Goal: Task Accomplishment & Management: Manage account settings

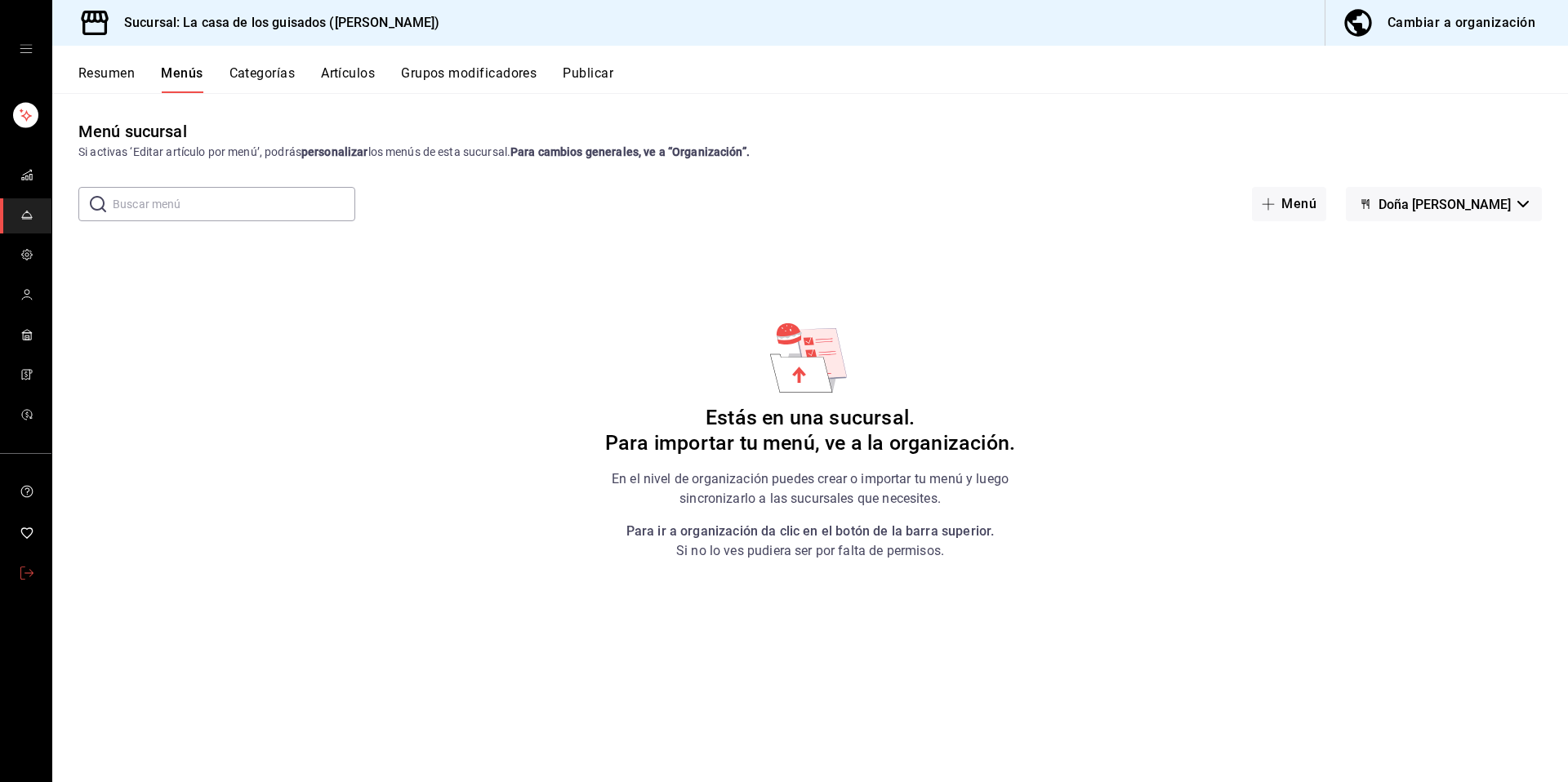
click at [22, 570] on icon "mailbox folders" at bounding box center [27, 573] width 14 height 14
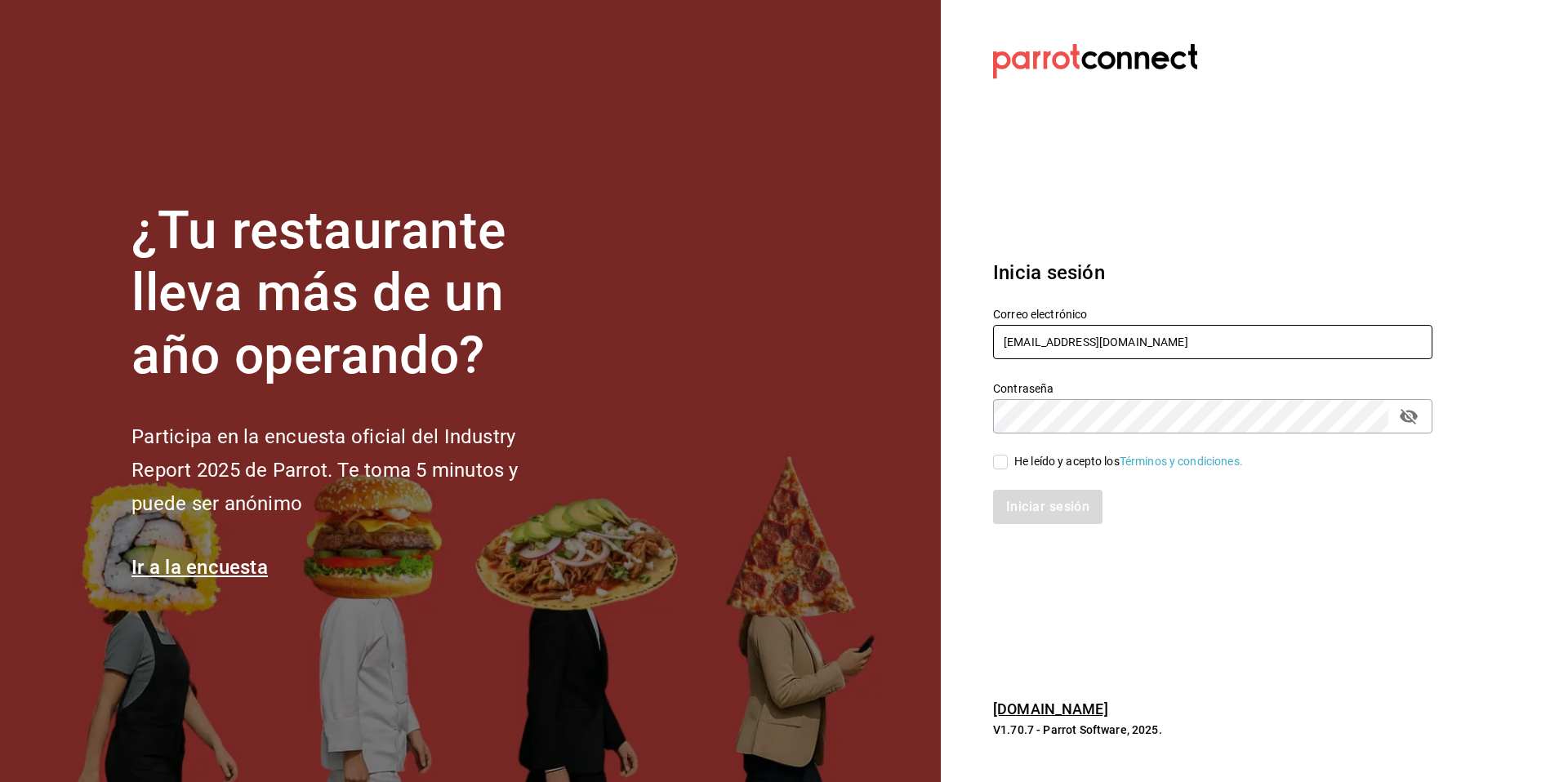
click at [1200, 354] on input "casadeguisados@juarez.com" at bounding box center [1213, 342] width 440 height 34
type input "c"
paste input "cafe@chapin.com"
type input "cafe@chapin.com"
click at [1055, 472] on div "Iniciar sesión" at bounding box center [1202, 497] width 459 height 54
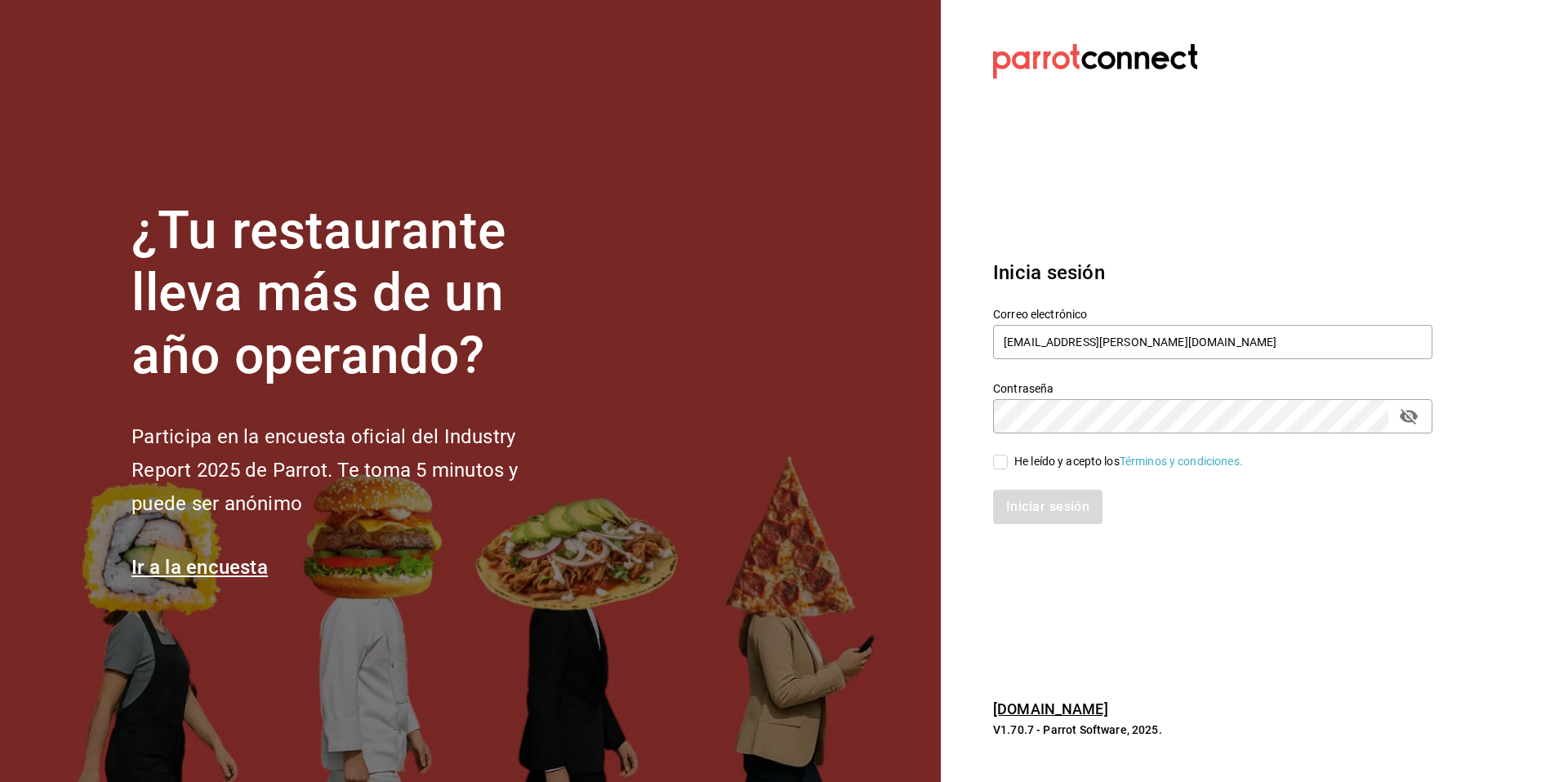
click at [1027, 466] on div "He leído y acepto los Términos y condiciones." at bounding box center [1129, 461] width 229 height 17
click at [1008, 466] on input "He leído y acepto los Términos y condiciones." at bounding box center [1000, 462] width 14 height 14
checkbox input "true"
click at [1026, 507] on button "Iniciar sesión" at bounding box center [1048, 507] width 111 height 34
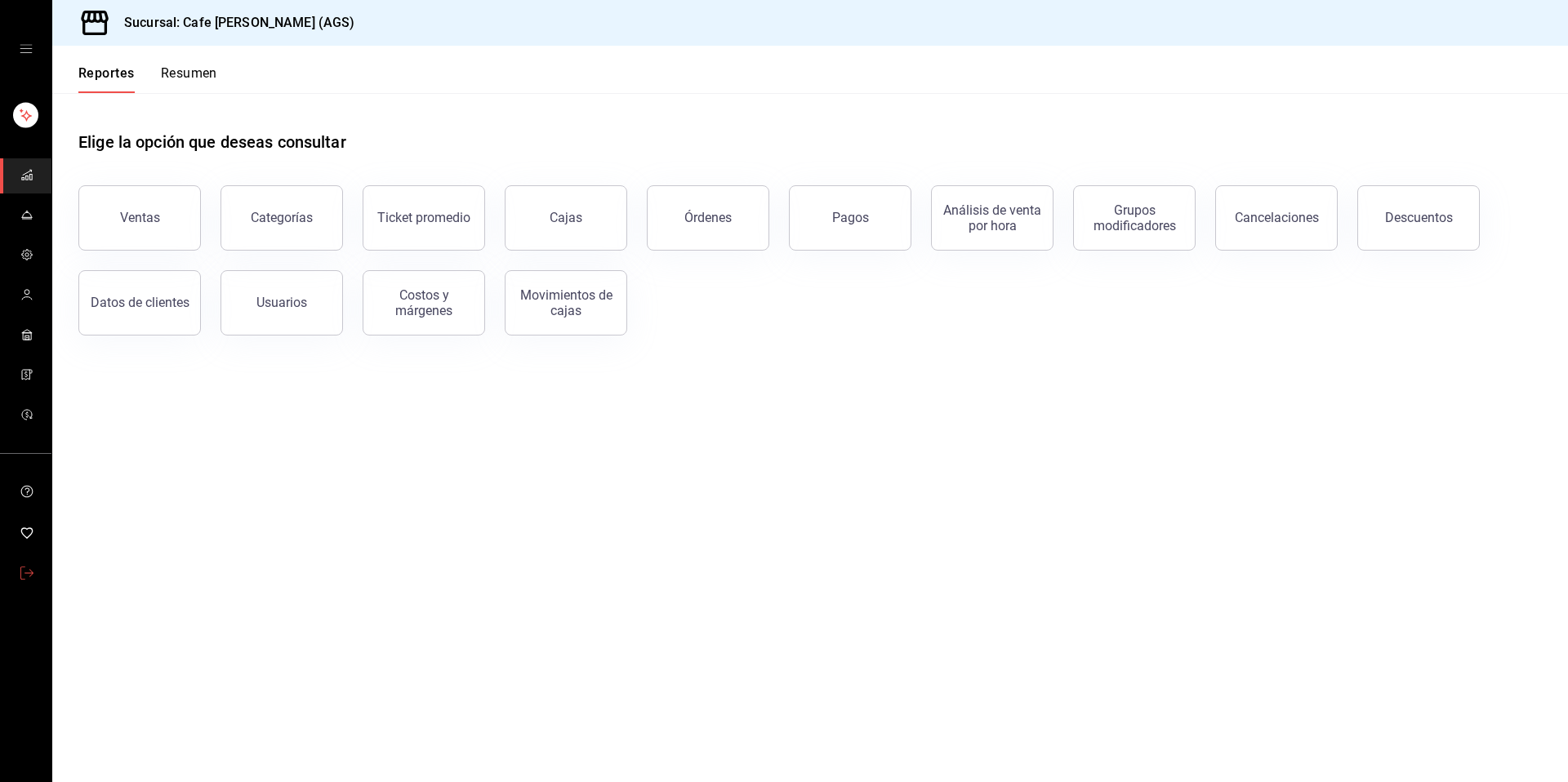
click at [27, 571] on icon "mailbox folders" at bounding box center [27, 573] width 14 height 14
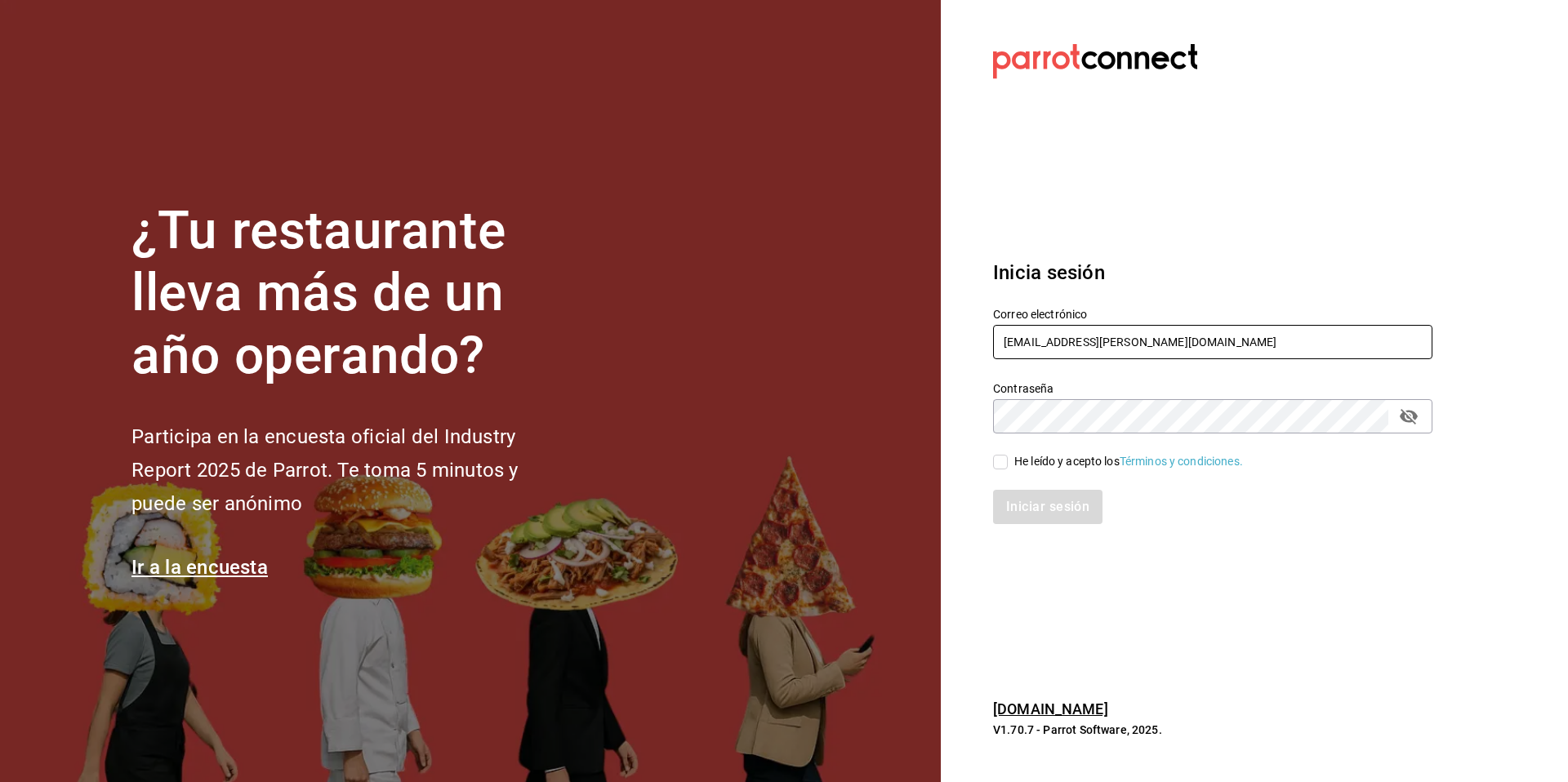
drag, startPoint x: 1106, startPoint y: 339, endPoint x: 962, endPoint y: 331, distance: 144.2
click at [962, 331] on section "Datos incorrectos. Verifica que tu Correo o Contraseña estén bien escritos. Ini…" at bounding box center [1206, 391] width 531 height 782
type input "[EMAIL_ADDRESS][PERSON_NAME][DOMAIN_NAME]"
click at [1018, 466] on div "He leído y acepto los Términos y condiciones." at bounding box center [1129, 461] width 229 height 17
click at [1008, 466] on input "He leído y acepto los Términos y condiciones." at bounding box center [1000, 462] width 14 height 14
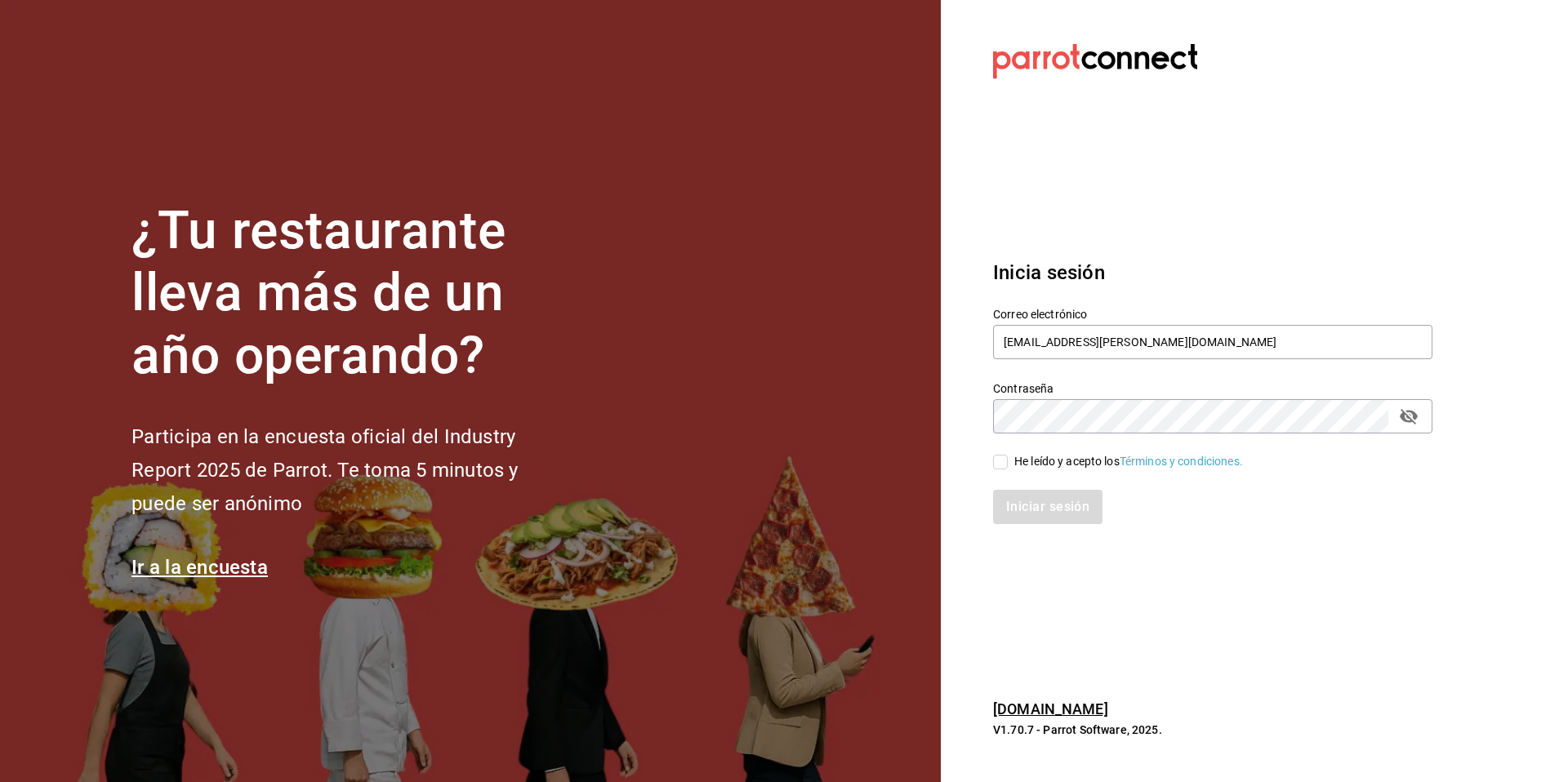
checkbox input "true"
click at [1019, 488] on div "Iniciar sesión" at bounding box center [1202, 497] width 459 height 54
click at [1016, 501] on button "Iniciar sesión" at bounding box center [1048, 507] width 111 height 34
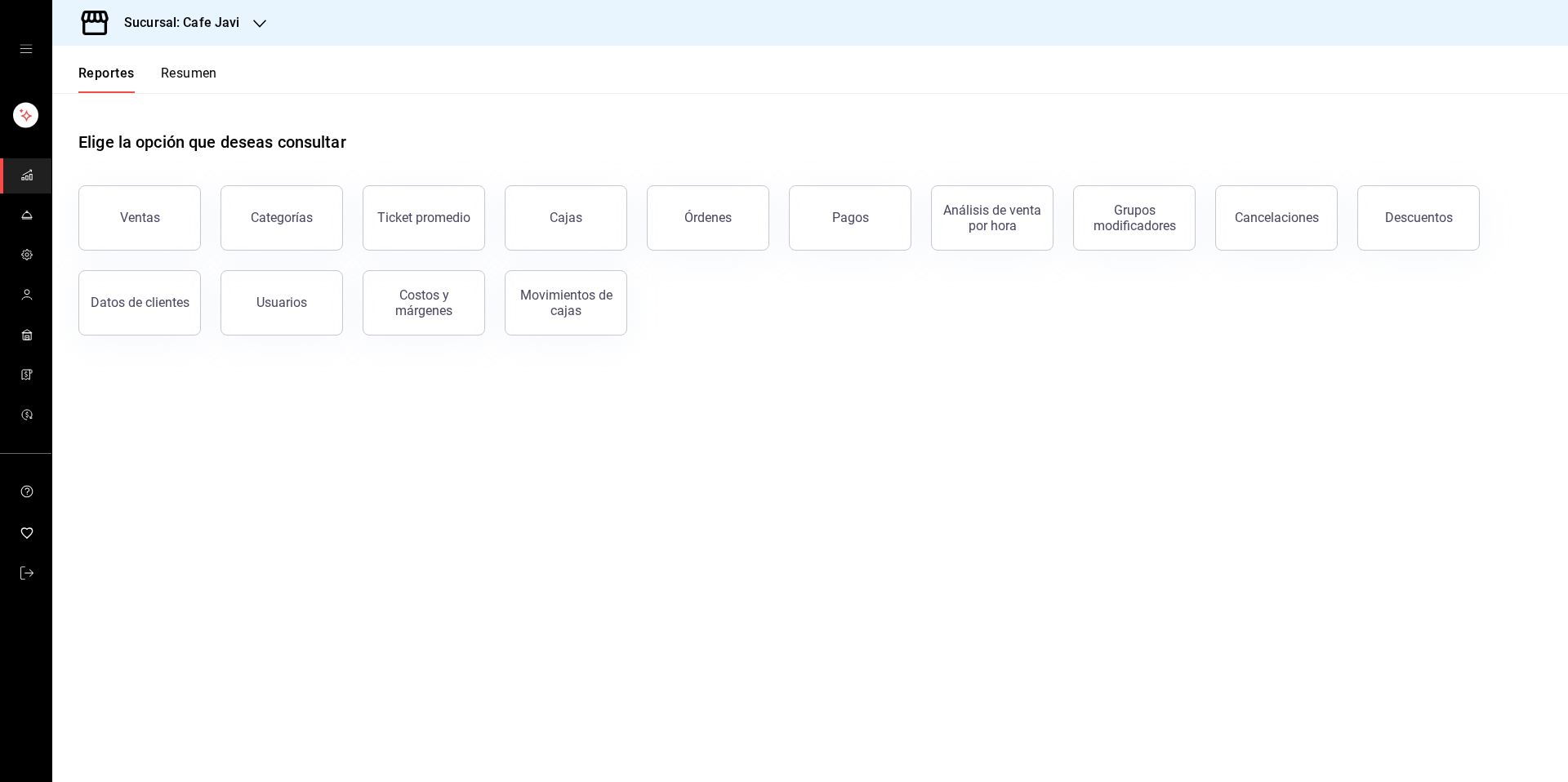
click at [31, 341] on span "mailbox folders" at bounding box center [27, 336] width 14 height 22
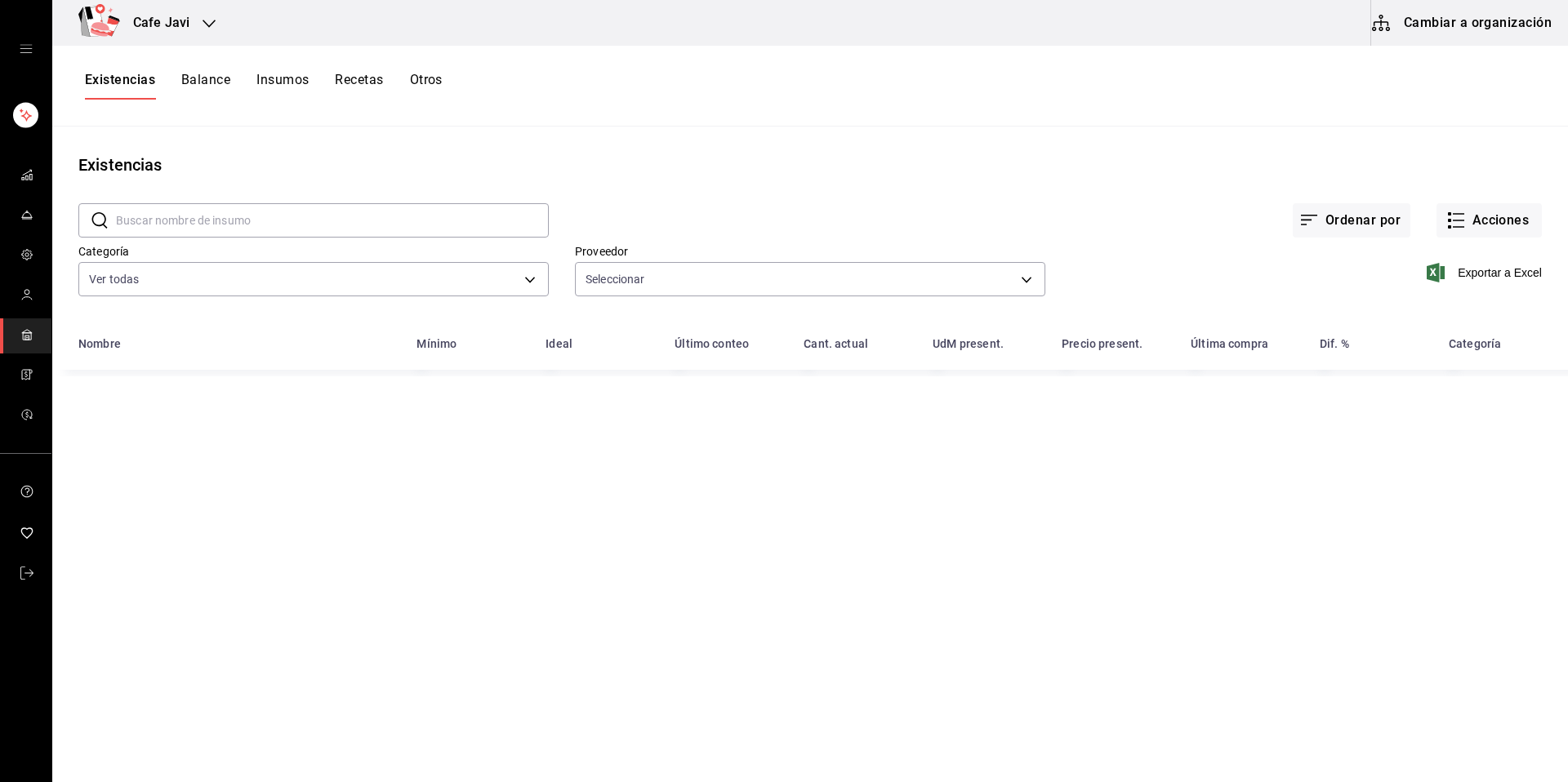
type input "c0082b90-b1c9-4d97-ab63-732fe7d4d6b3,636d0db3-6dbb-4b76-b470-dffb0c046ad9,02120…"
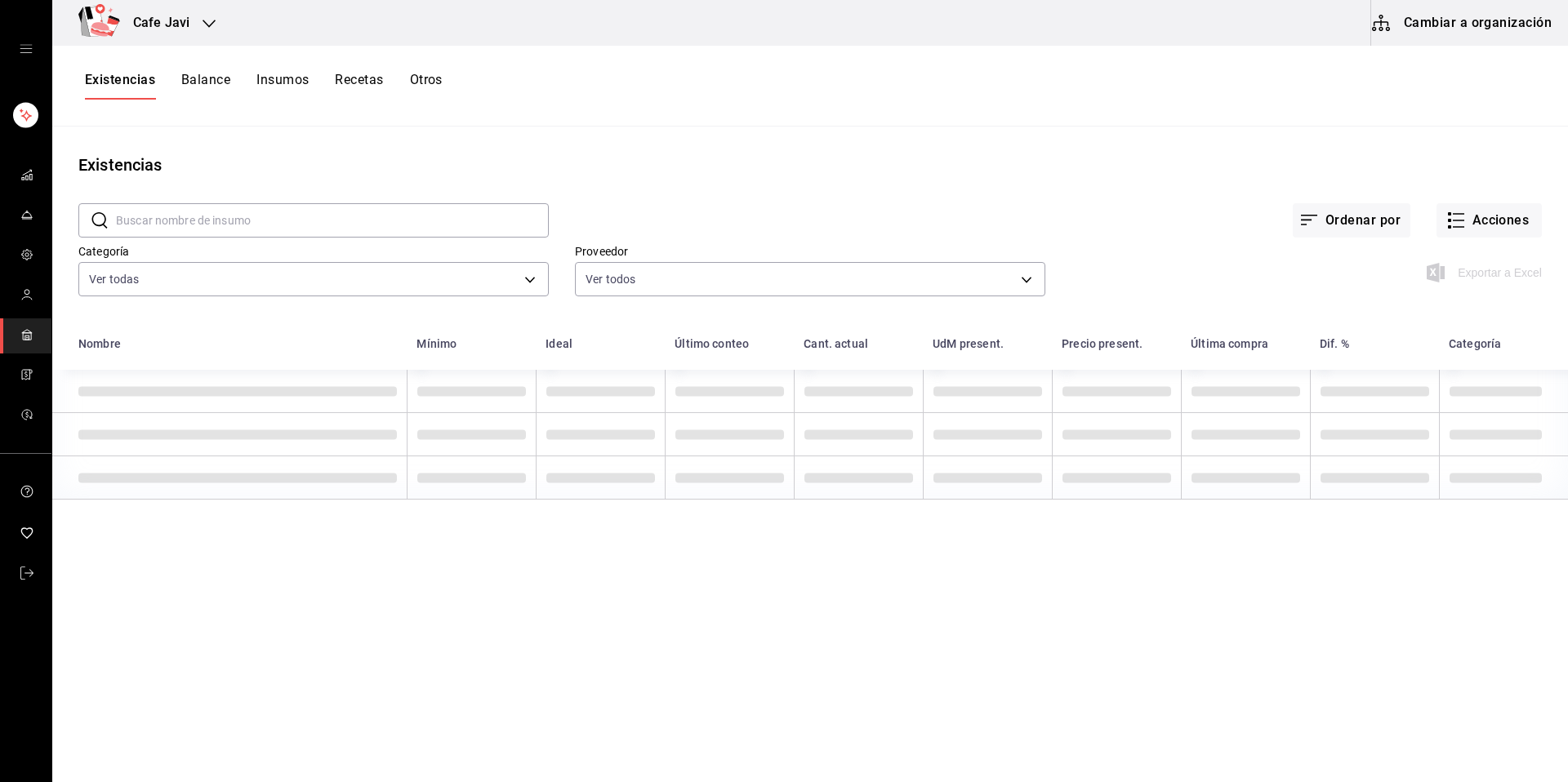
click at [200, 86] on button "Balance" at bounding box center [205, 86] width 49 height 28
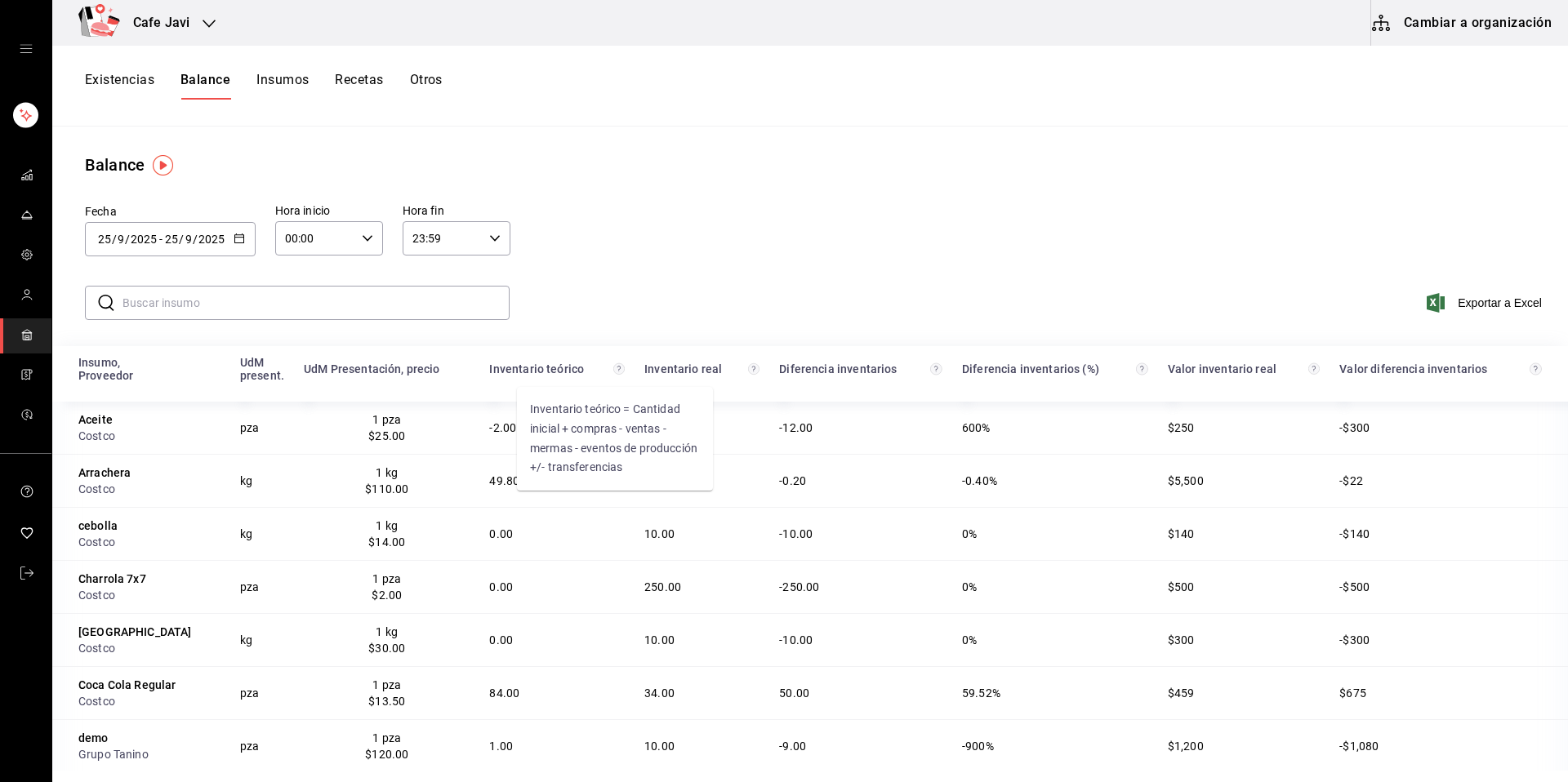
click at [617, 371] on icon "Inventario teórico = Cantidad inicial + compras - ventas - mermas - eventos de …" at bounding box center [619, 368] width 4 height 5
click at [27, 571] on icon "mailbox folders" at bounding box center [27, 573] width 14 height 14
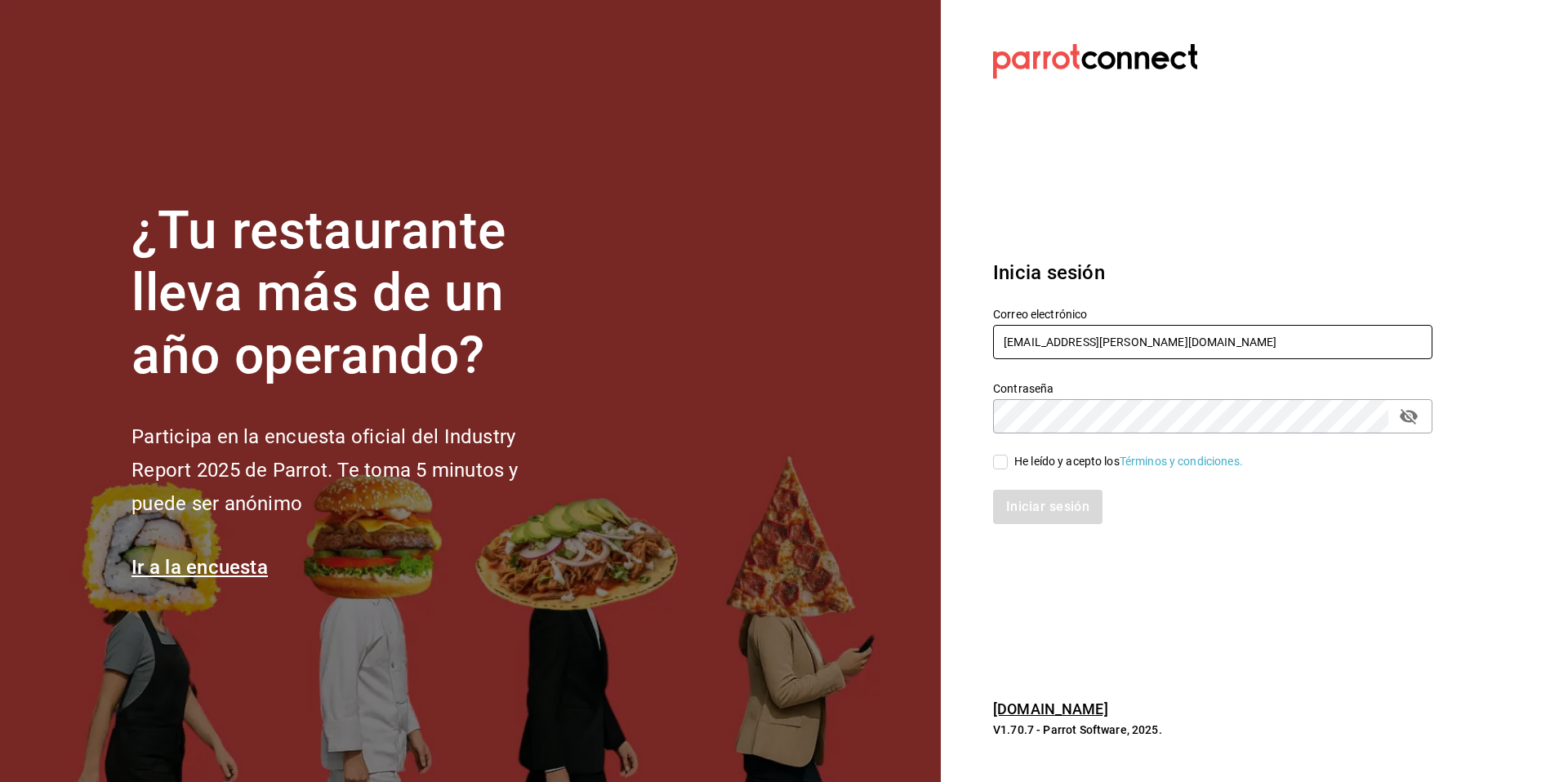
click at [1126, 333] on input "[EMAIL_ADDRESS][PERSON_NAME][DOMAIN_NAME]" at bounding box center [1213, 342] width 440 height 34
click at [1199, 353] on input "[EMAIL_ADDRESS][PERSON_NAME][DOMAIN_NAME]" at bounding box center [1213, 342] width 440 height 34
type input "m"
type input "j"
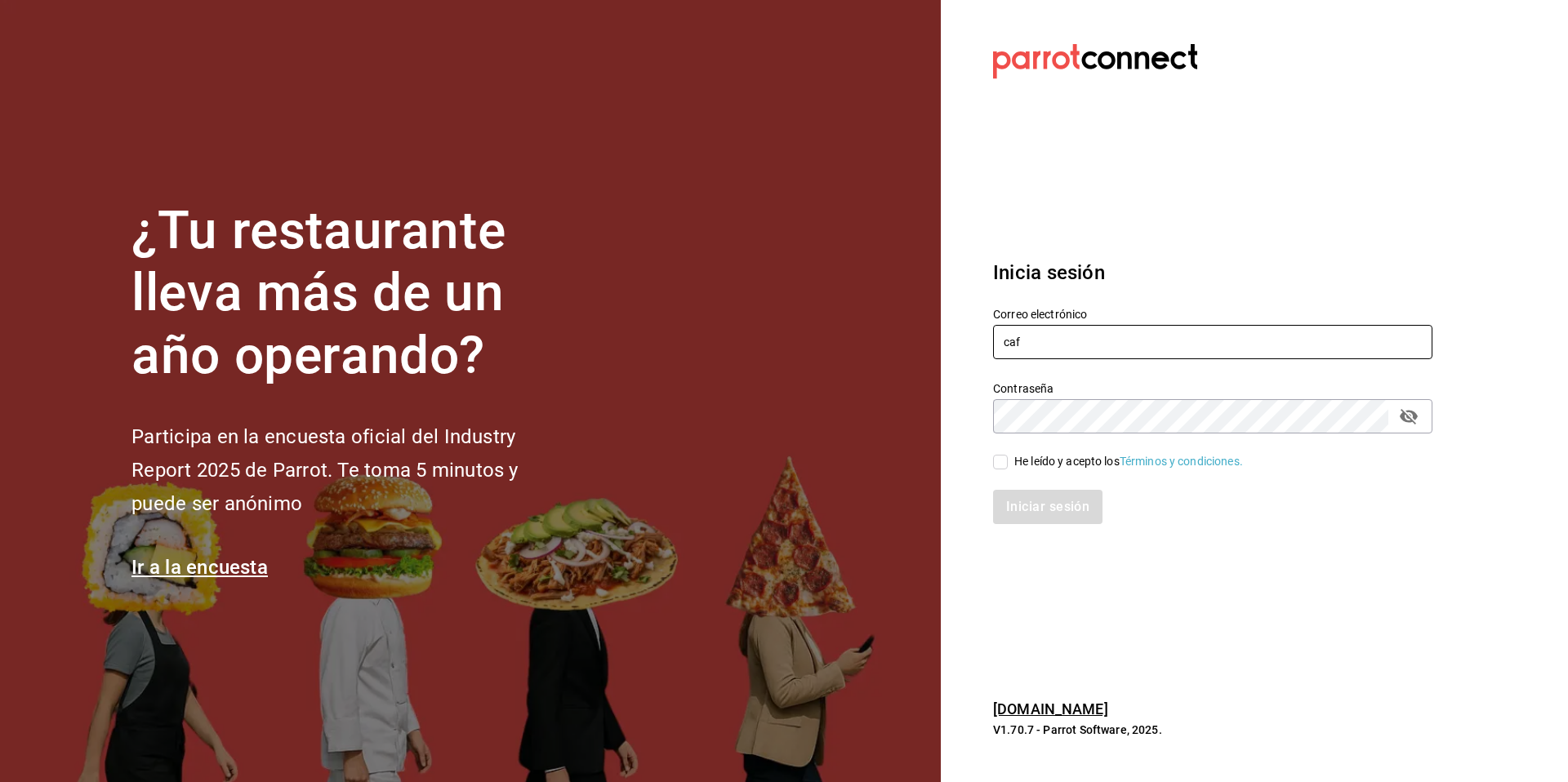
type input "cafe.javier@parrot.rest"
click at [1048, 457] on div "He leído y acepto los Términos y condiciones." at bounding box center [1129, 461] width 229 height 17
click at [1008, 457] on input "He leído y acepto los Términos y condiciones." at bounding box center [1000, 462] width 14 height 14
checkbox input "true"
click at [1040, 505] on button "Iniciar sesión" at bounding box center [1048, 507] width 111 height 34
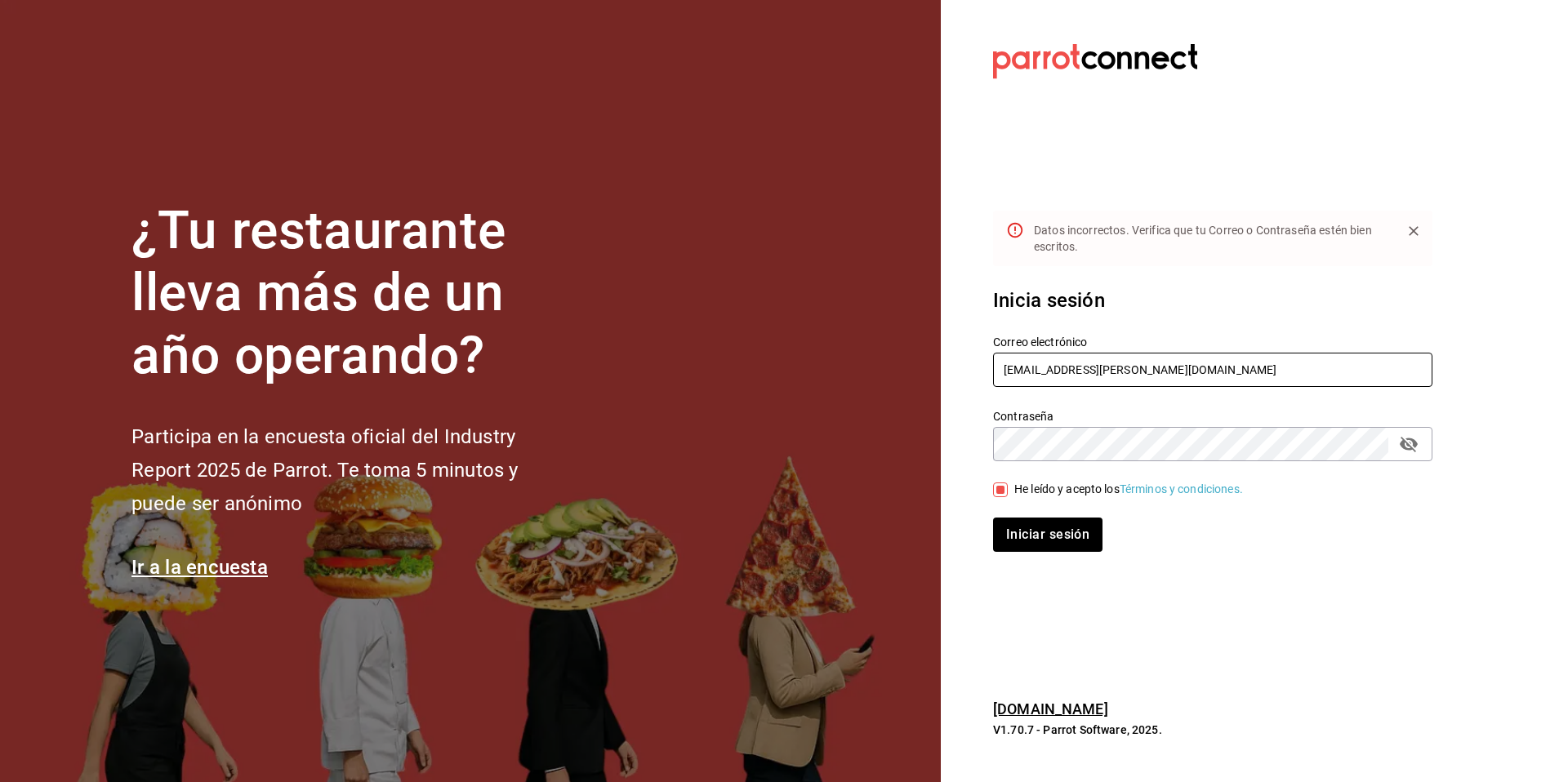
click at [1136, 369] on input "cafe.javier@parrot.rest" at bounding box center [1213, 370] width 440 height 34
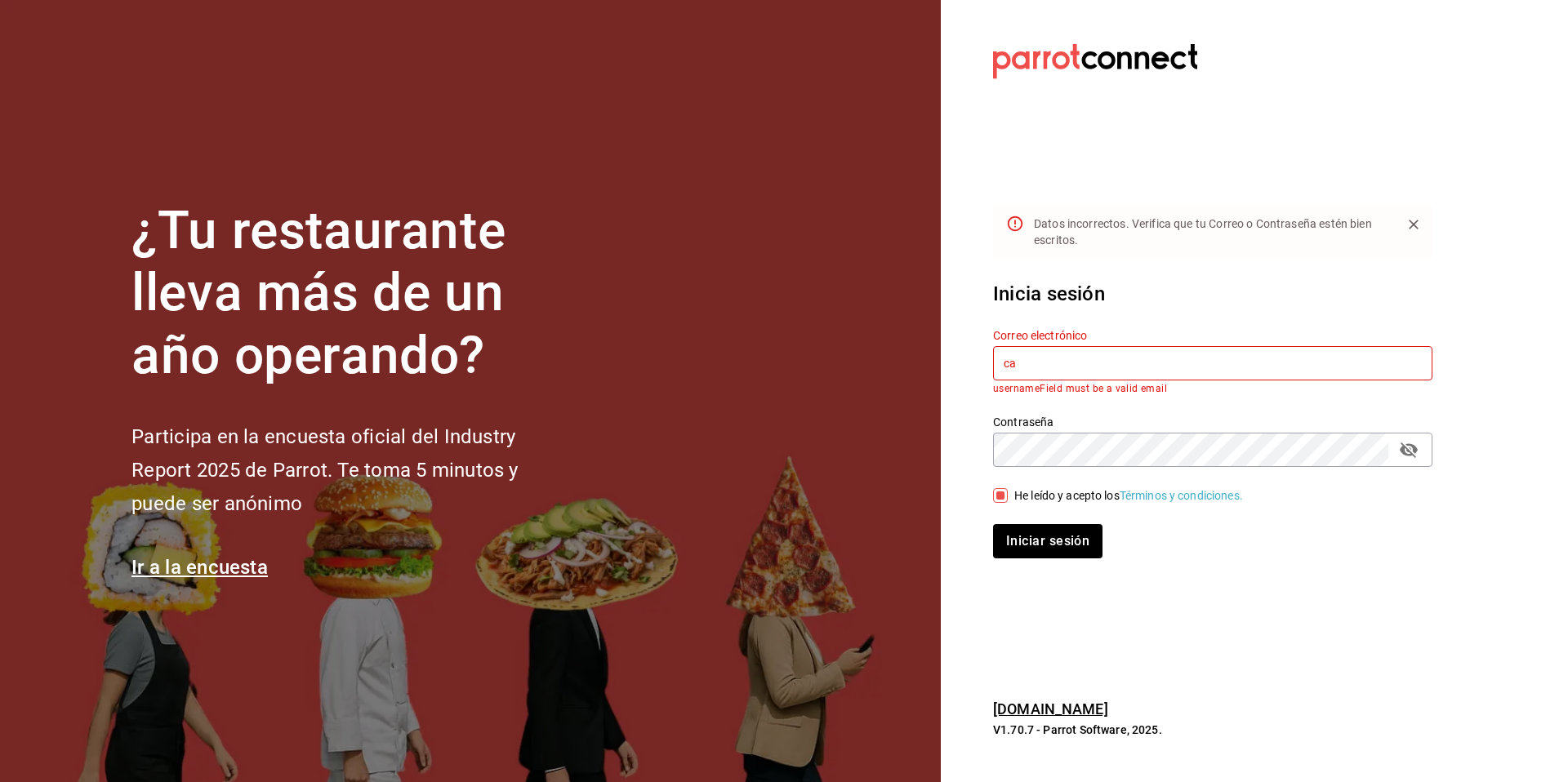
type input "c"
type input "[EMAIL_ADDRESS][PERSON_NAME][DOMAIN_NAME]"
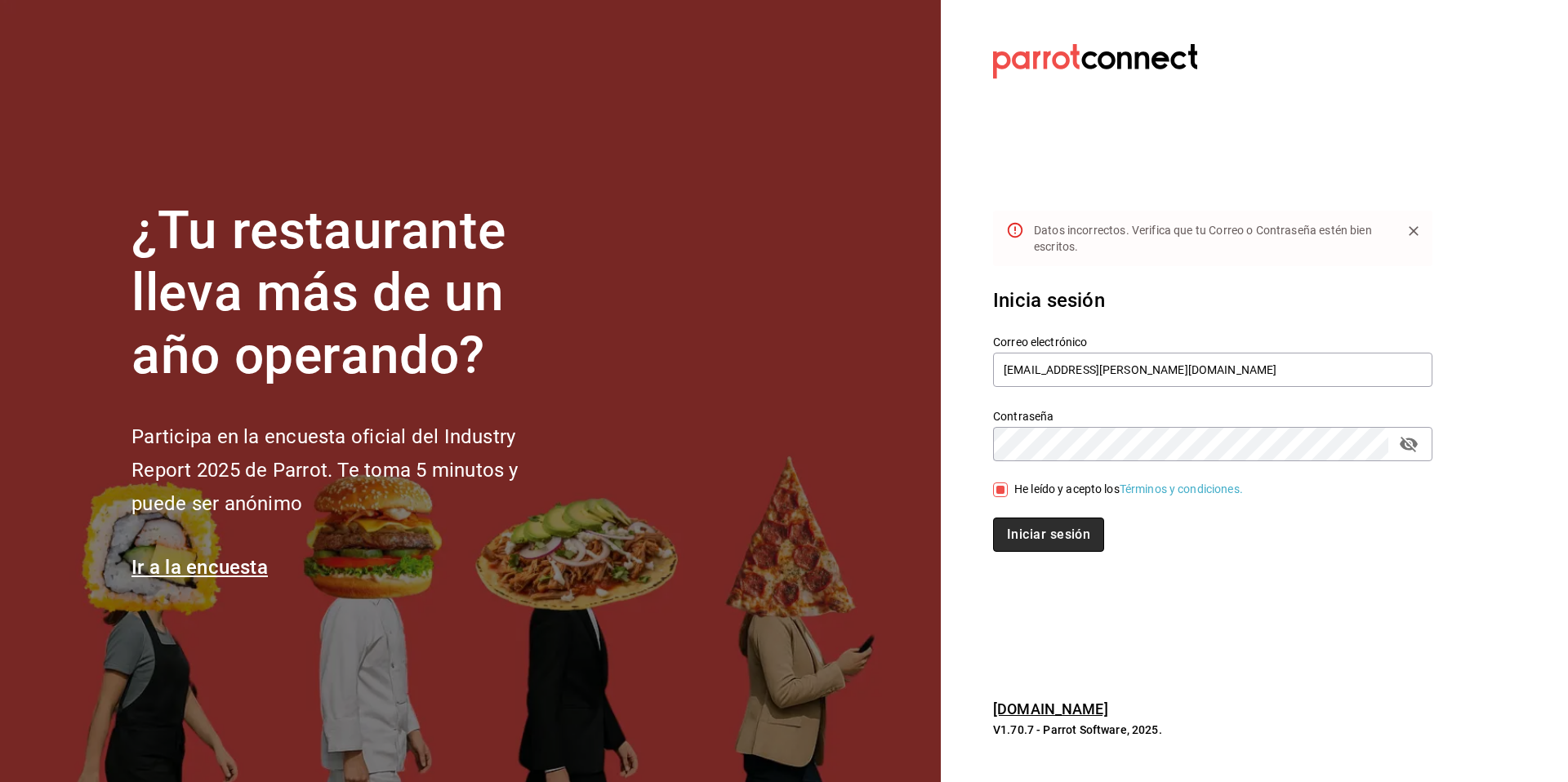
click at [1055, 533] on button "Iniciar sesión" at bounding box center [1048, 535] width 111 height 34
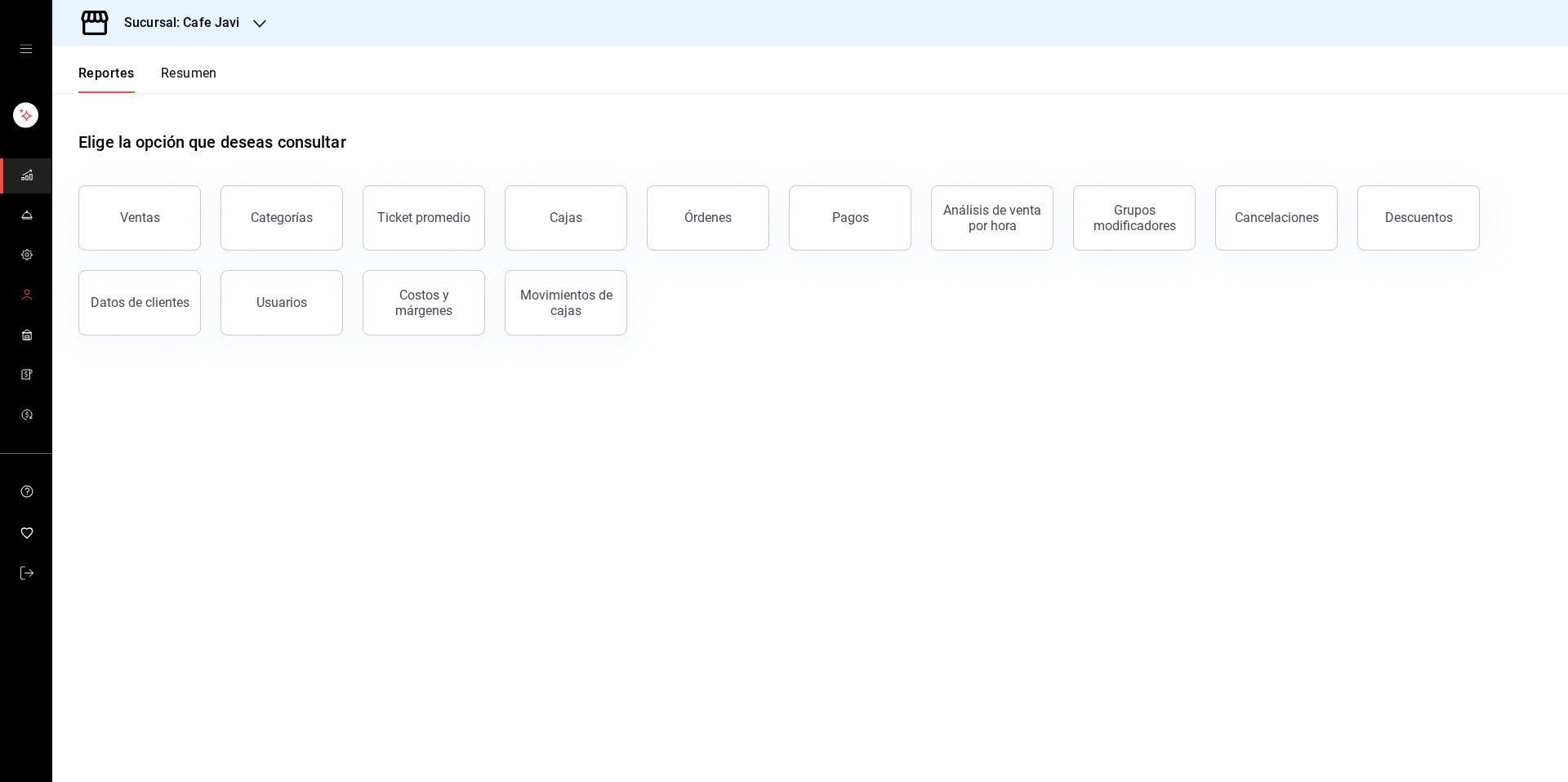
click at [16, 292] on link "mailbox folders" at bounding box center [25, 296] width 51 height 35
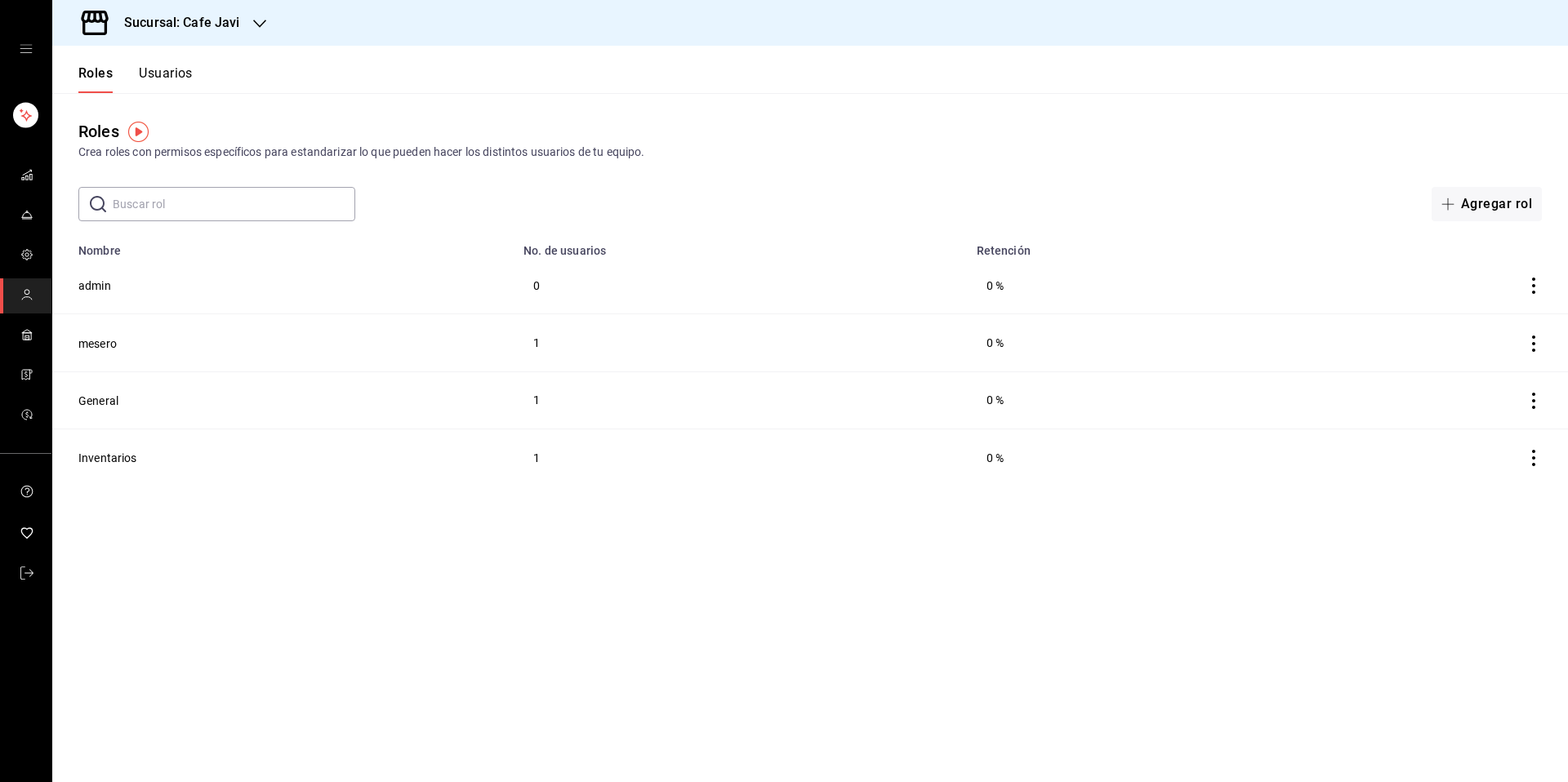
click at [169, 77] on button "Usuarios" at bounding box center [166, 79] width 54 height 28
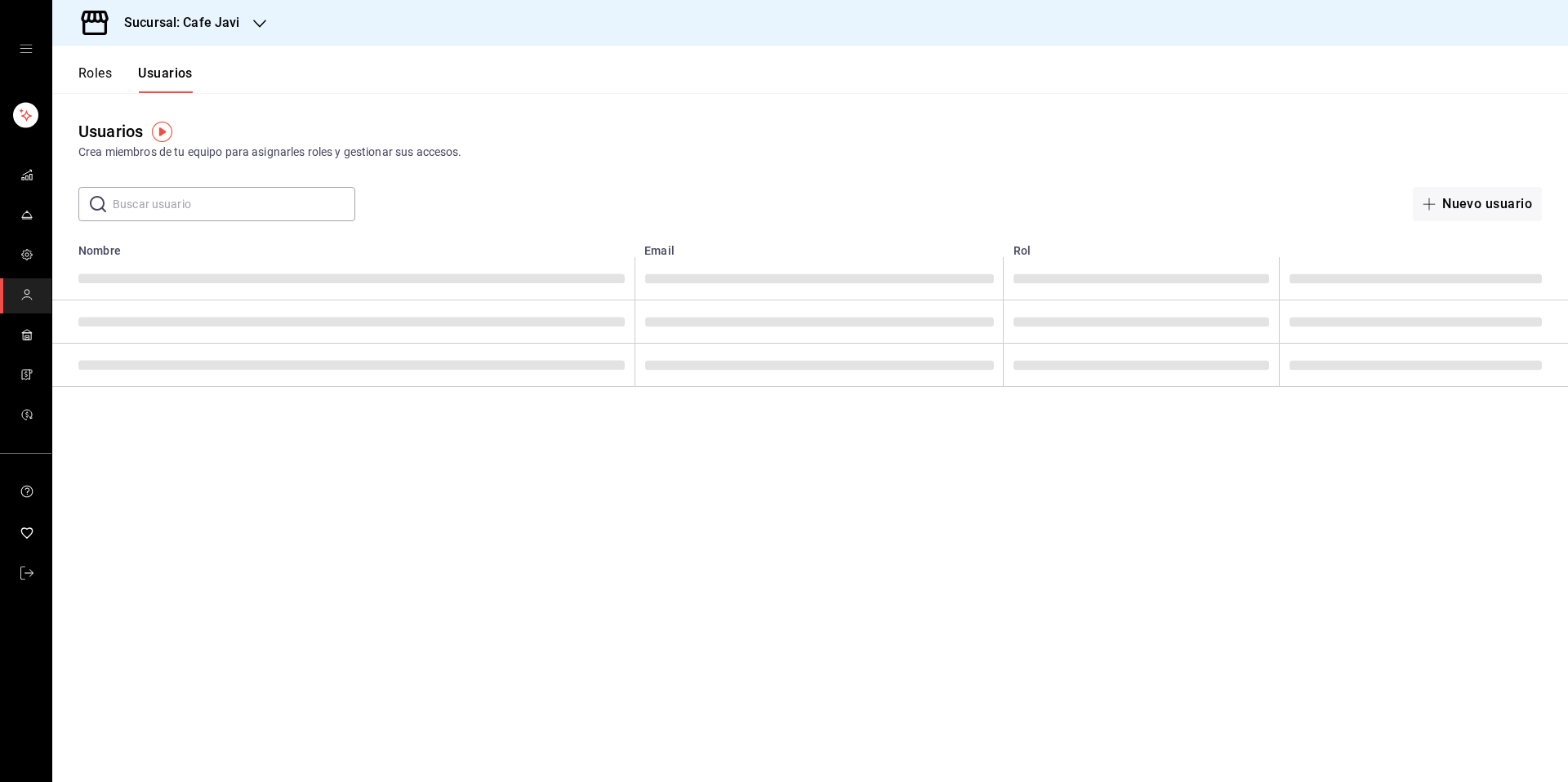
click at [227, 203] on input "text" at bounding box center [233, 204] width 242 height 32
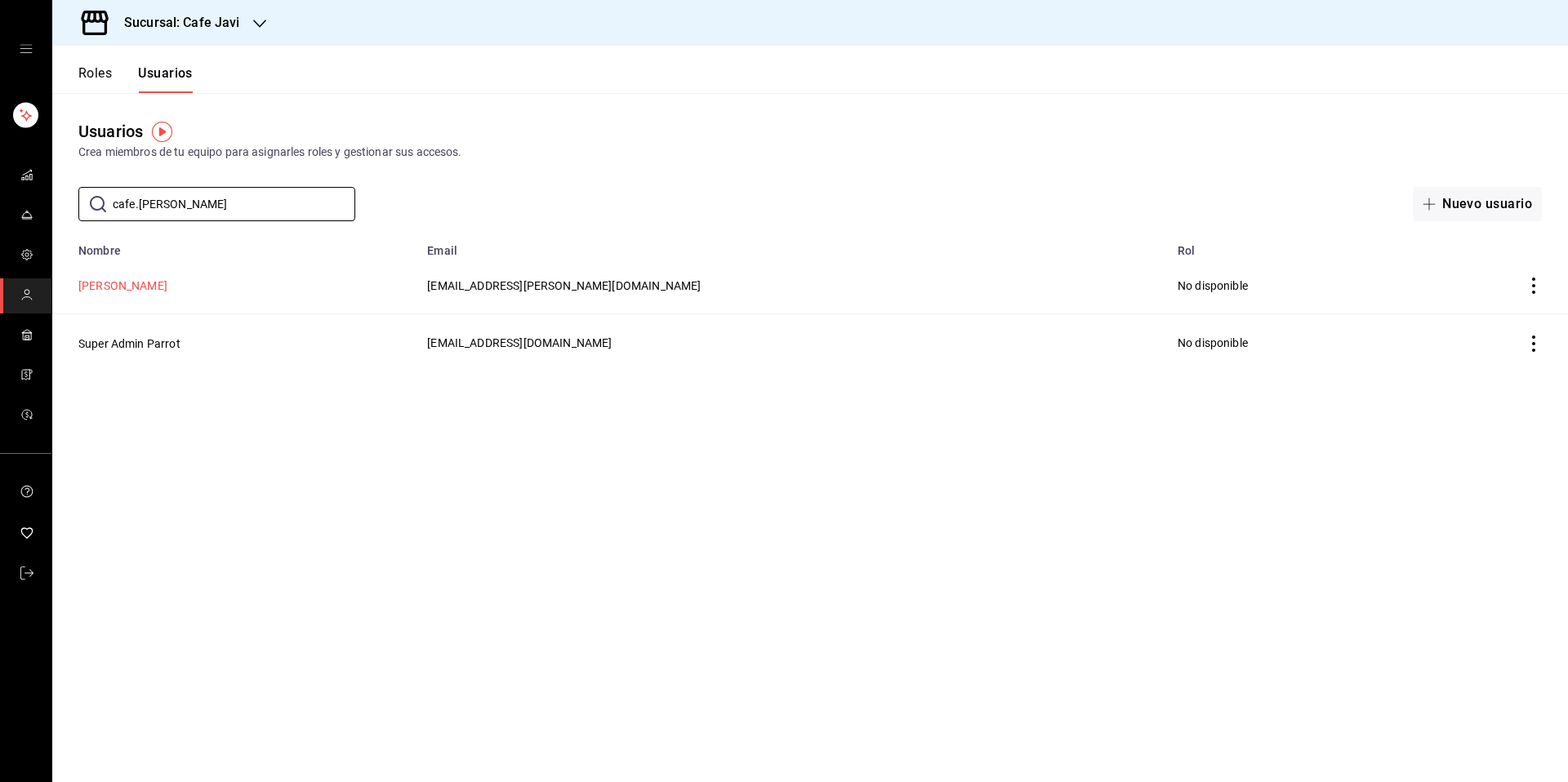
type input "cafe.[PERSON_NAME]"
click at [132, 286] on button "[PERSON_NAME]" at bounding box center [123, 286] width 89 height 16
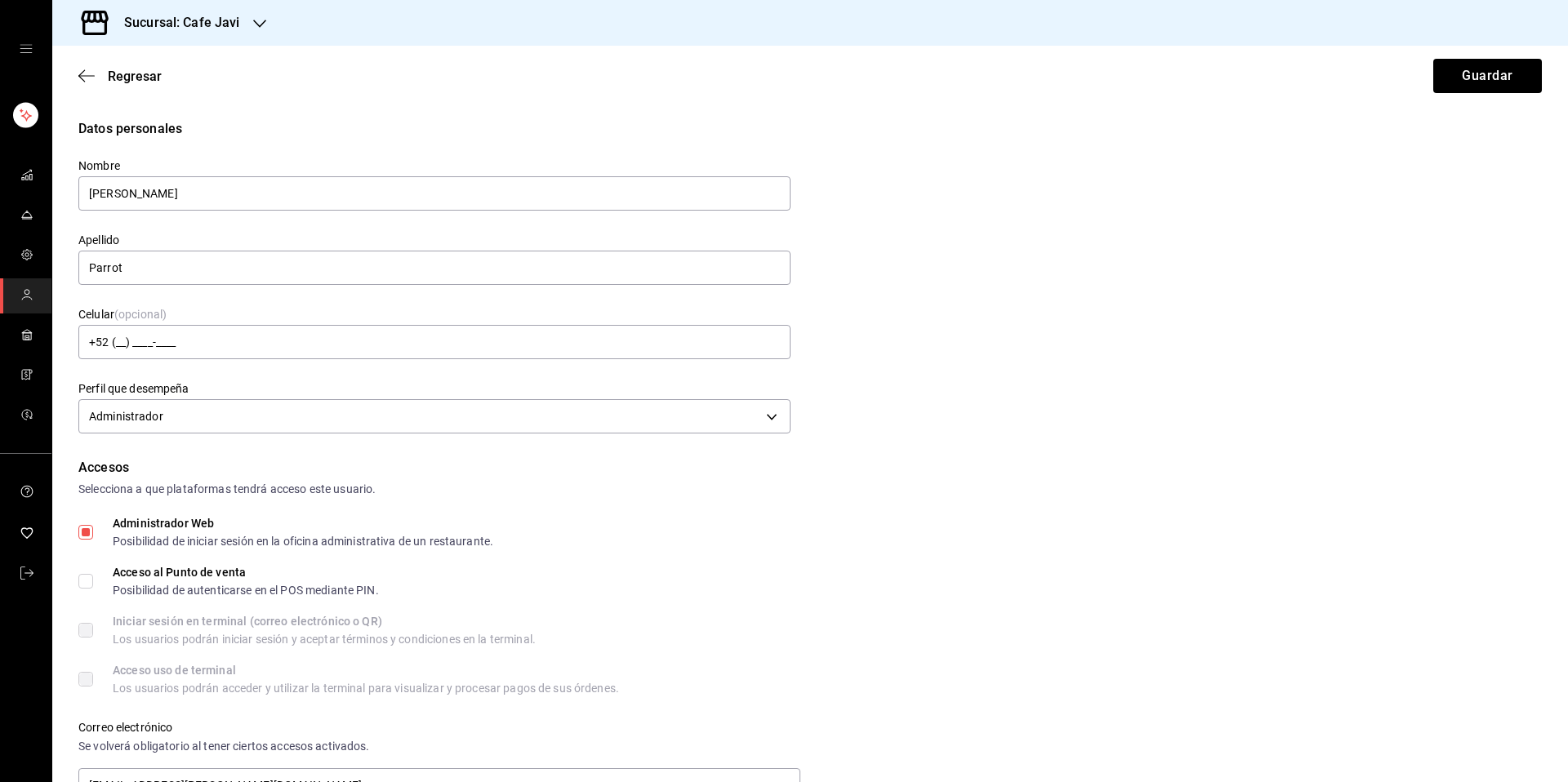
scroll to position [474, 0]
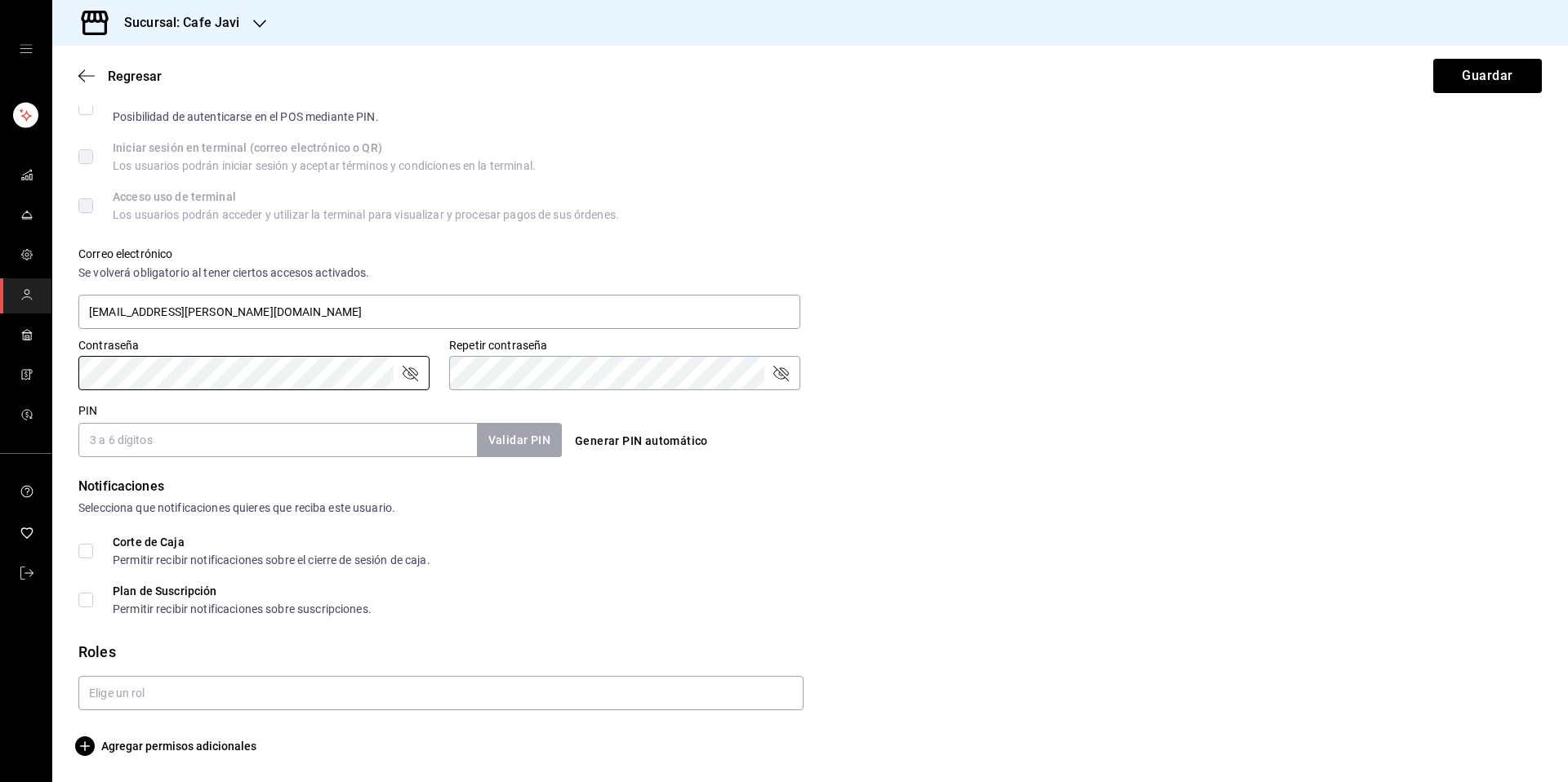
click at [1119, 354] on div "Contraseña Contraseña Repetir contraseña Repetir contraseña" at bounding box center [800, 354] width 1483 height 72
click at [1422, 233] on div "Correo electrónico Se volverá obligatorio al tener ciertos accesos activados. c…" at bounding box center [800, 279] width 1483 height 105
click at [1506, 83] on button "Guardar" at bounding box center [1488, 76] width 109 height 34
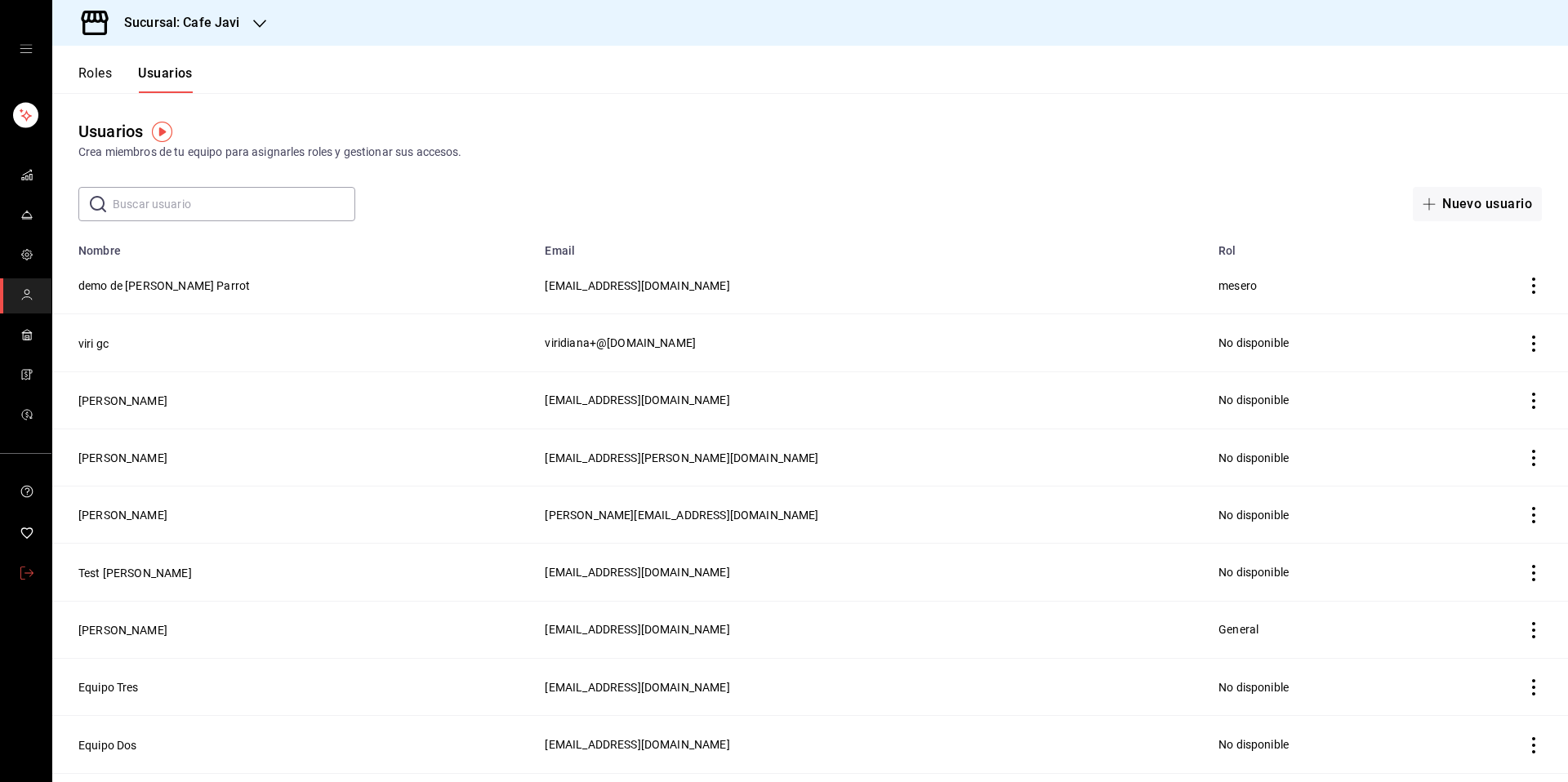
click at [39, 562] on link "mailbox folders" at bounding box center [25, 574] width 51 height 35
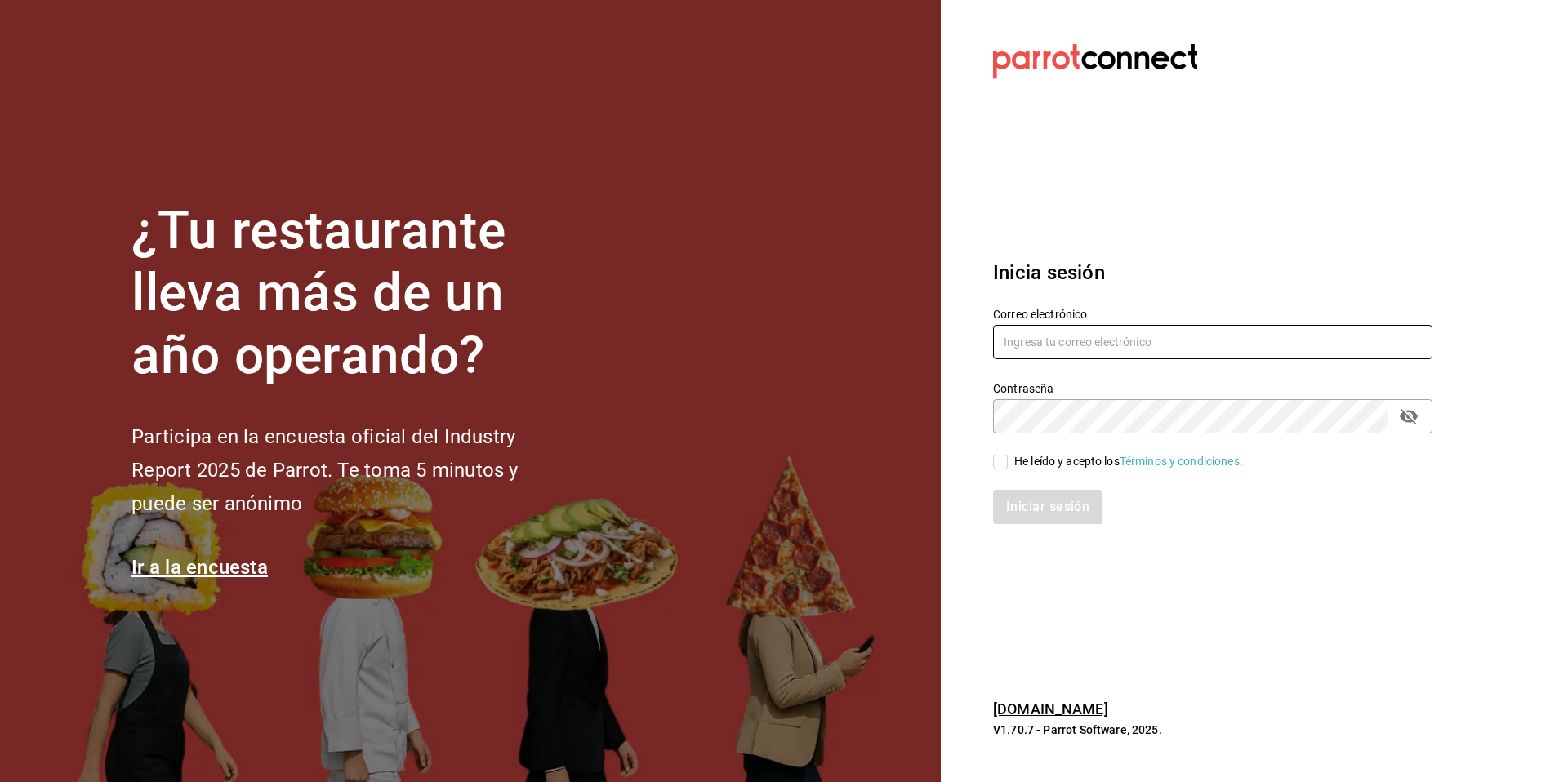
type input "[EMAIL_ADDRESS][PERSON_NAME][DOMAIN_NAME]"
click at [1050, 459] on div "He leído y acepto los Términos y condiciones." at bounding box center [1129, 461] width 229 height 17
click at [1008, 459] on input "He leído y acepto los Términos y condiciones." at bounding box center [1000, 462] width 14 height 14
checkbox input "true"
click at [1036, 510] on button "Iniciar sesión" at bounding box center [1048, 507] width 111 height 34
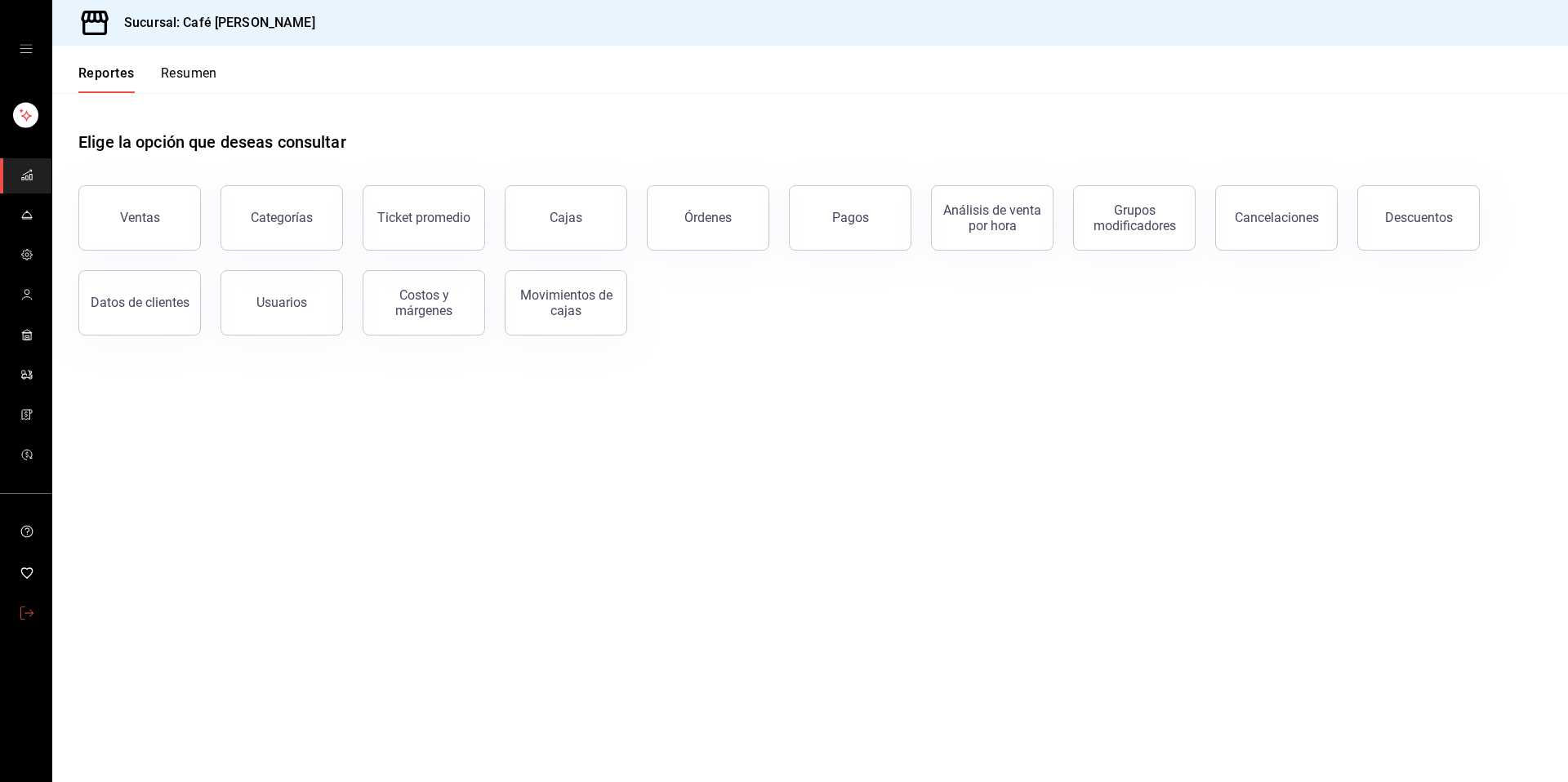
click at [26, 613] on icon "mailbox folders" at bounding box center [27, 613] width 14 height 14
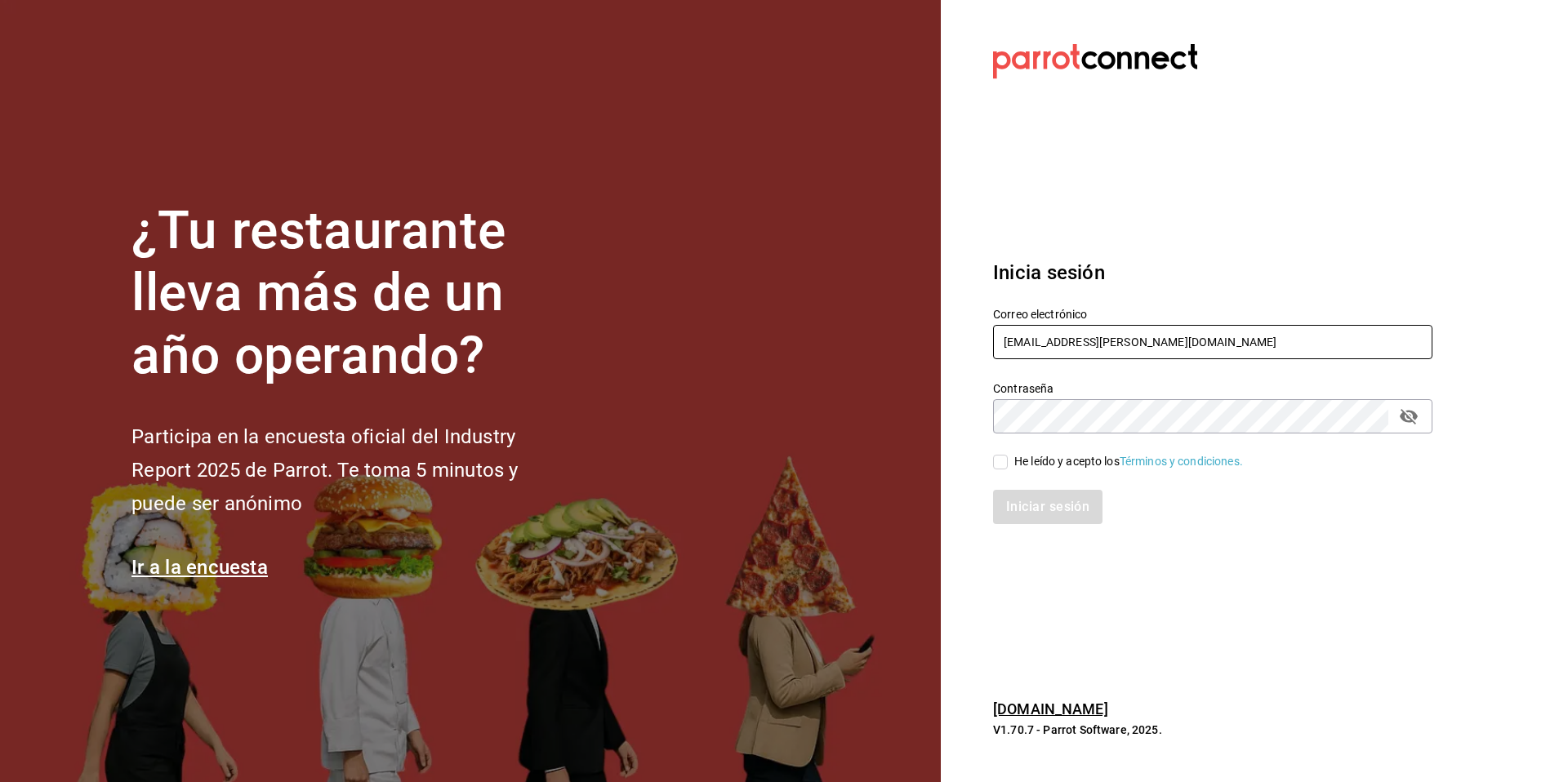
click at [1164, 344] on input "[EMAIL_ADDRESS][PERSON_NAME][DOMAIN_NAME]" at bounding box center [1213, 342] width 440 height 34
type input "c"
type input "[EMAIL_ADDRESS][PERSON_NAME][DOMAIN_NAME]"
click at [1063, 467] on div "He leído y acepto los Términos y condiciones." at bounding box center [1129, 461] width 229 height 17
click at [1008, 467] on input "He leído y acepto los Términos y condiciones." at bounding box center [1000, 462] width 14 height 14
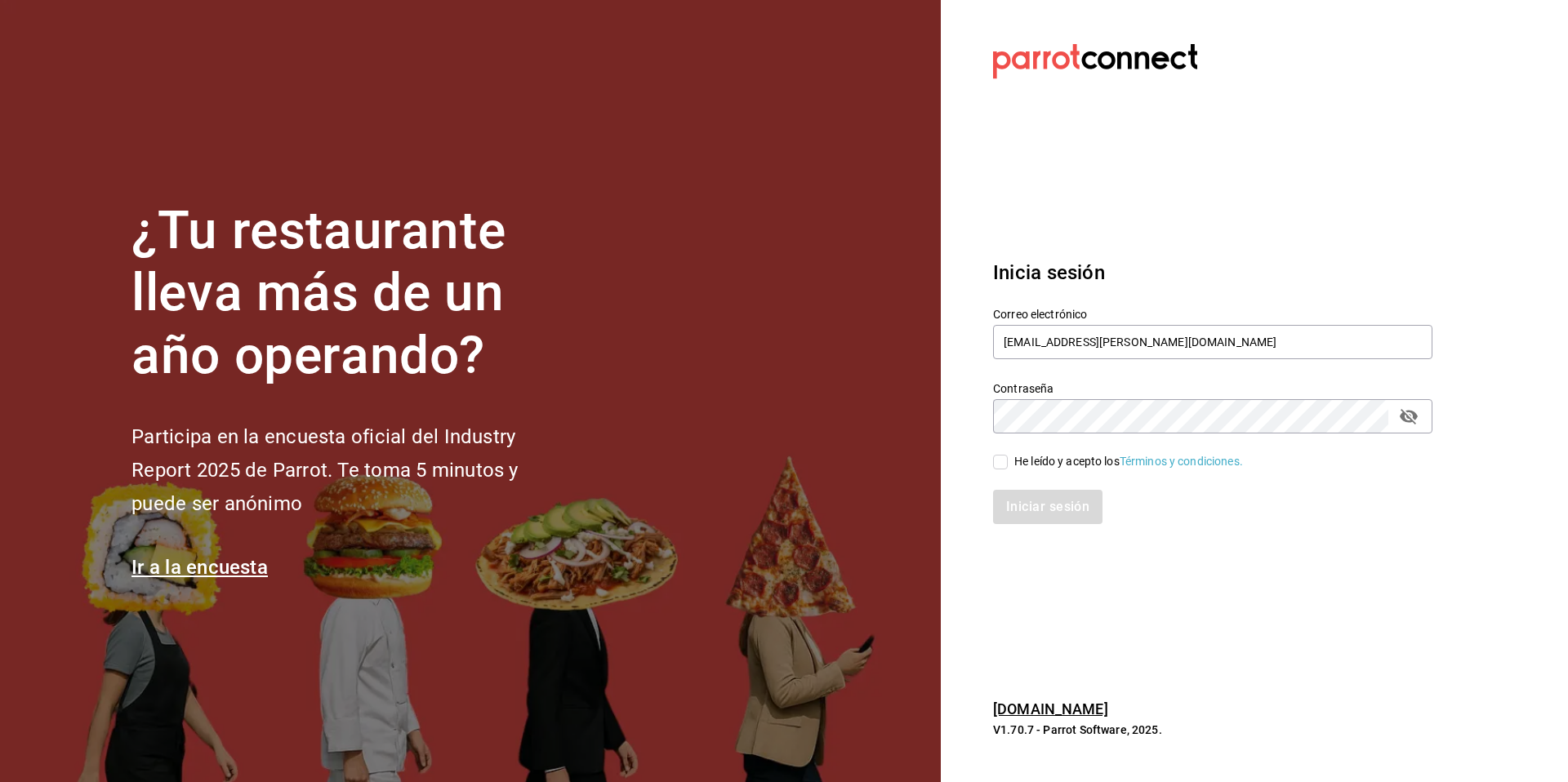
checkbox input "true"
click at [1051, 505] on button "Iniciar sesión" at bounding box center [1048, 507] width 111 height 34
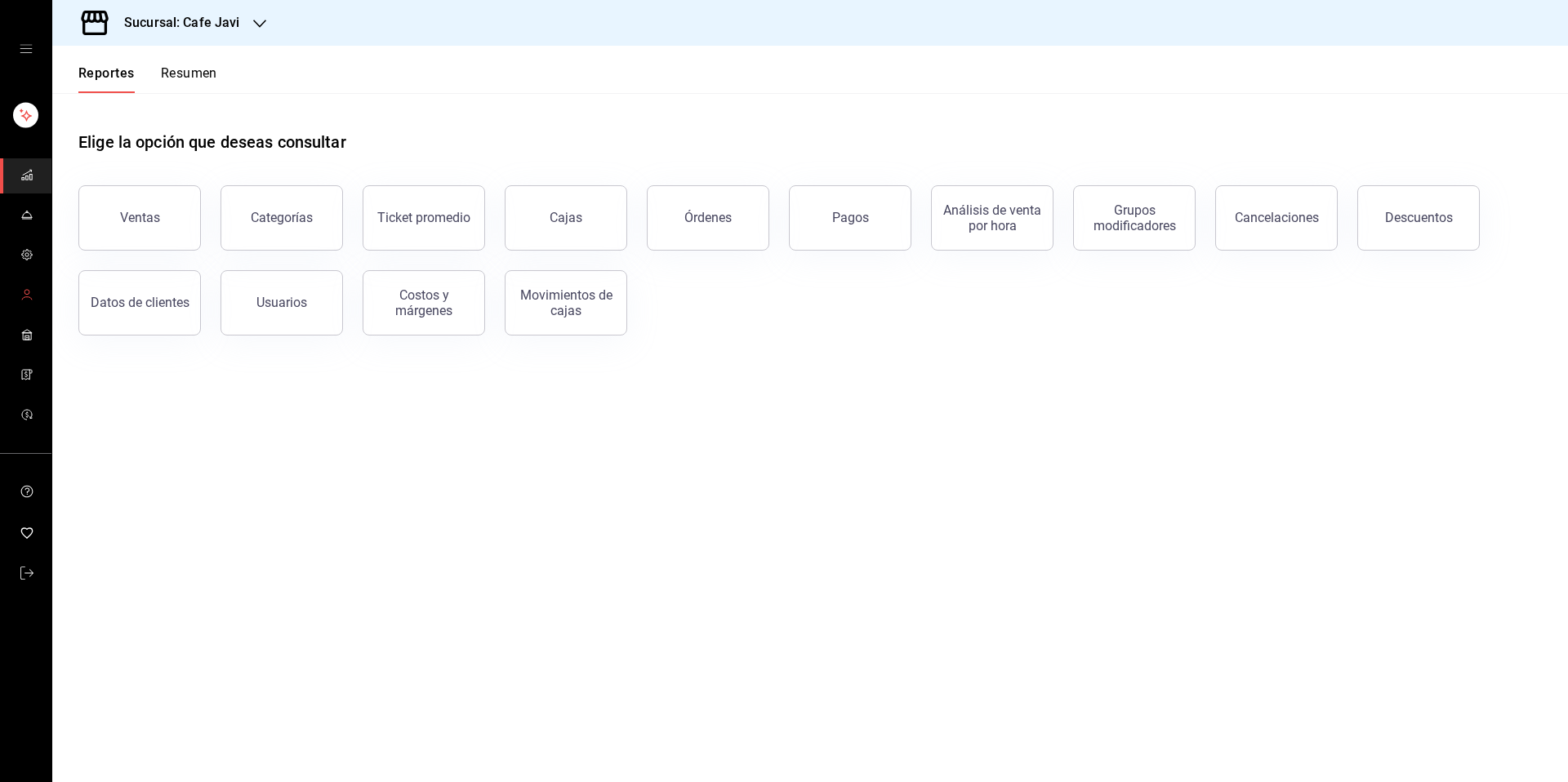
click at [27, 299] on icon "mailbox folders" at bounding box center [27, 295] width 14 height 14
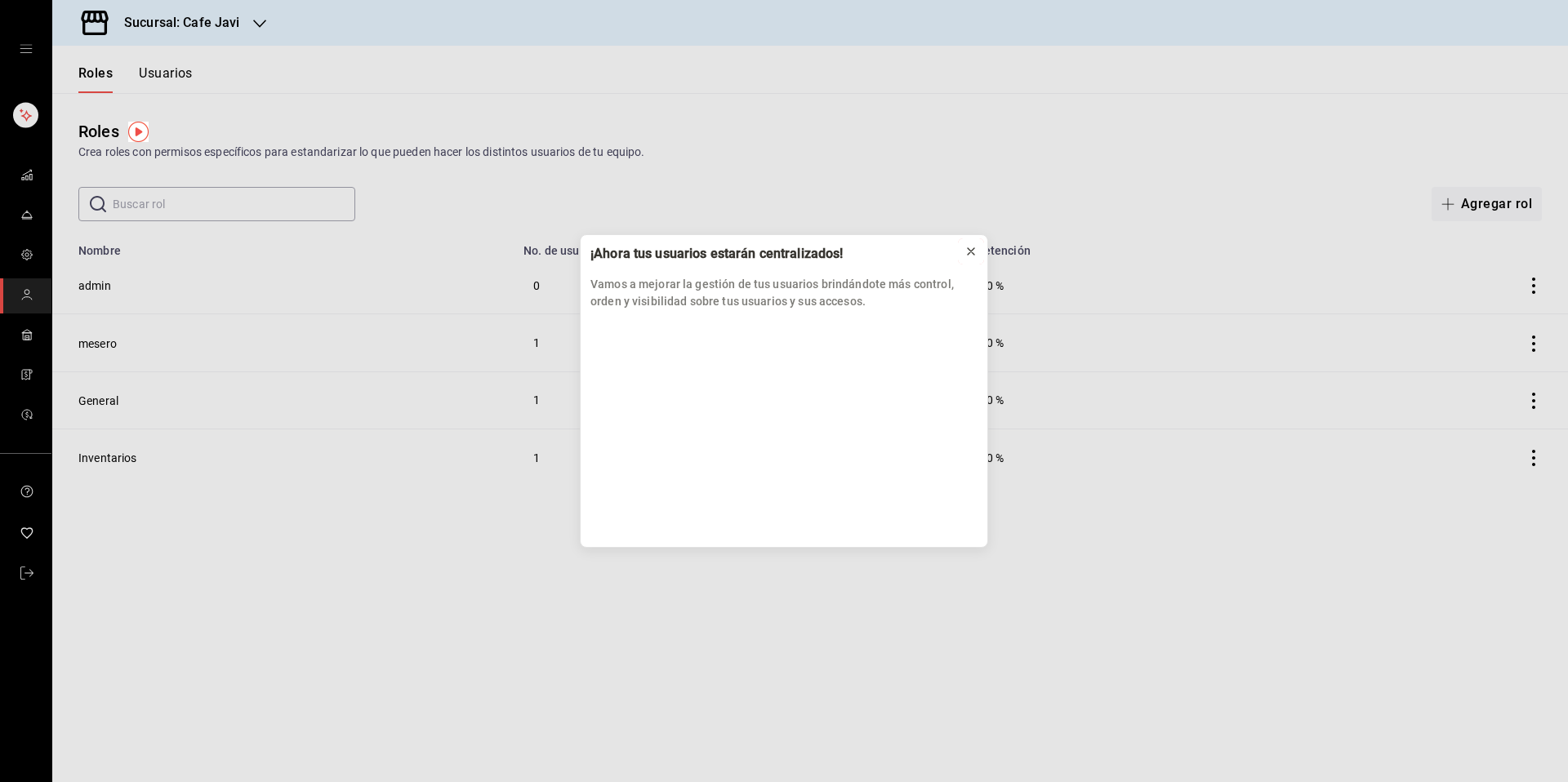
click at [973, 247] on icon at bounding box center [971, 251] width 14 height 14
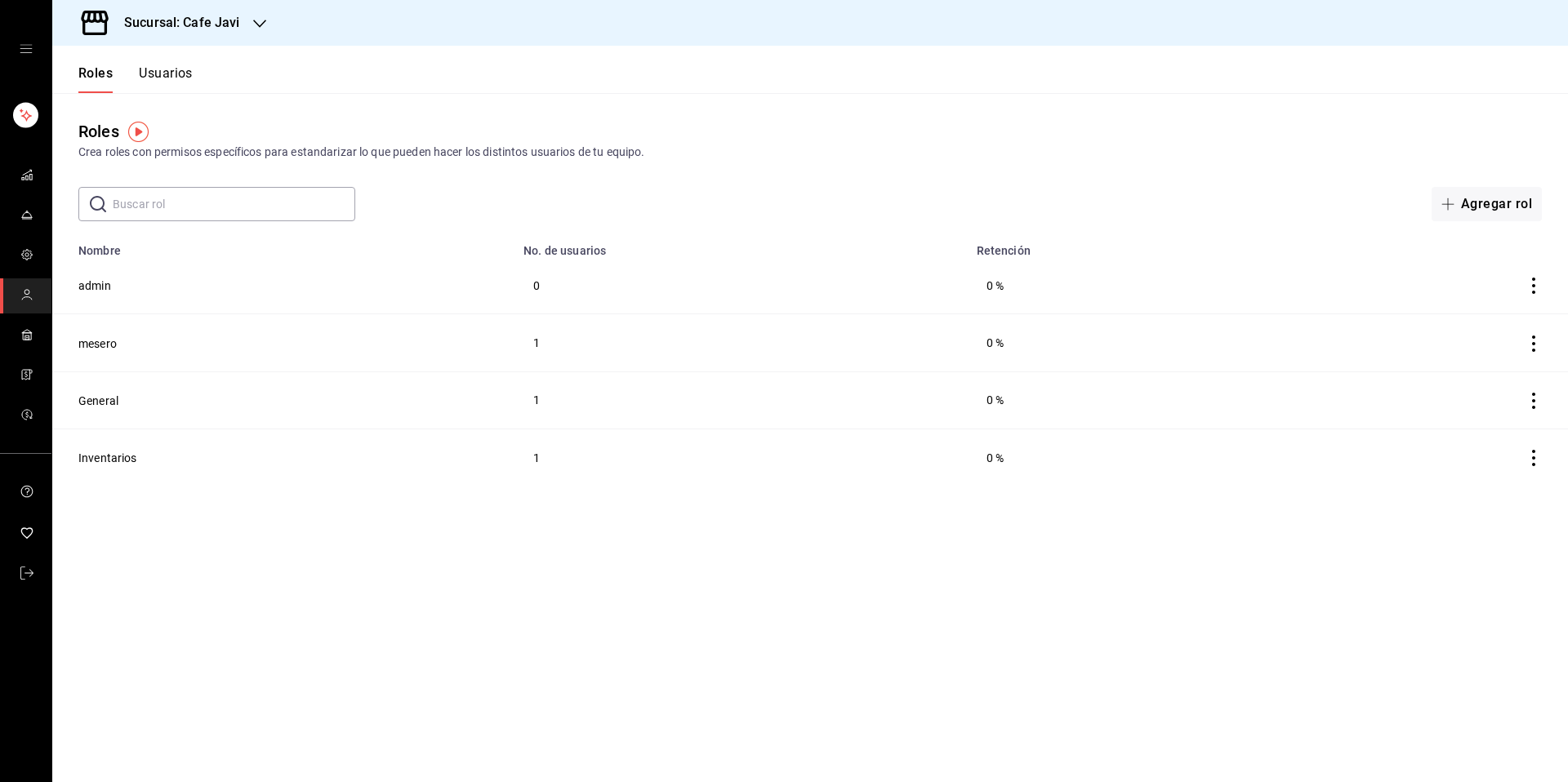
click at [167, 66] on button "Usuarios" at bounding box center [166, 79] width 54 height 28
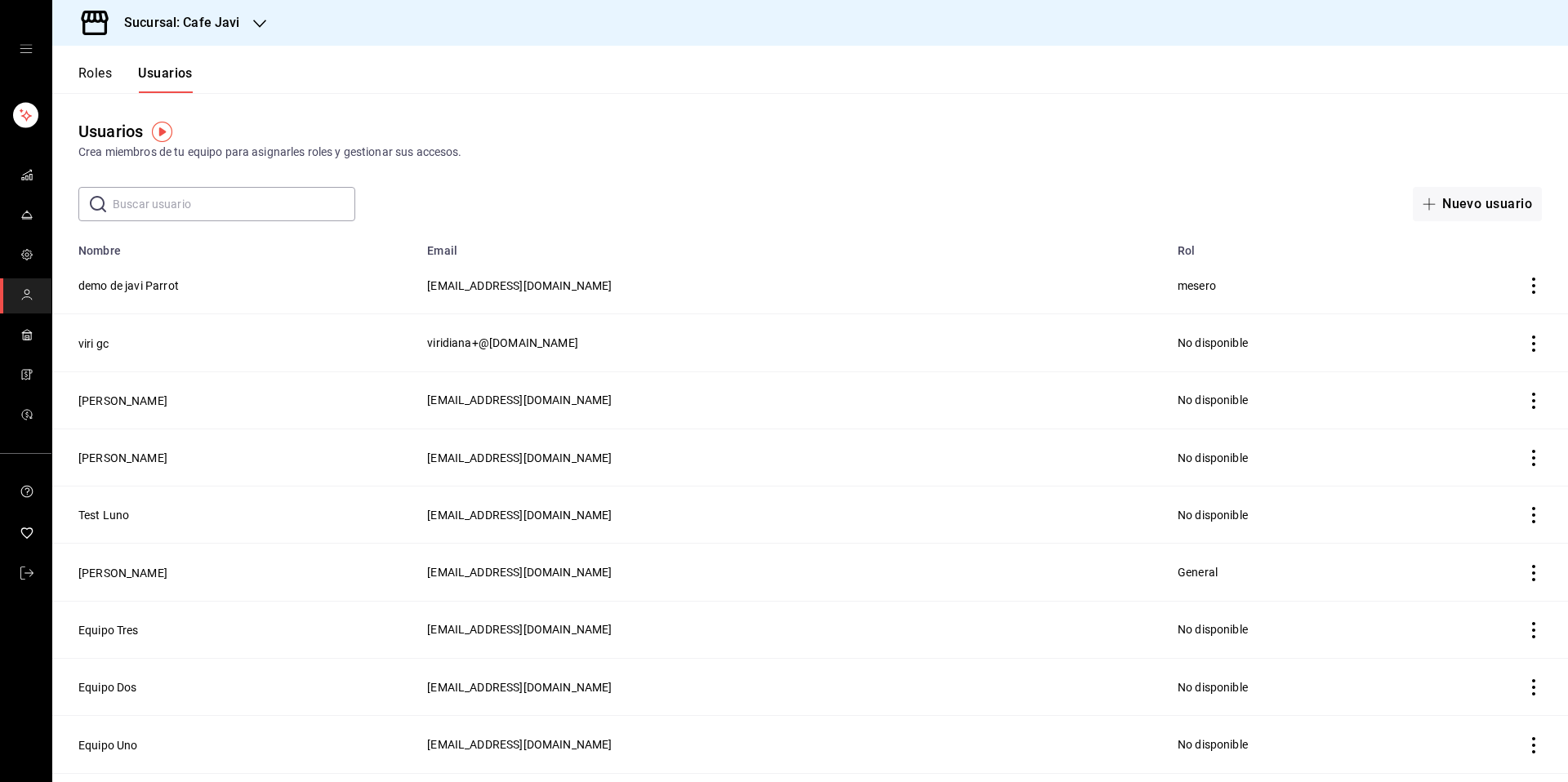
click at [269, 202] on input "text" at bounding box center [233, 204] width 242 height 32
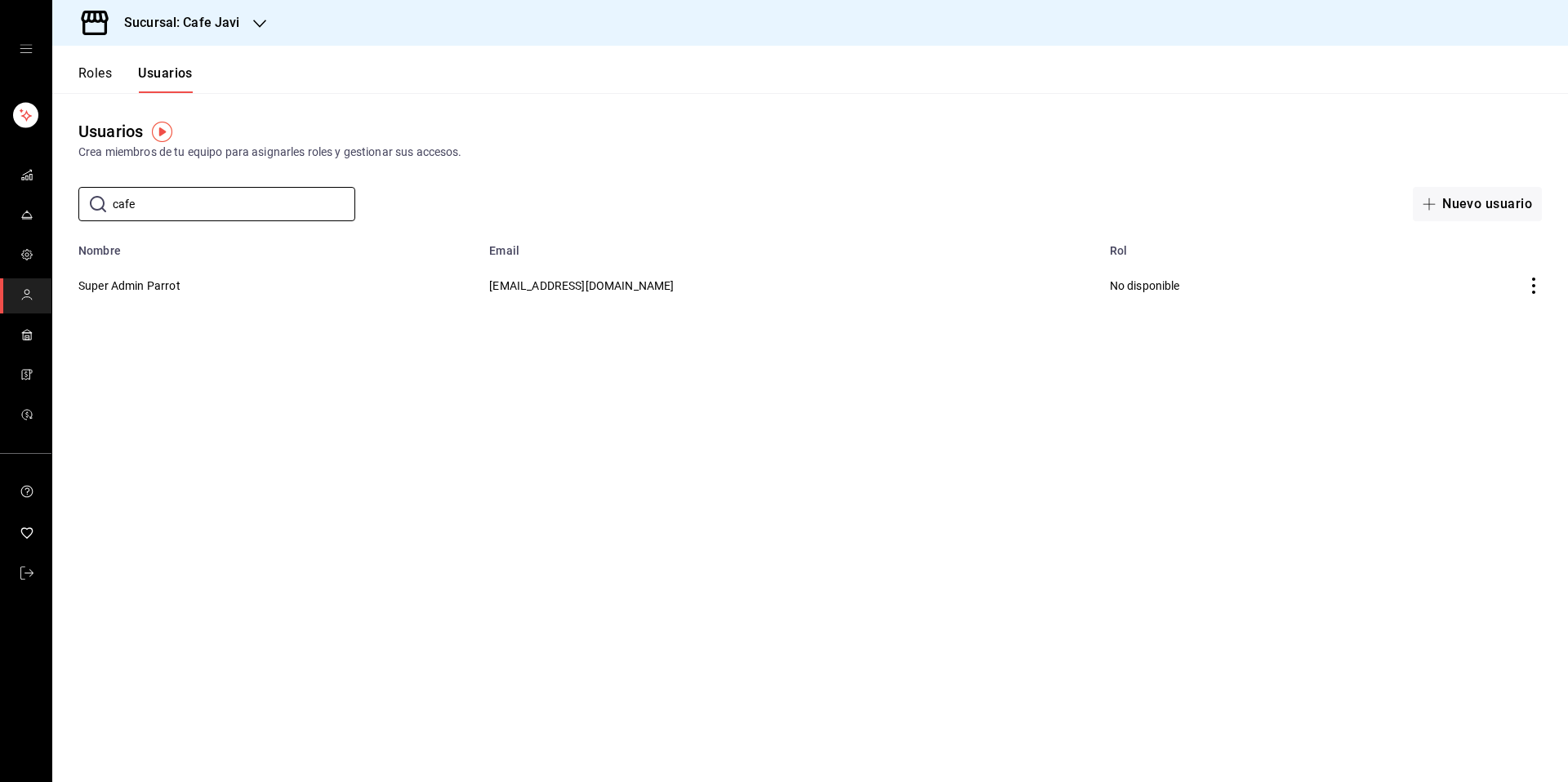
type input "cafe.javi"
click at [242, 24] on div "Sucursal: Cafe Javi" at bounding box center [169, 23] width 207 height 46
click at [135, 105] on div "Café Javier" at bounding box center [175, 107] width 219 height 17
click at [283, 213] on input "text" at bounding box center [233, 204] width 242 height 32
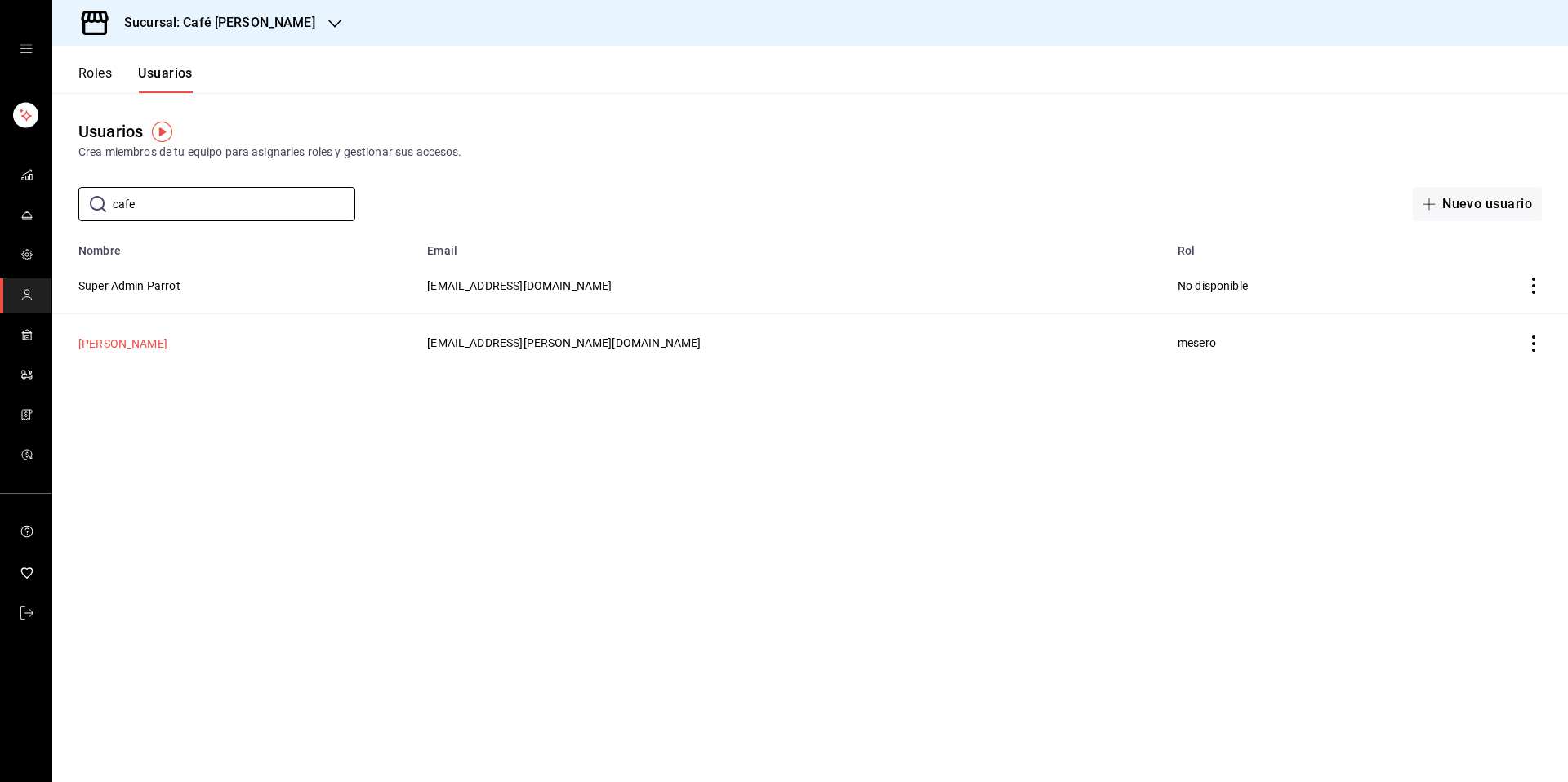
type input "cafe"
click at [134, 350] on button "Javier Parrot" at bounding box center [123, 344] width 89 height 16
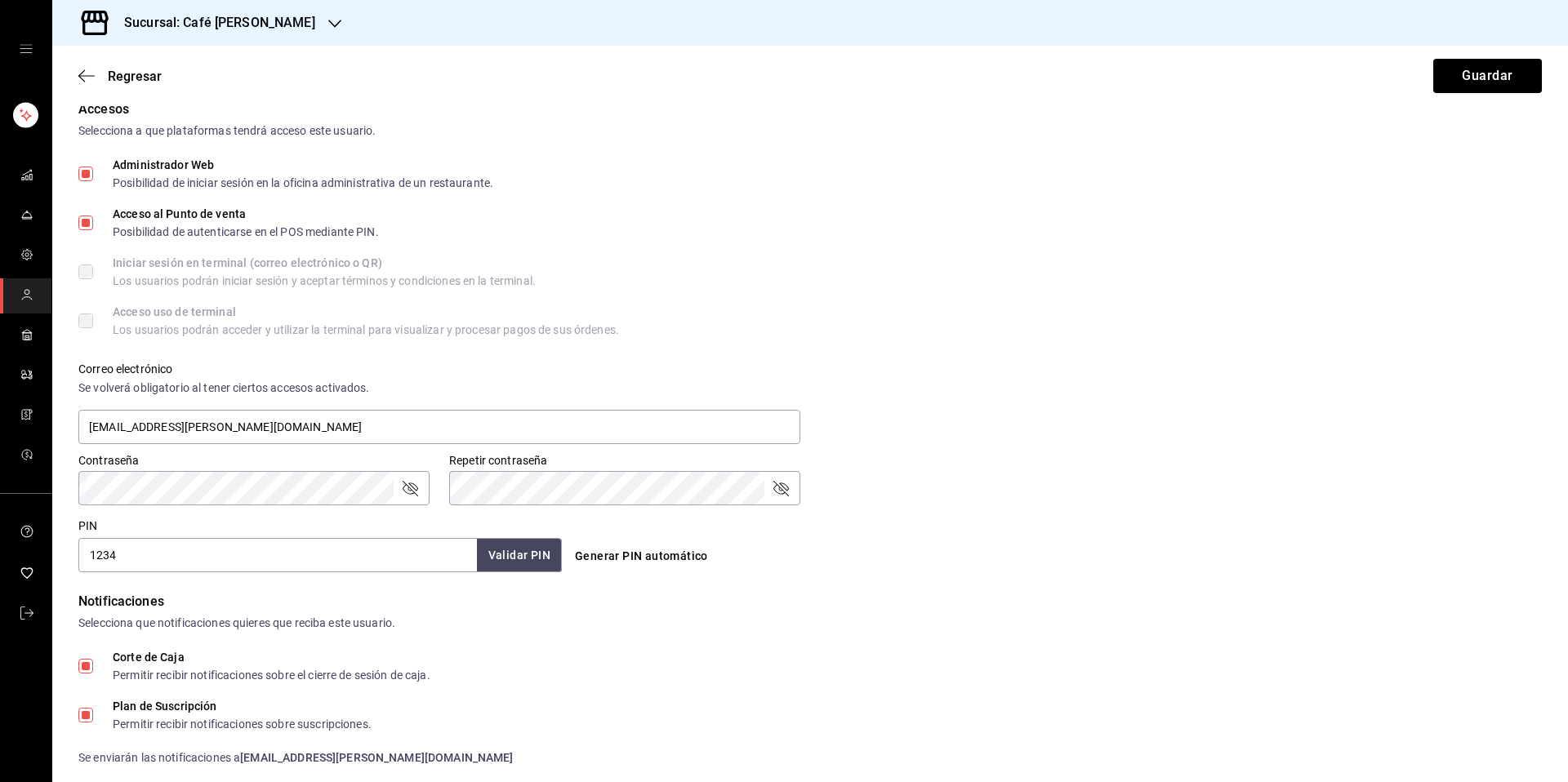
scroll to position [564, 0]
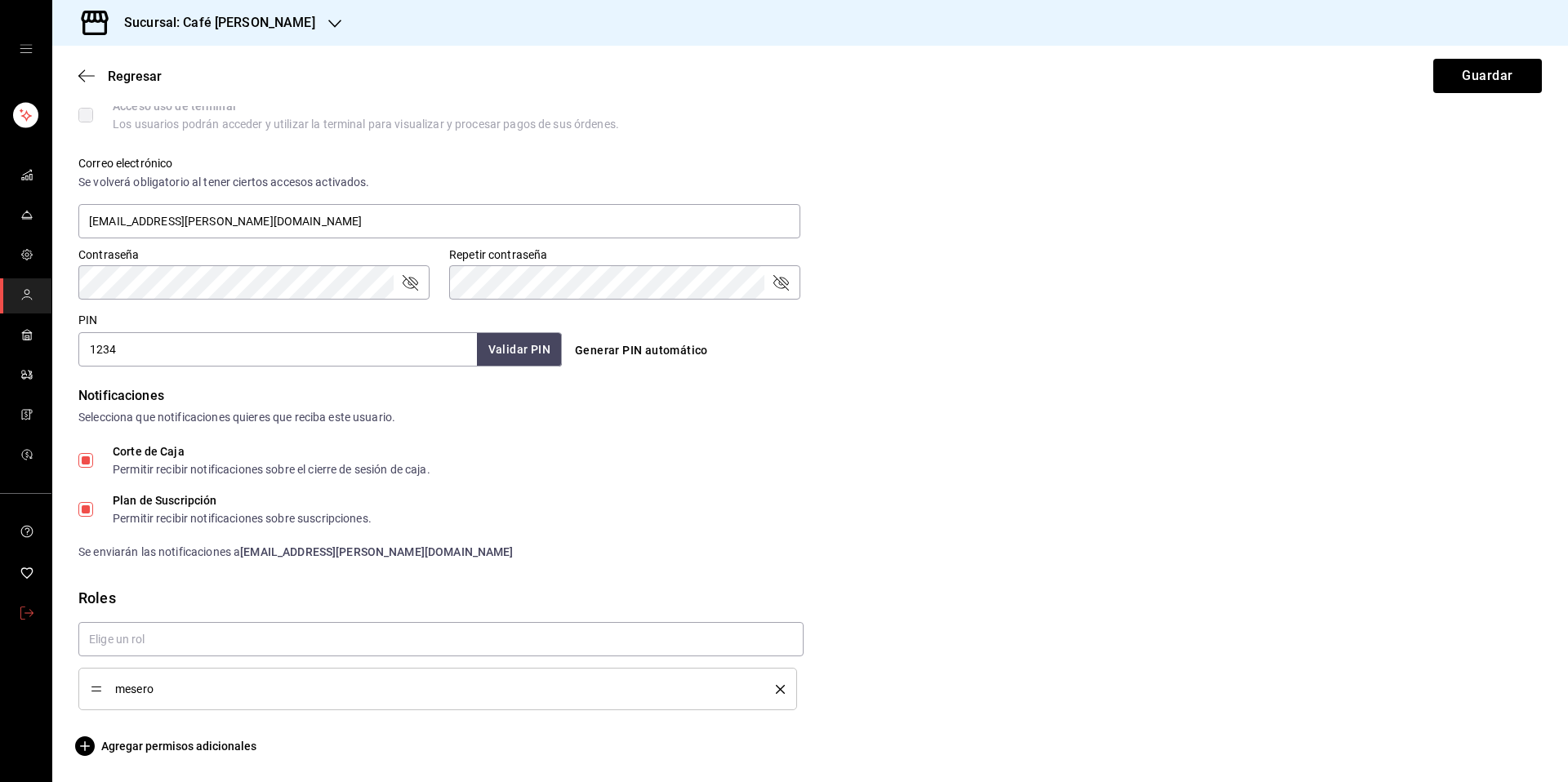
click at [36, 612] on link "mailbox folders" at bounding box center [25, 614] width 51 height 35
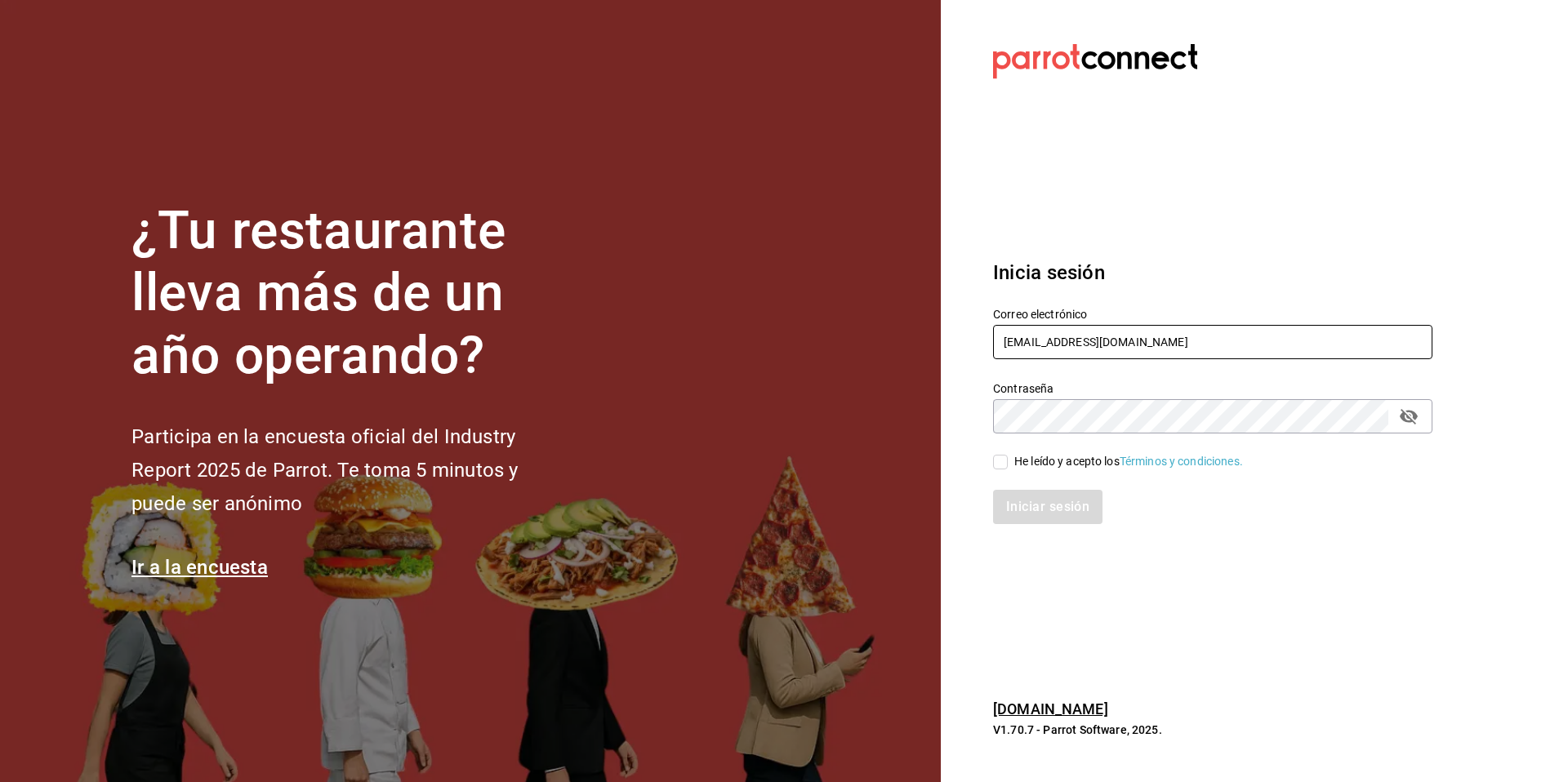
click at [1174, 354] on input "[EMAIL_ADDRESS][PERSON_NAME][DOMAIN_NAME]" at bounding box center [1213, 342] width 440 height 34
type input "m"
paste input "negrito@chiapas.com"
type input "negrito@chiapas.com"
click at [1059, 459] on div "He leído y acepto los Términos y condiciones." at bounding box center [1129, 461] width 229 height 17
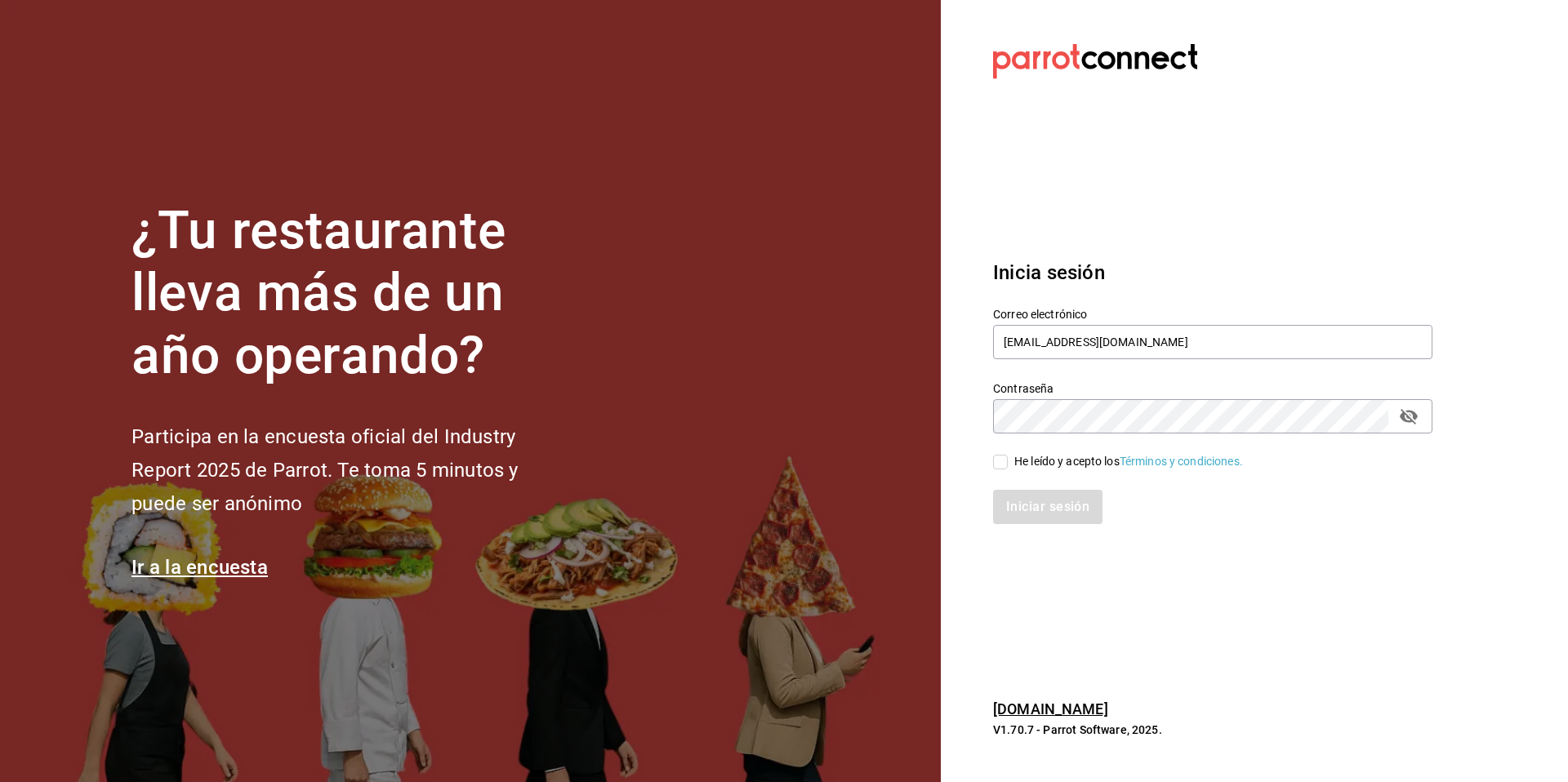
click at [1008, 459] on input "He leído y acepto los Términos y condiciones." at bounding box center [1000, 462] width 14 height 14
checkbox input "true"
click at [1050, 511] on button "Iniciar sesión" at bounding box center [1048, 507] width 111 height 34
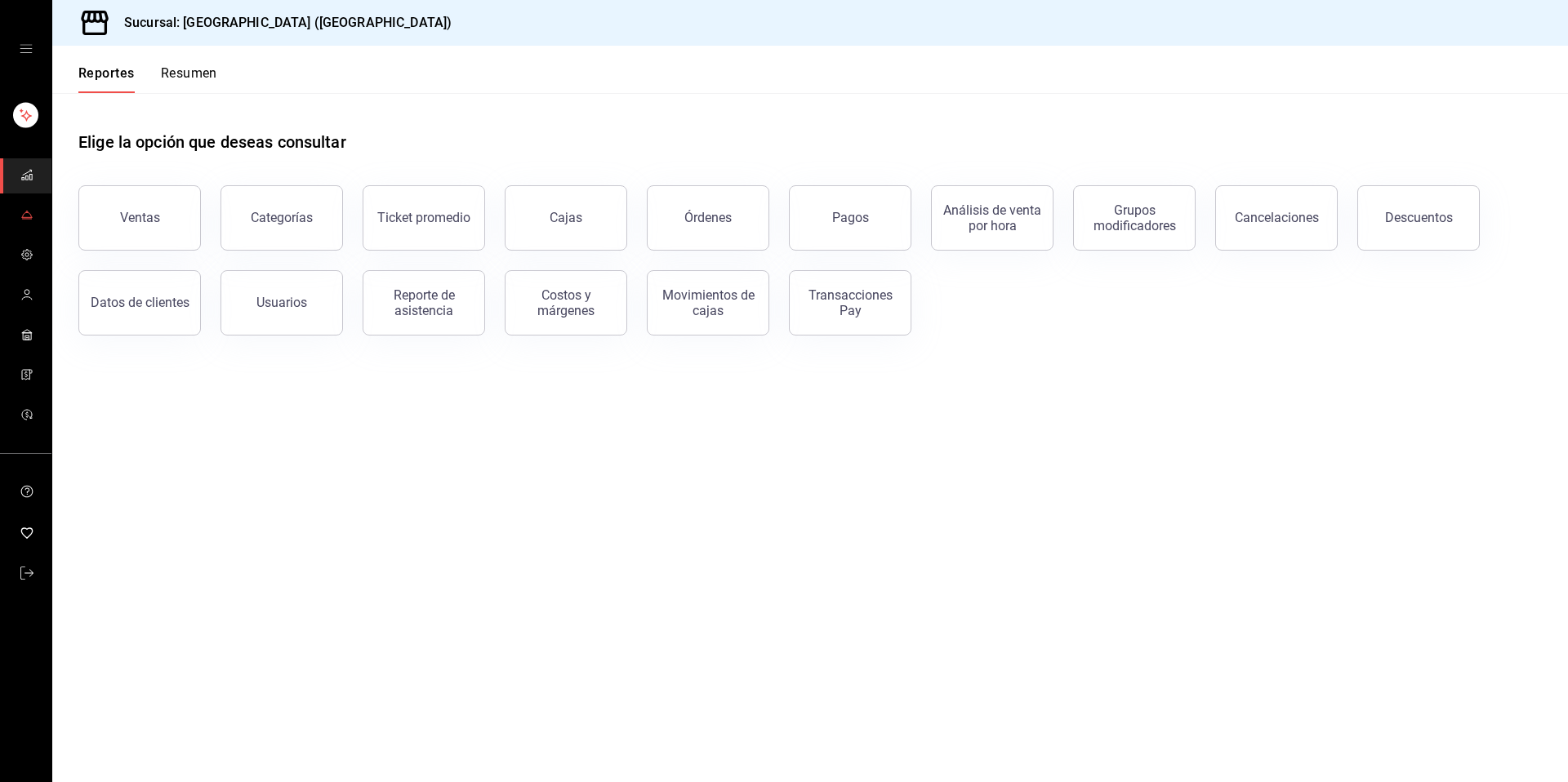
click at [30, 214] on icon "mailbox folders" at bounding box center [26, 214] width 9 height 5
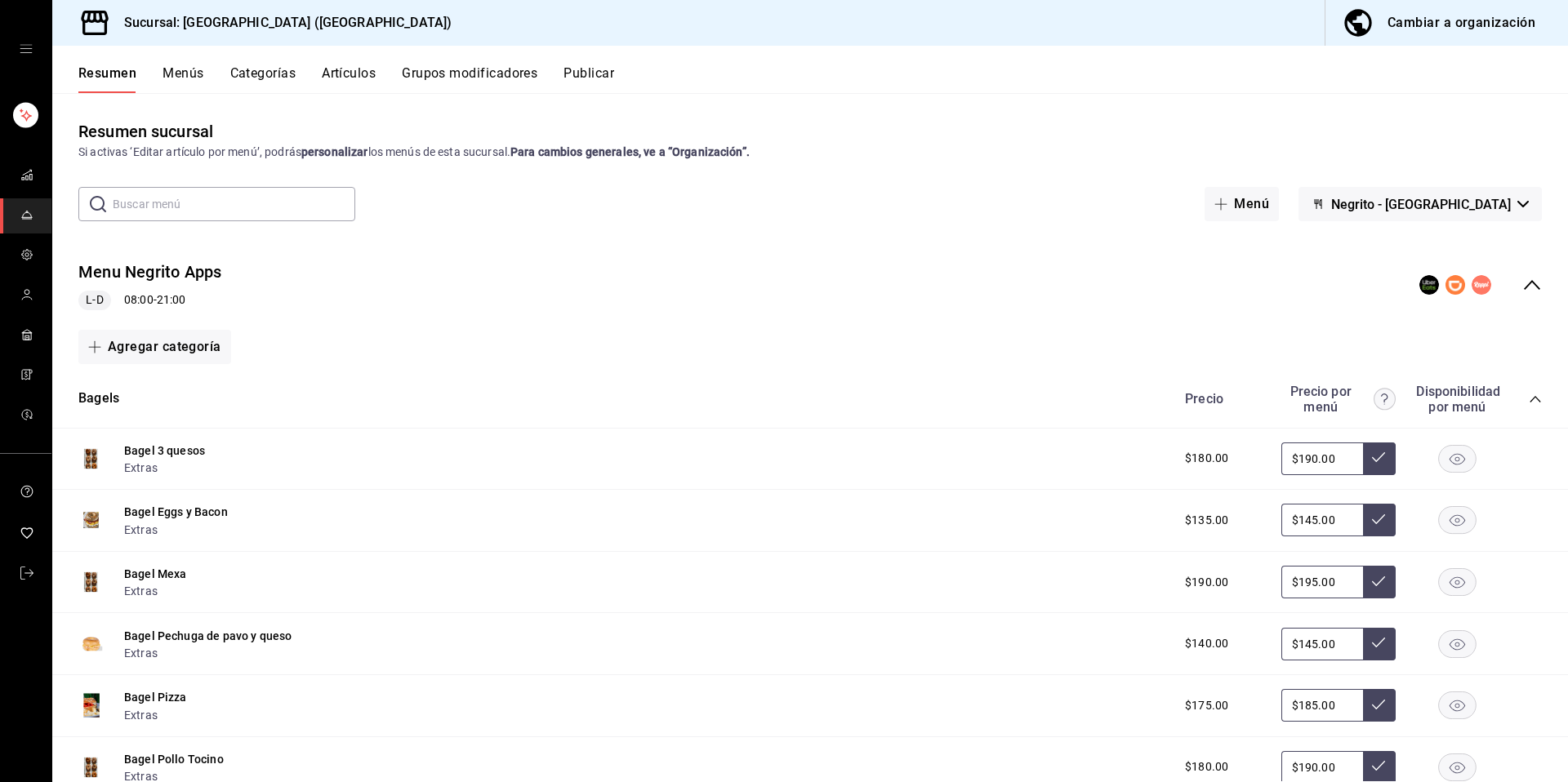
click at [487, 69] on button "Grupos modificadores" at bounding box center [469, 79] width 135 height 28
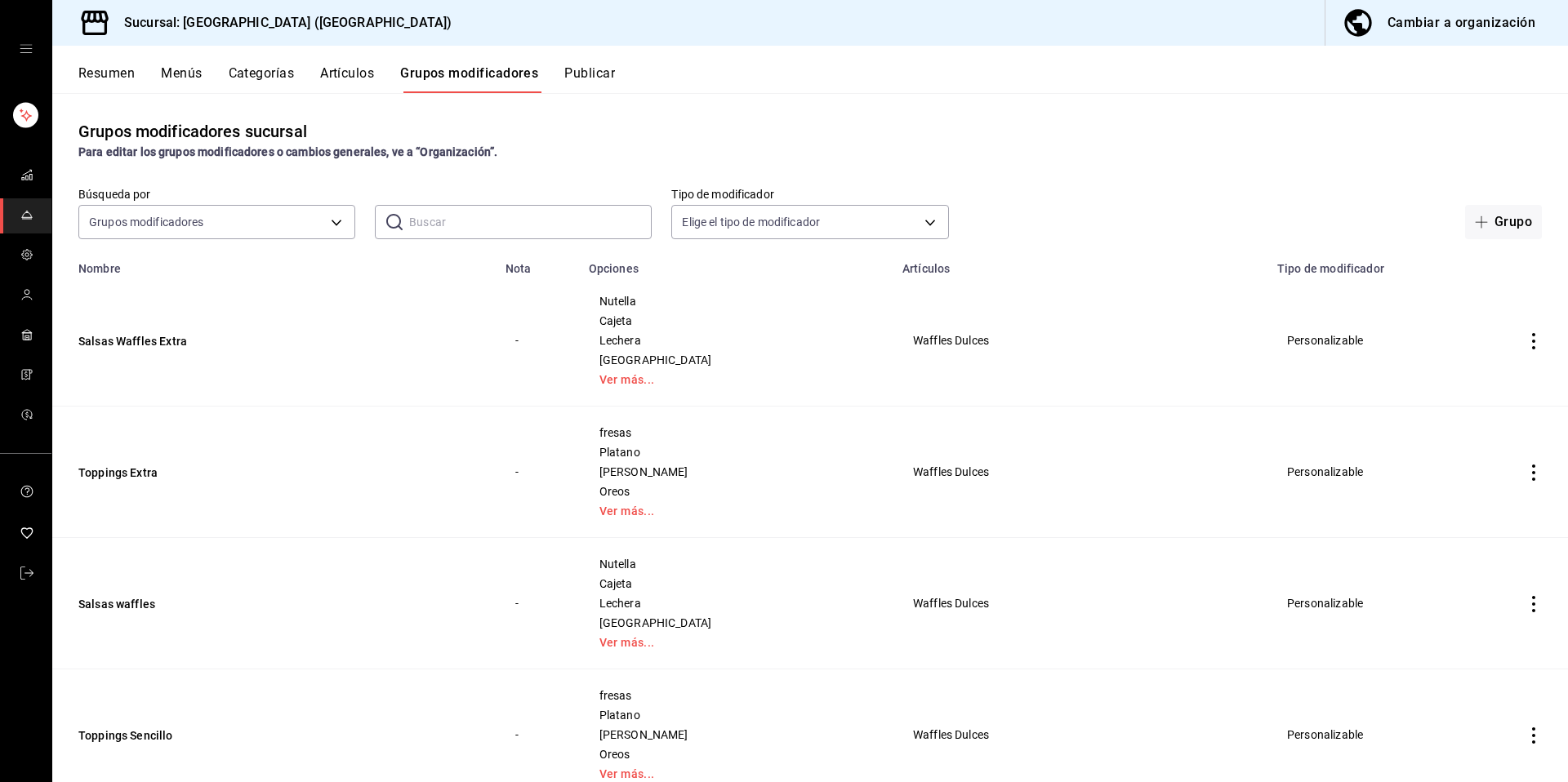
scroll to position [11, 0]
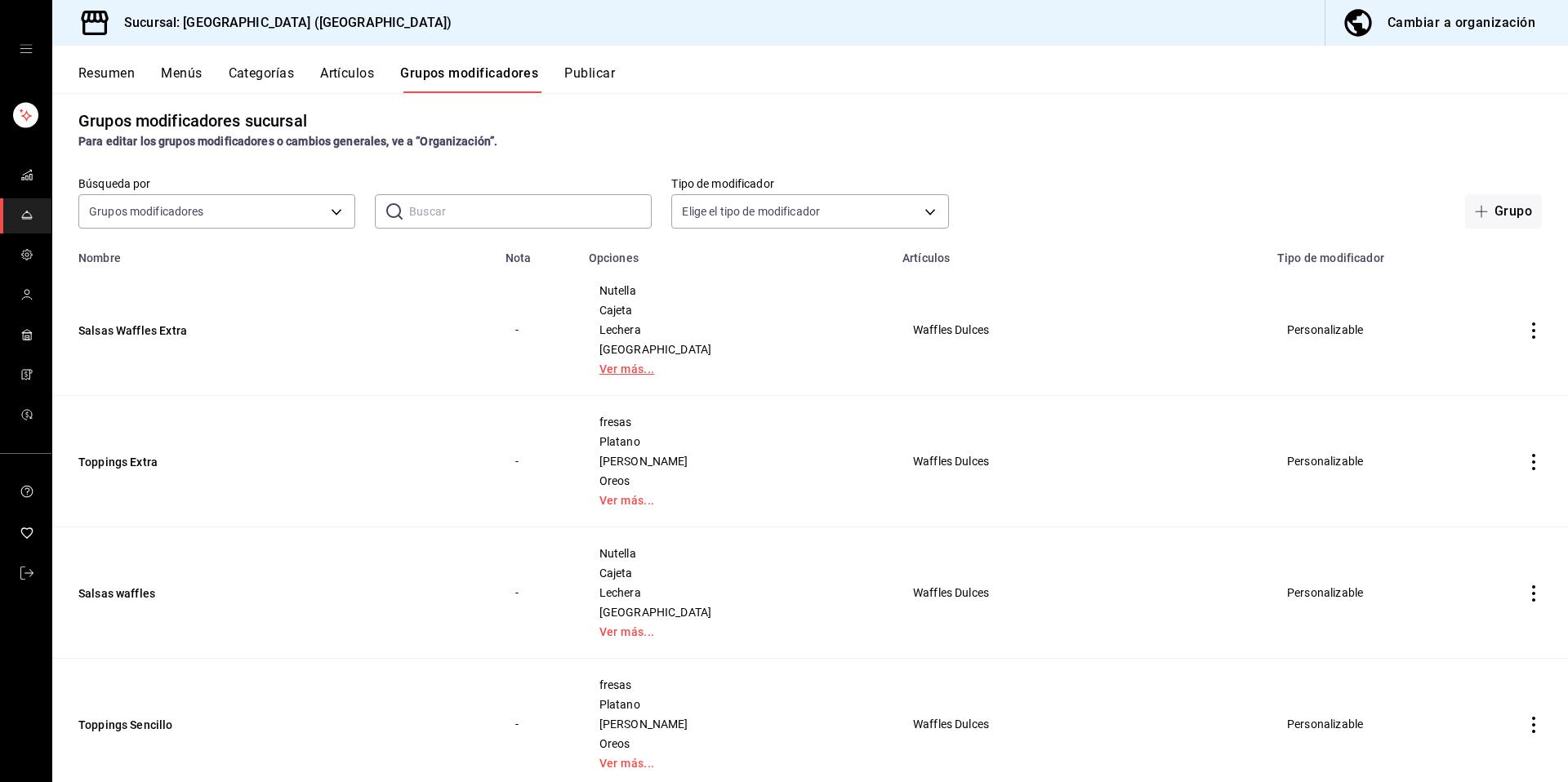
click at [625, 371] on link "Ver más..." at bounding box center [735, 368] width 273 height 12
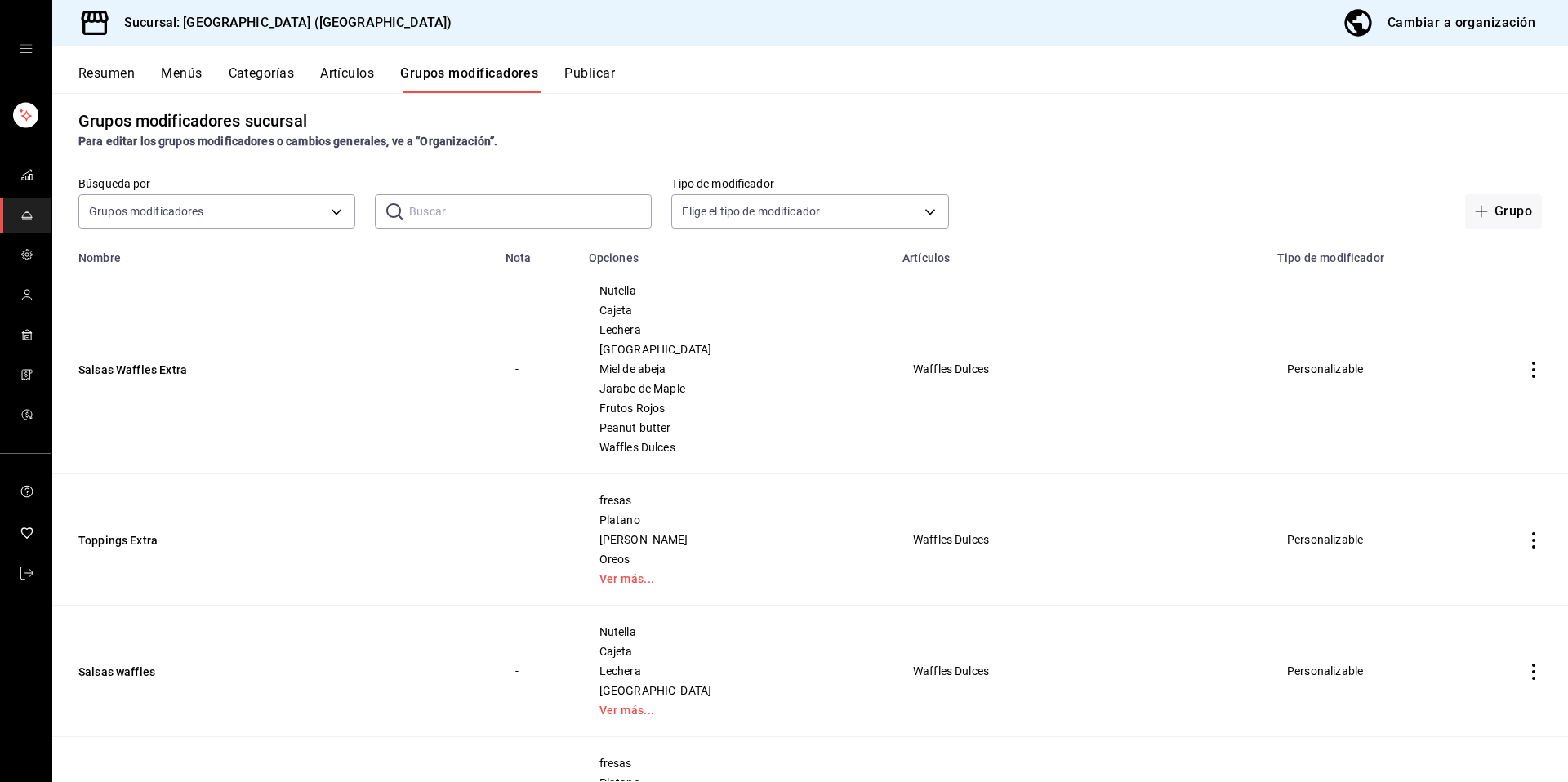
scroll to position [56, 0]
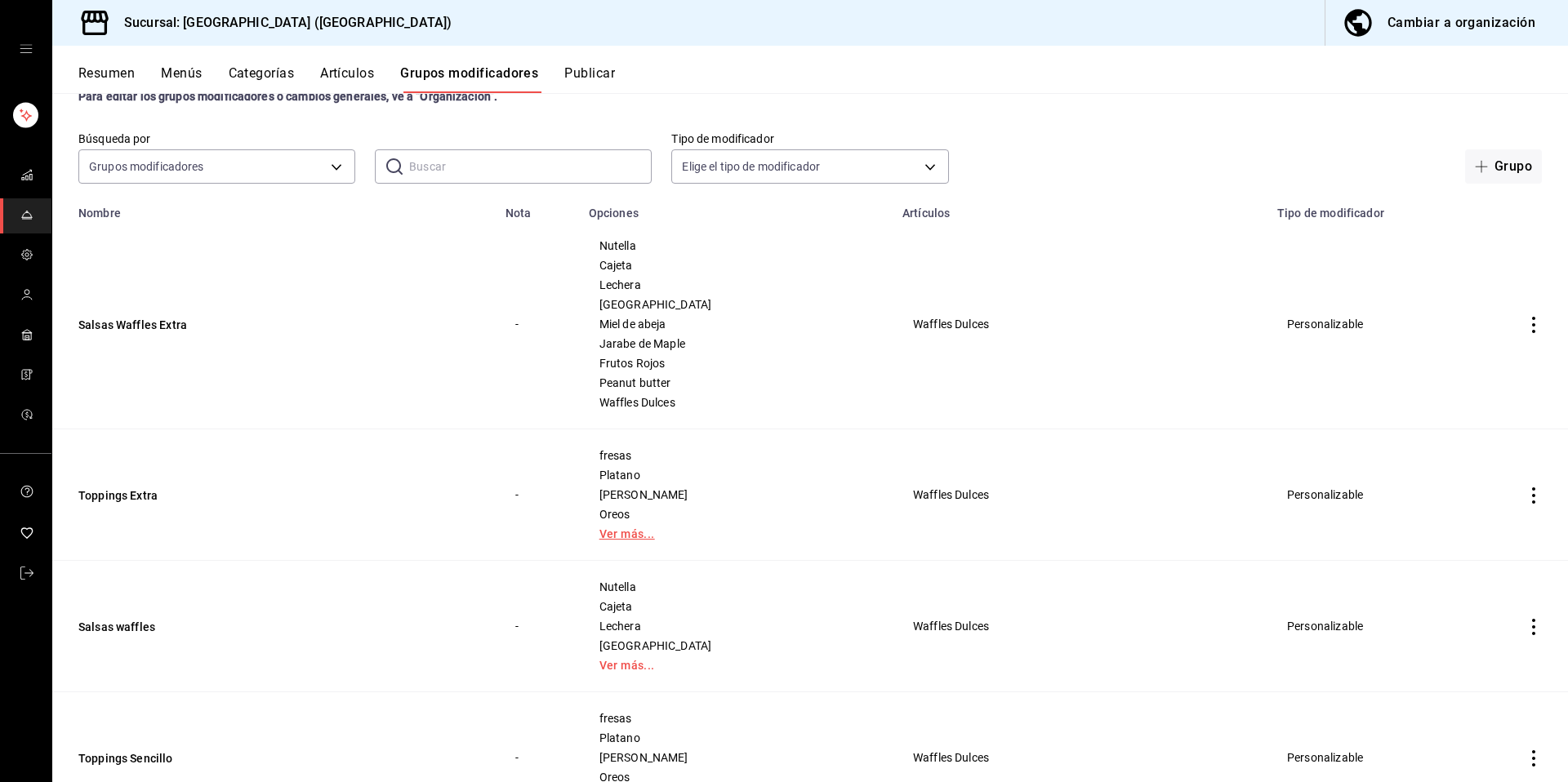
click at [617, 536] on link "Ver más..." at bounding box center [735, 533] width 273 height 12
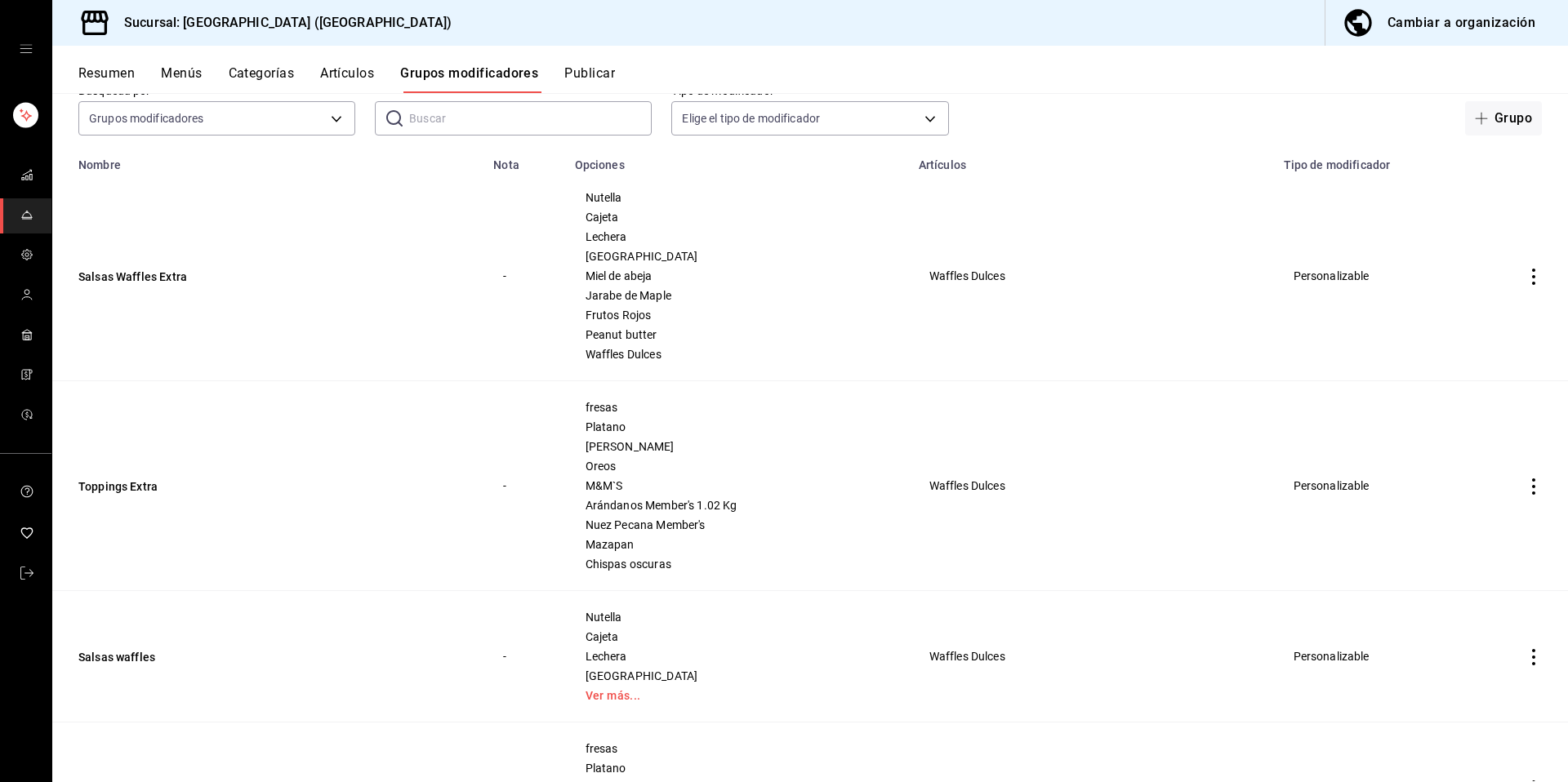
scroll to position [137, 0]
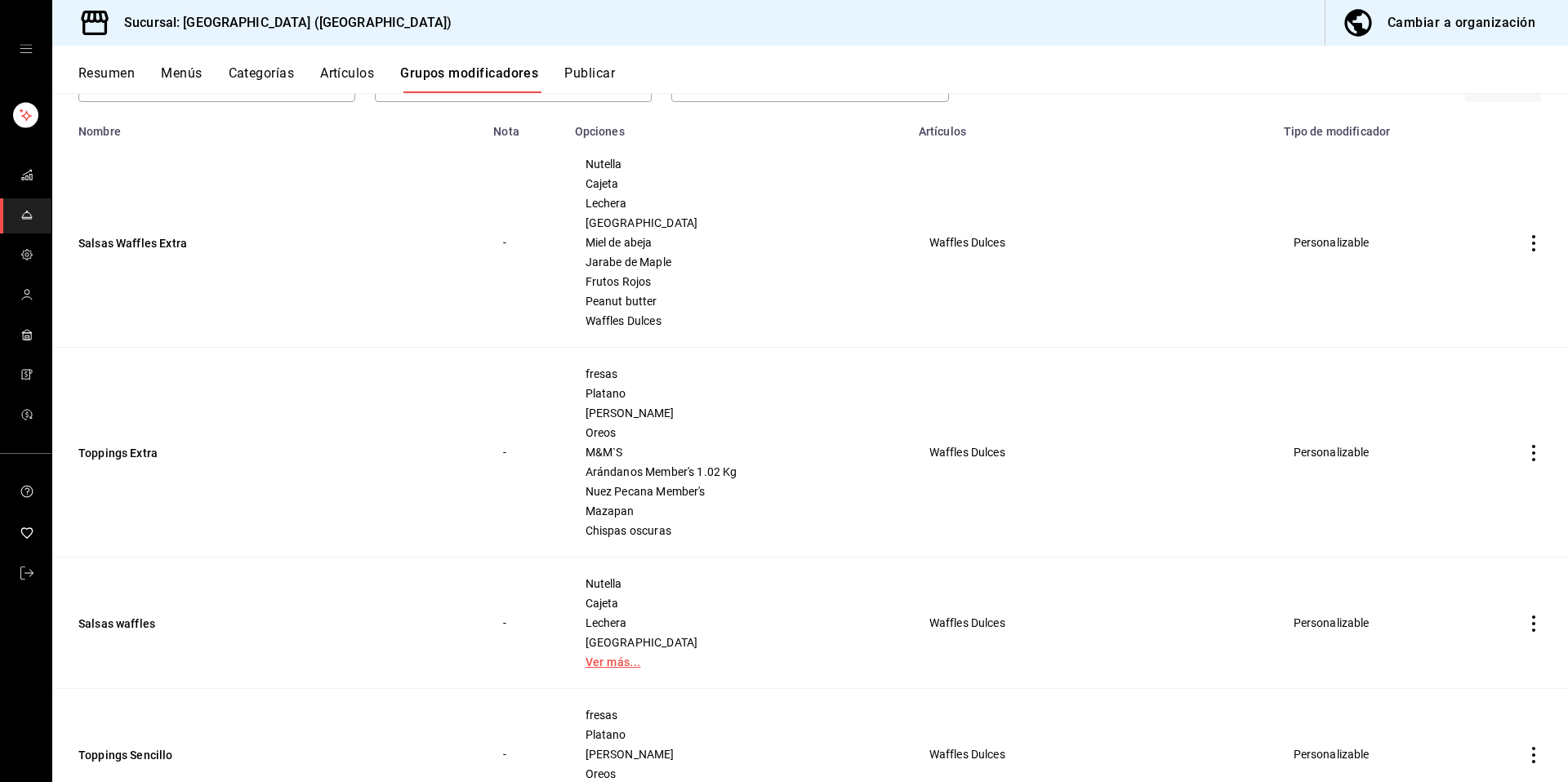
click at [615, 666] on link "Ver más..." at bounding box center [737, 662] width 303 height 12
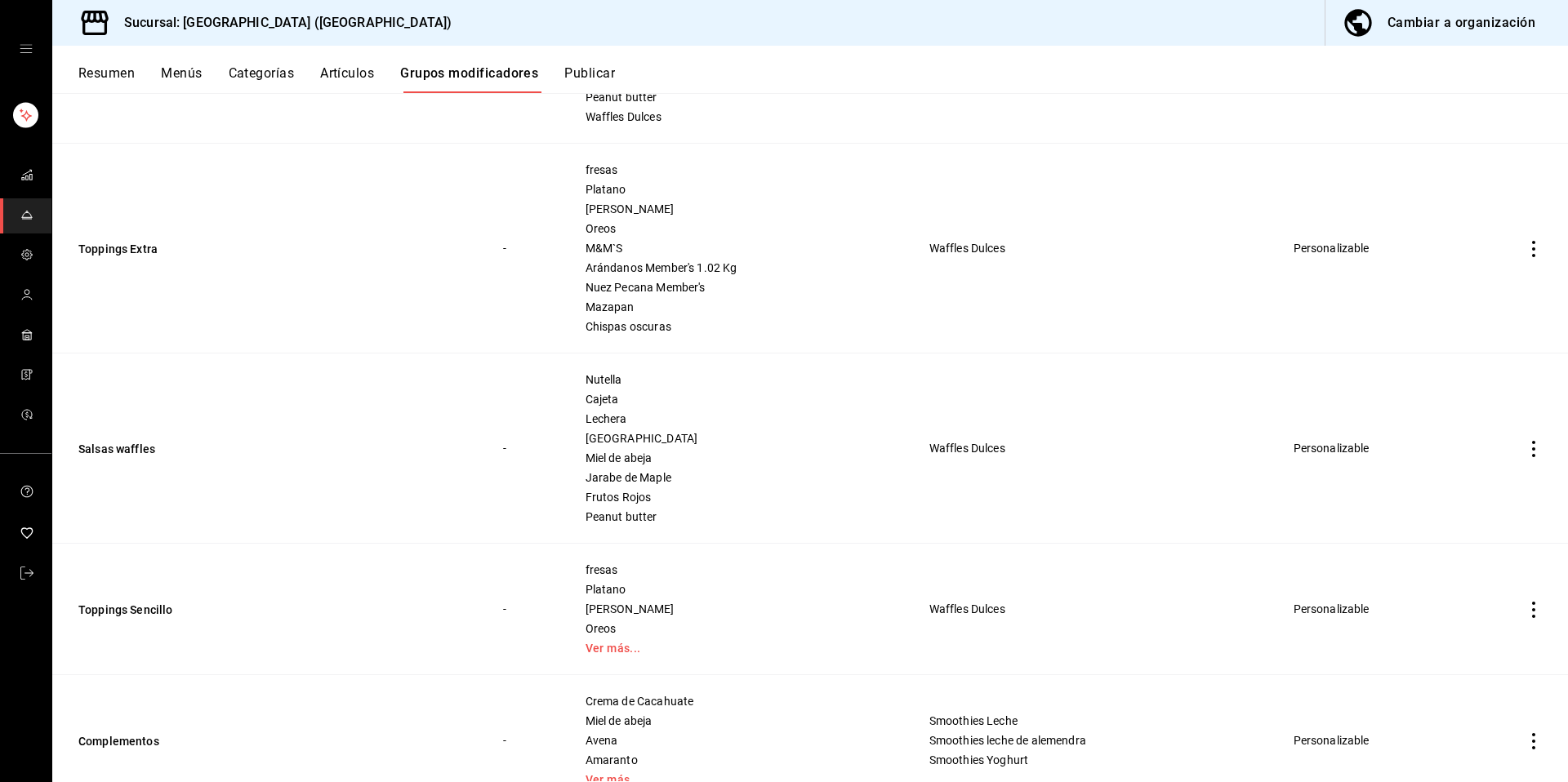
scroll to position [340, 0]
click at [597, 653] on link "Ver más..." at bounding box center [737, 650] width 303 height 12
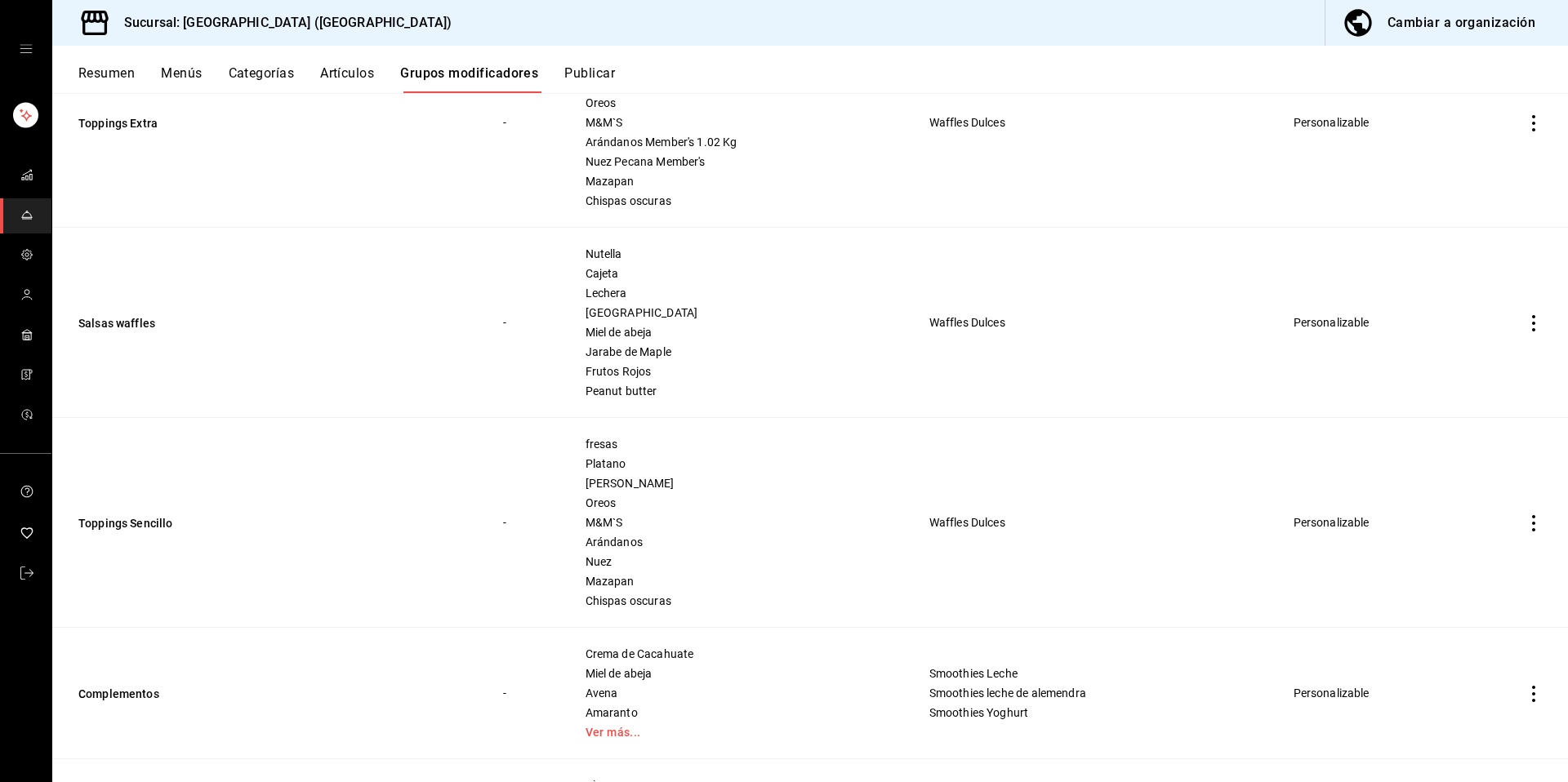
scroll to position [541, 0]
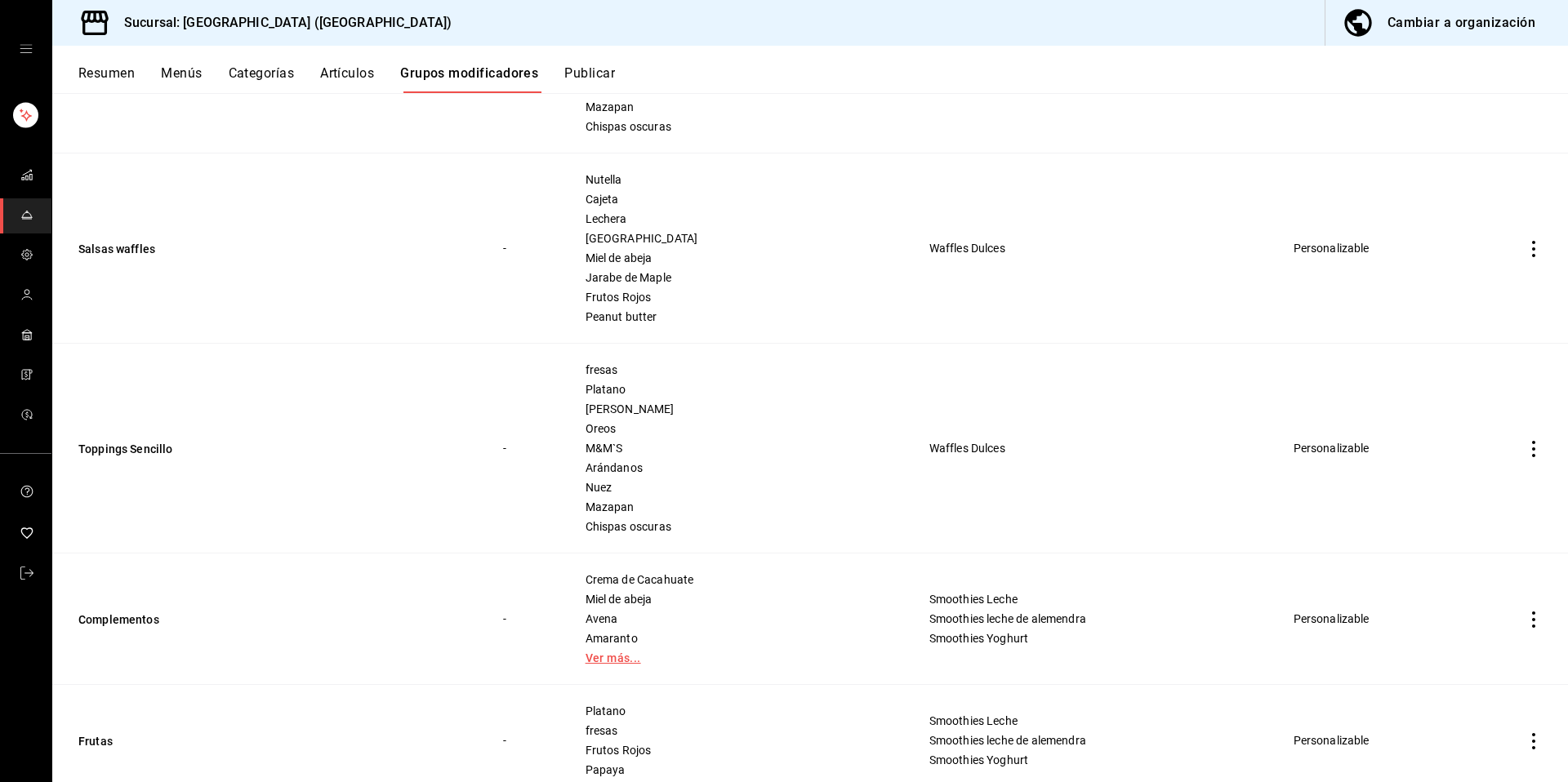
click at [615, 655] on link "Ver más..." at bounding box center [737, 658] width 303 height 12
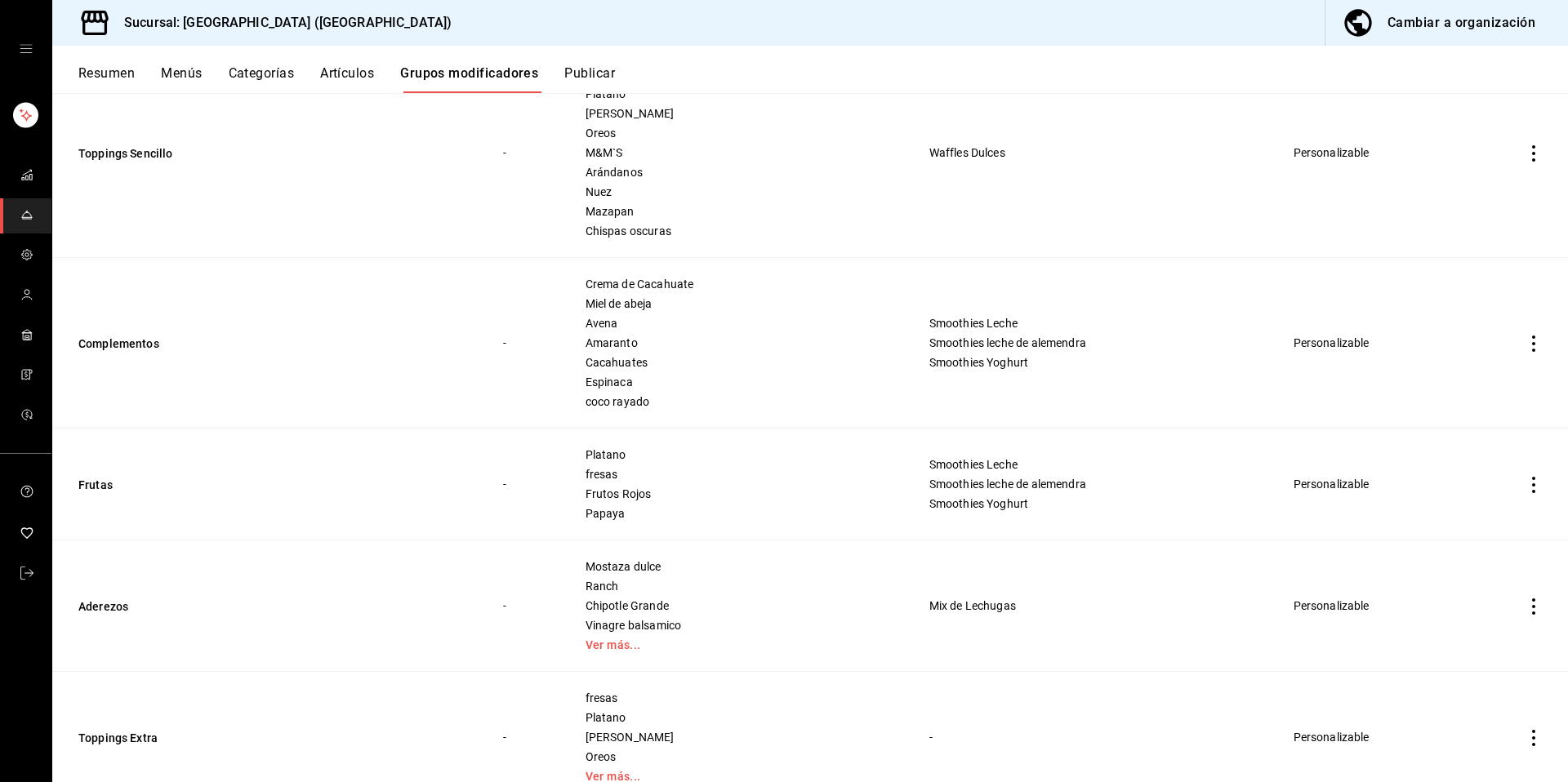
scroll to position [905, 0]
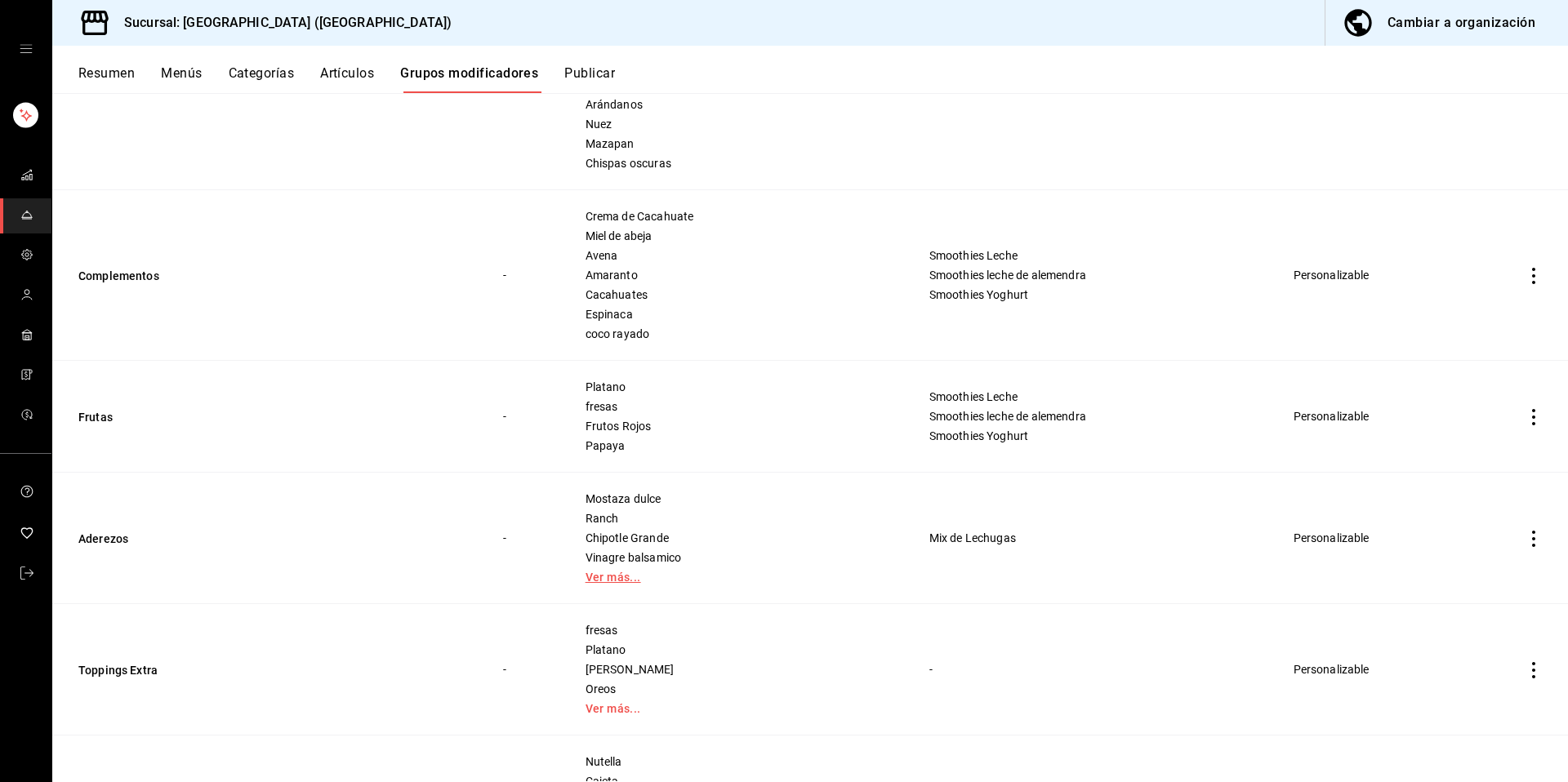
click at [597, 571] on link "Ver más..." at bounding box center [737, 577] width 303 height 12
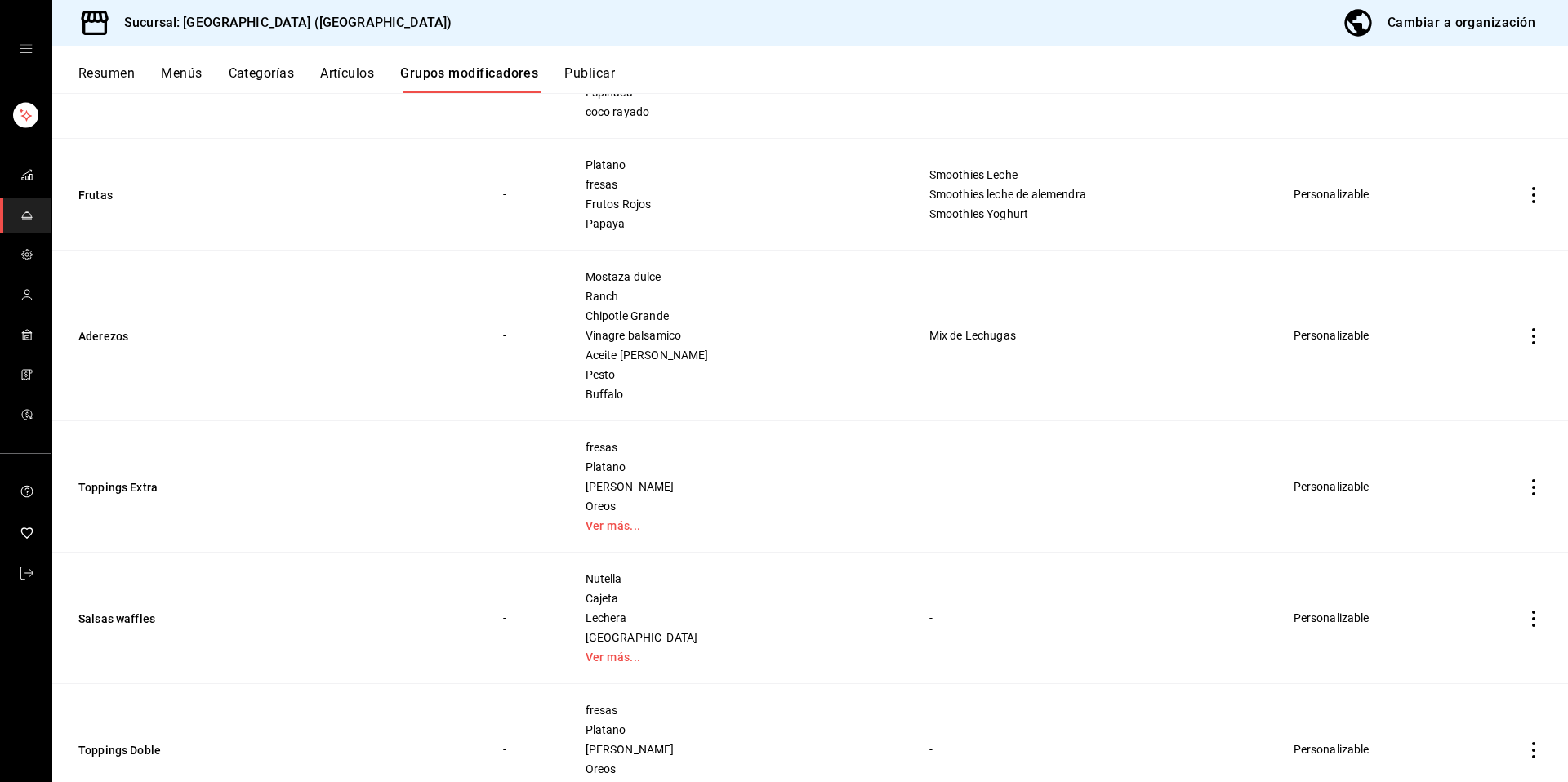
scroll to position [1171, 0]
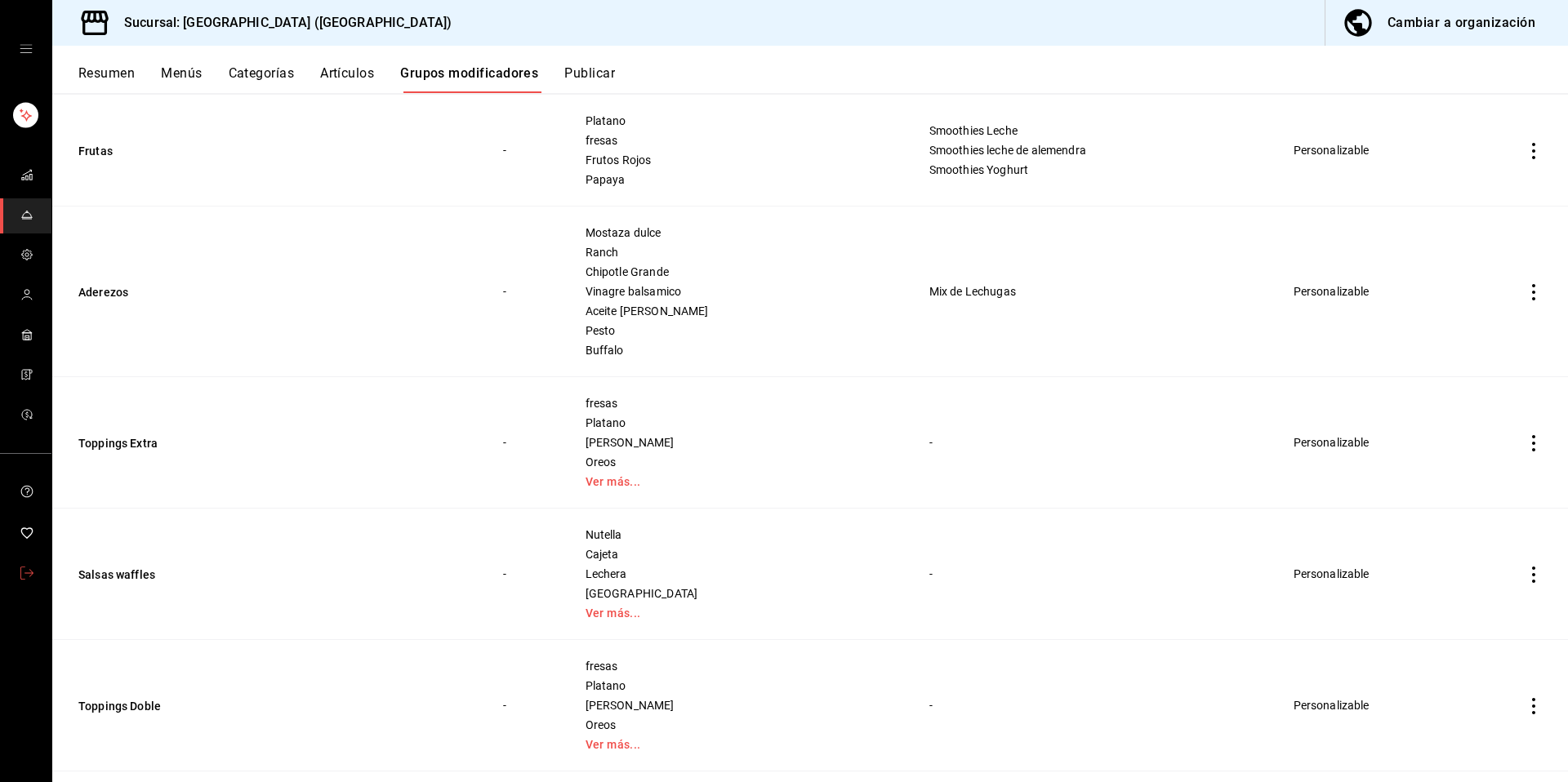
click at [23, 573] on icon "mailbox folders" at bounding box center [27, 573] width 14 height 14
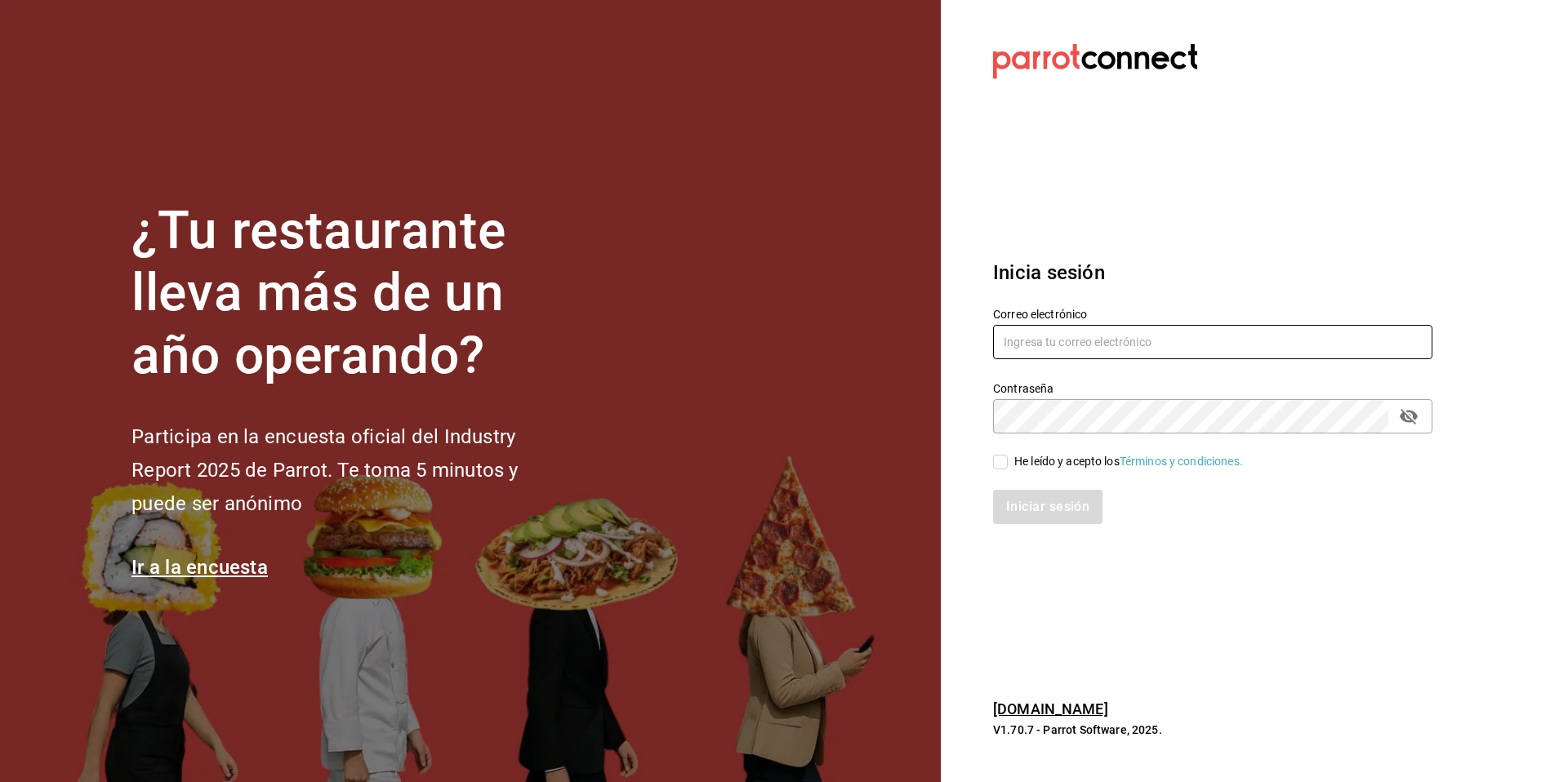
type input "[EMAIL_ADDRESS][PERSON_NAME][DOMAIN_NAME]"
click at [1058, 470] on div "Iniciar sesión" at bounding box center [1202, 497] width 459 height 54
click at [1062, 459] on div "He leído y acepto los Términos y condiciones." at bounding box center [1129, 461] width 229 height 17
click at [1008, 459] on input "He leído y acepto los Términos y condiciones." at bounding box center [1000, 462] width 14 height 14
checkbox input "true"
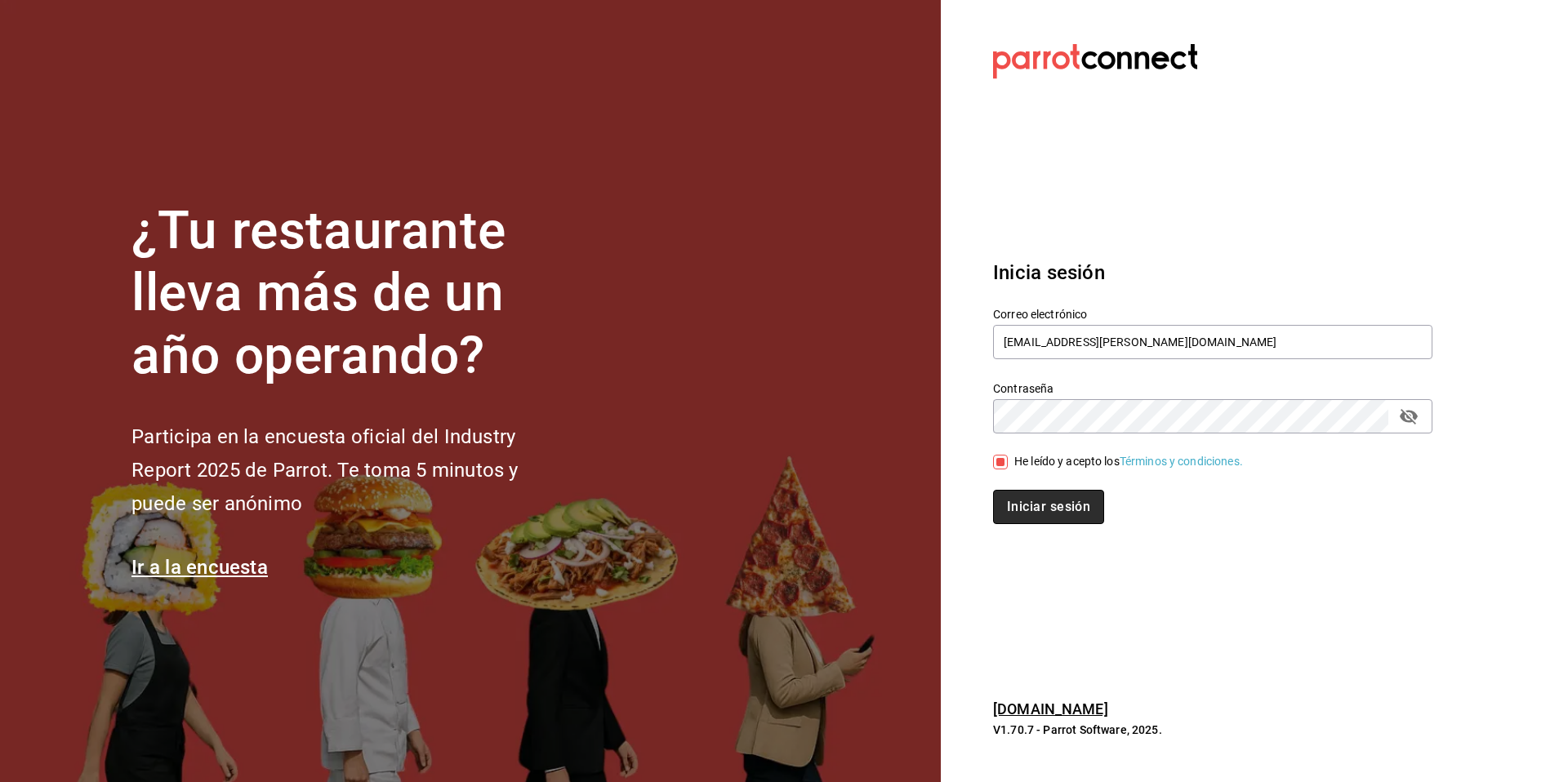
click at [1038, 518] on button "Iniciar sesión" at bounding box center [1048, 507] width 111 height 34
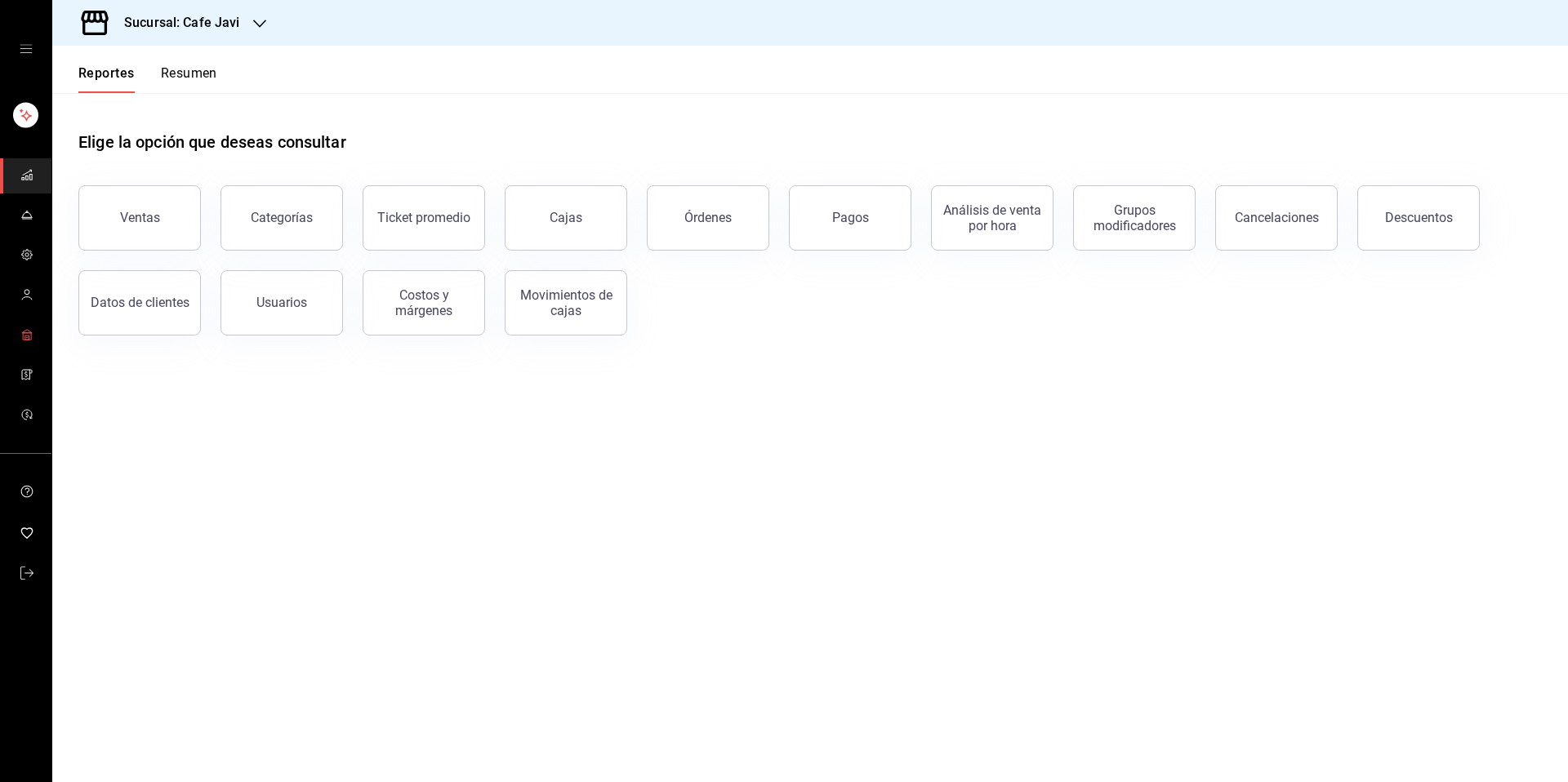
click at [18, 345] on link "mailbox folders" at bounding box center [25, 335] width 51 height 35
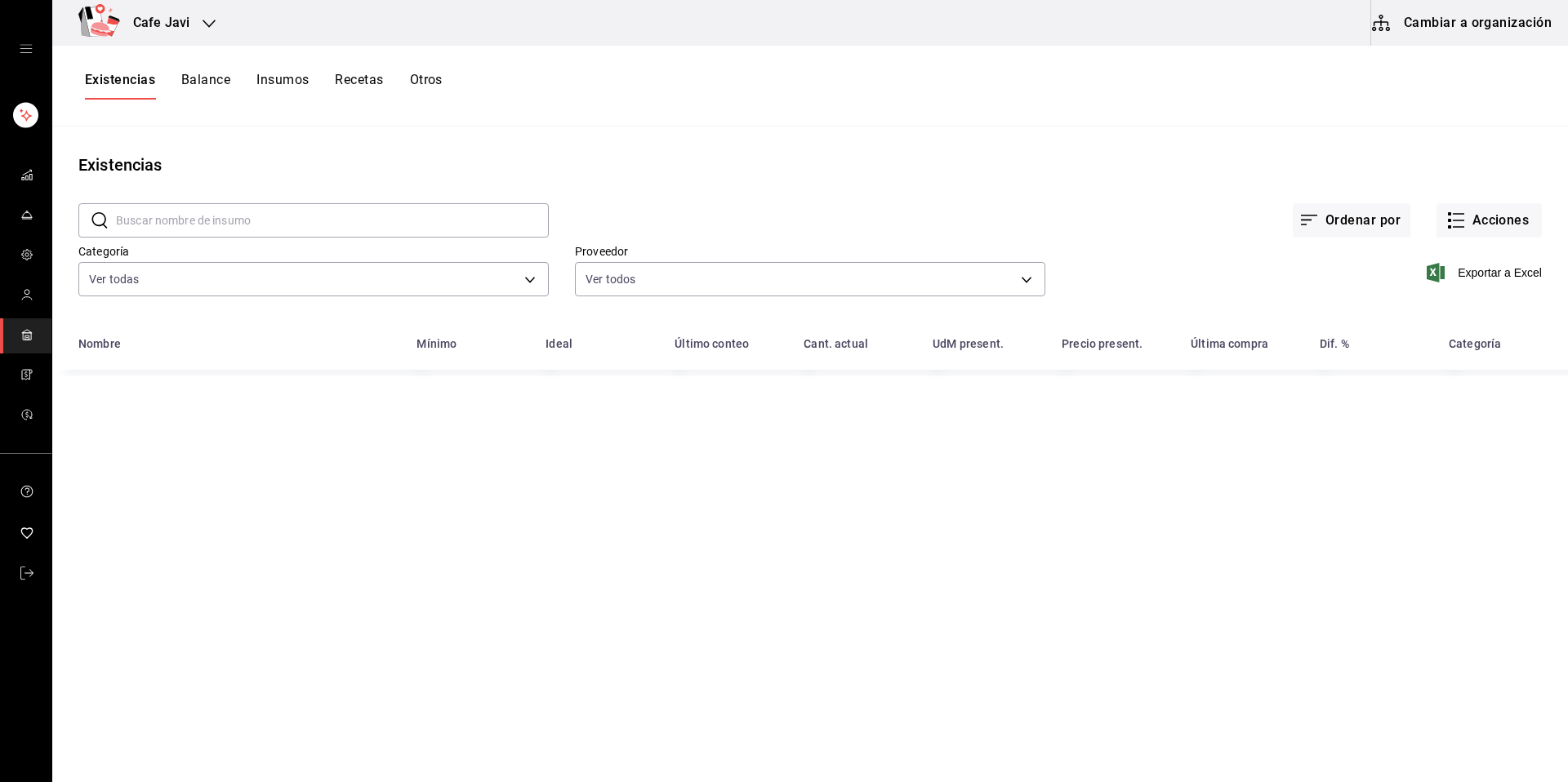
click at [1479, 31] on button "Cambiar a organización" at bounding box center [1463, 23] width 184 height 46
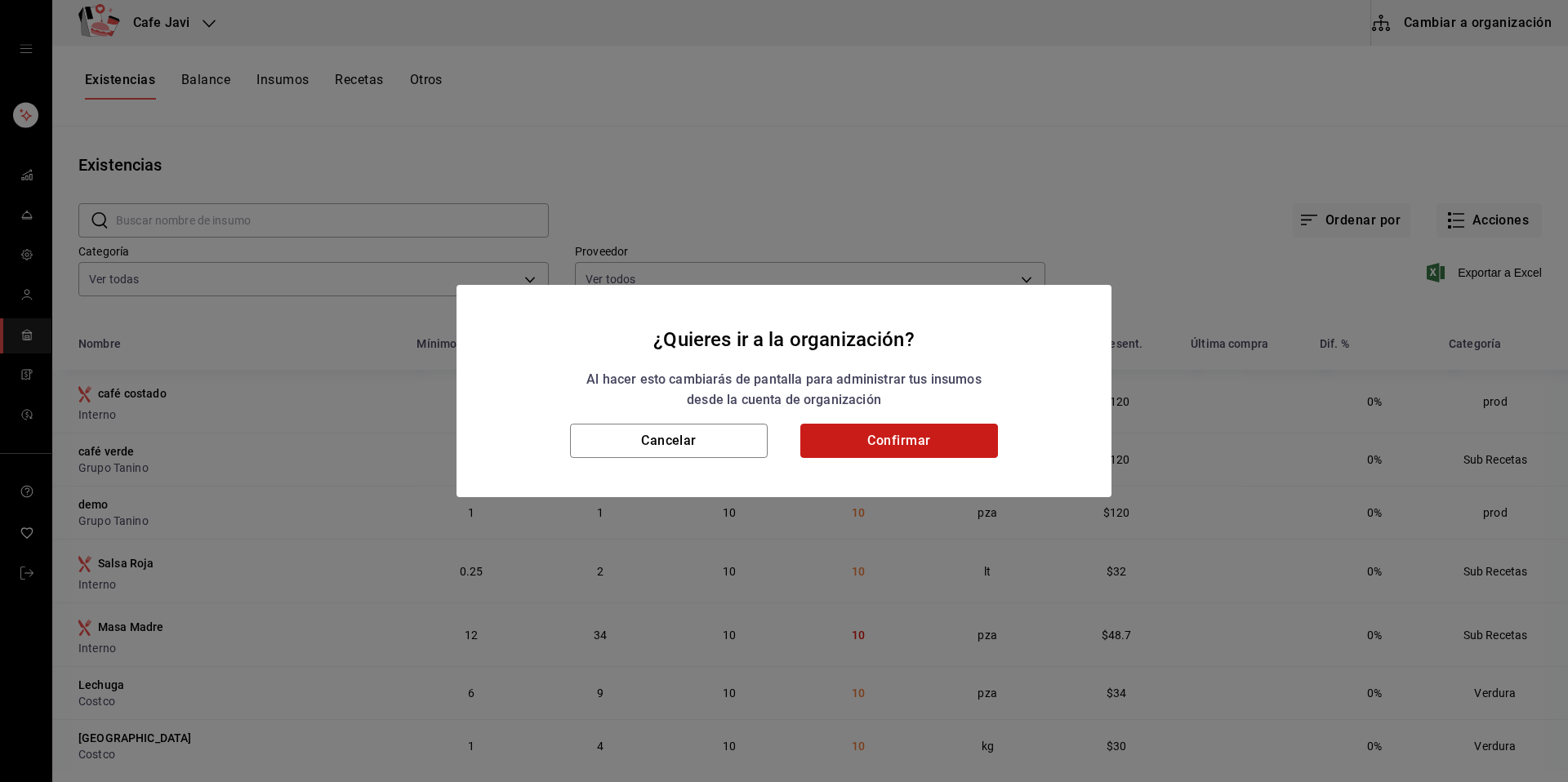
click at [982, 450] on button "Confirmar" at bounding box center [898, 441] width 197 height 34
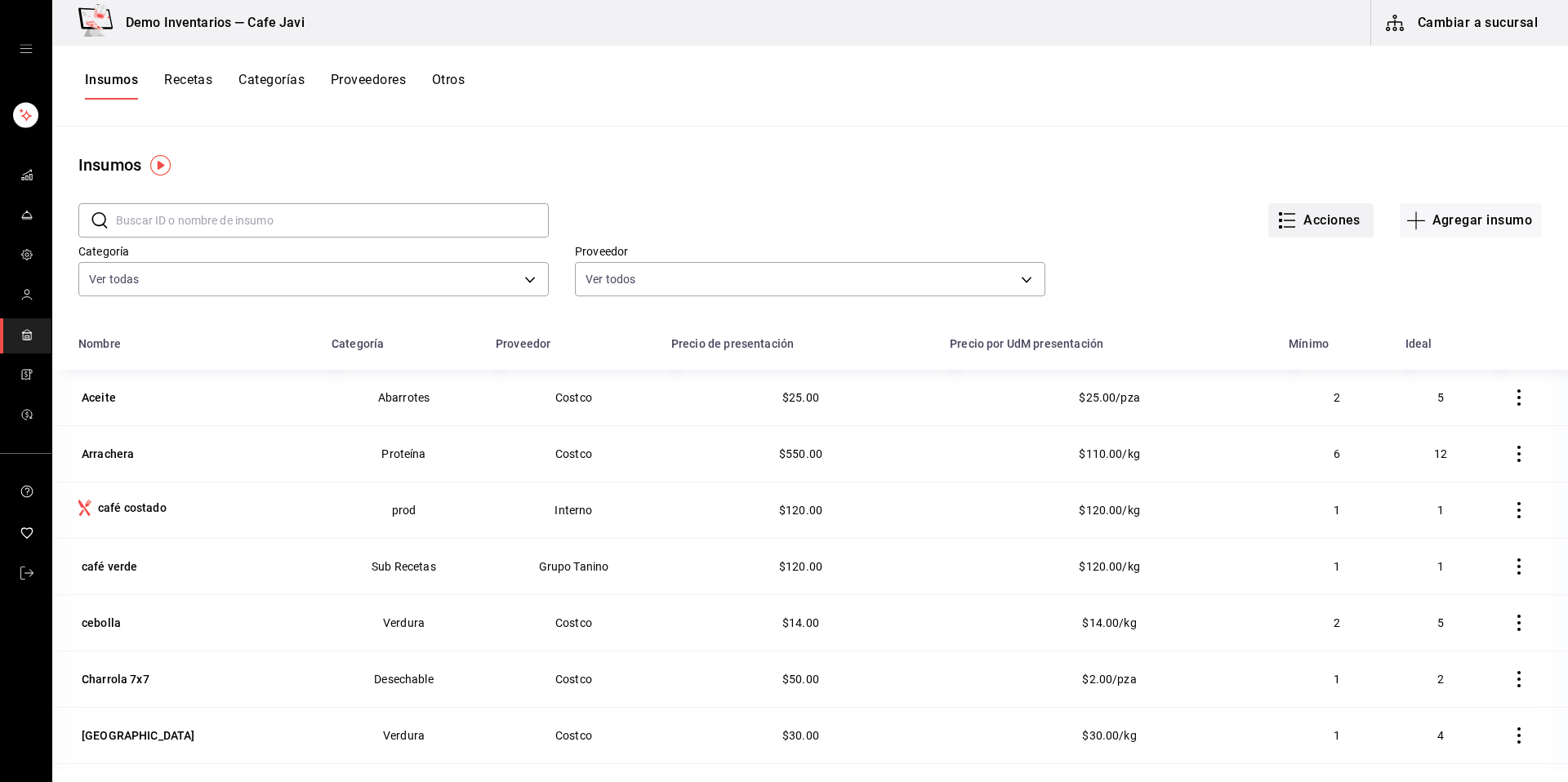
click at [1328, 232] on button "Acciones" at bounding box center [1321, 221] width 105 height 34
click at [22, 573] on div at bounding box center [784, 391] width 1568 height 782
click at [22, 573] on icon "mailbox folders" at bounding box center [27, 573] width 14 height 14
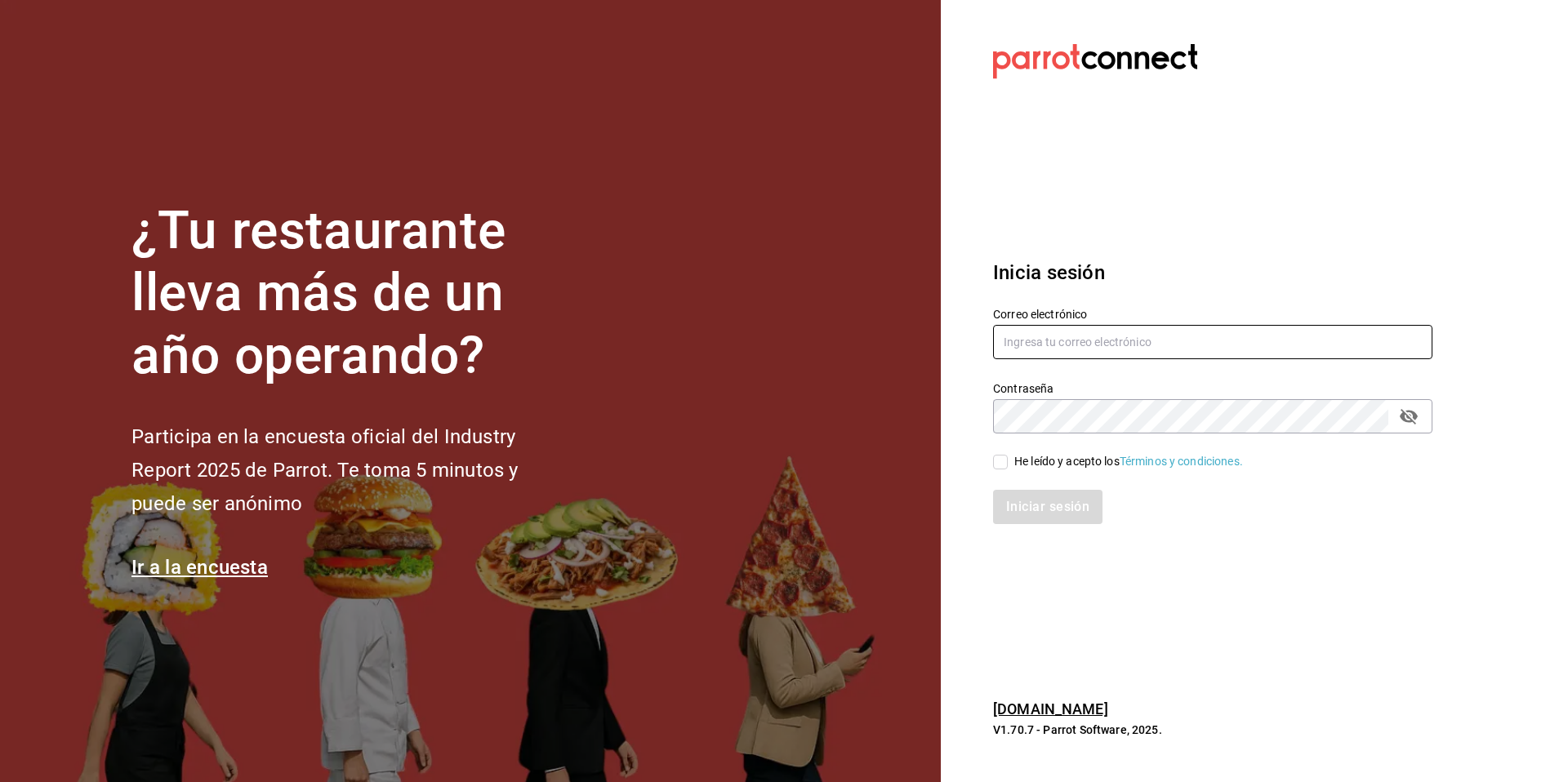
type input "[EMAIL_ADDRESS][PERSON_NAME][DOMAIN_NAME]"
